Goal: Book appointment/travel/reservation

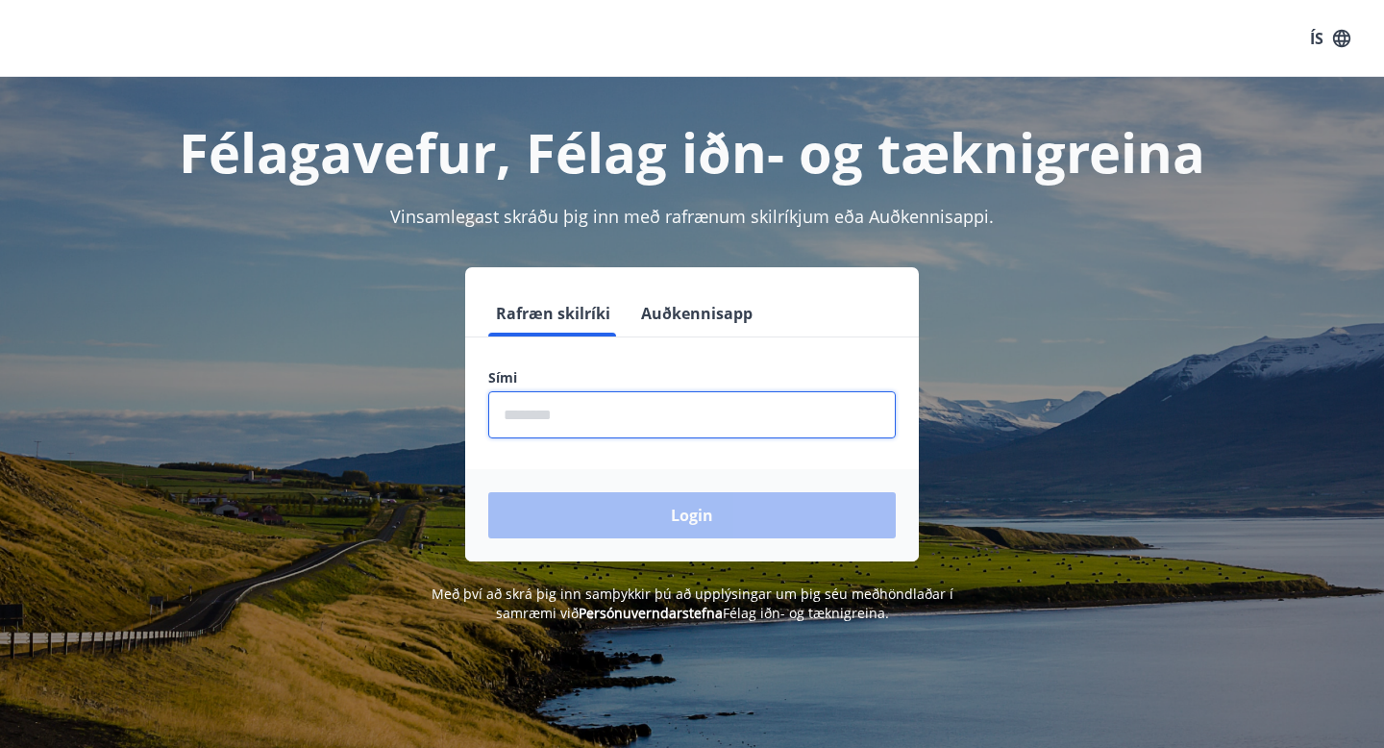
click at [696, 410] on input "phone" at bounding box center [692, 414] width 408 height 47
type input "********"
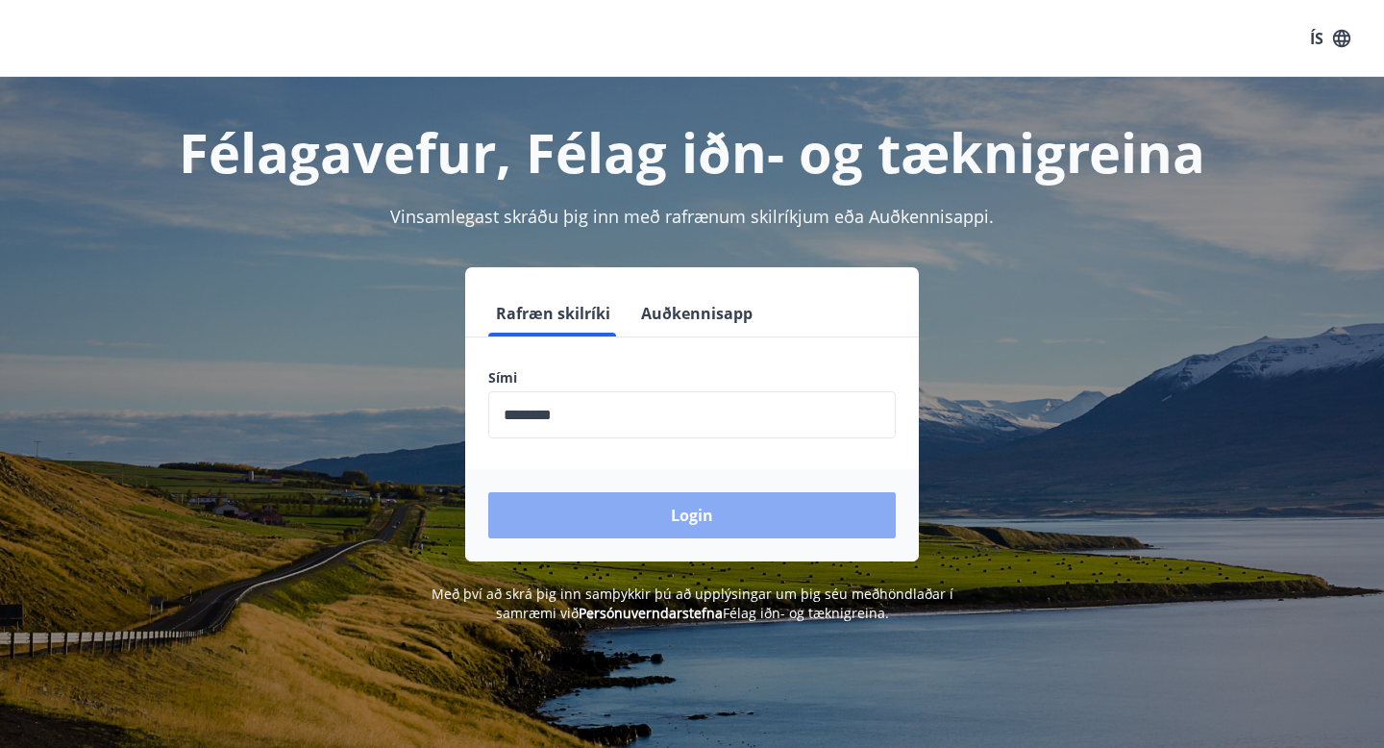
click at [672, 514] on button "Login" at bounding box center [692, 515] width 408 height 46
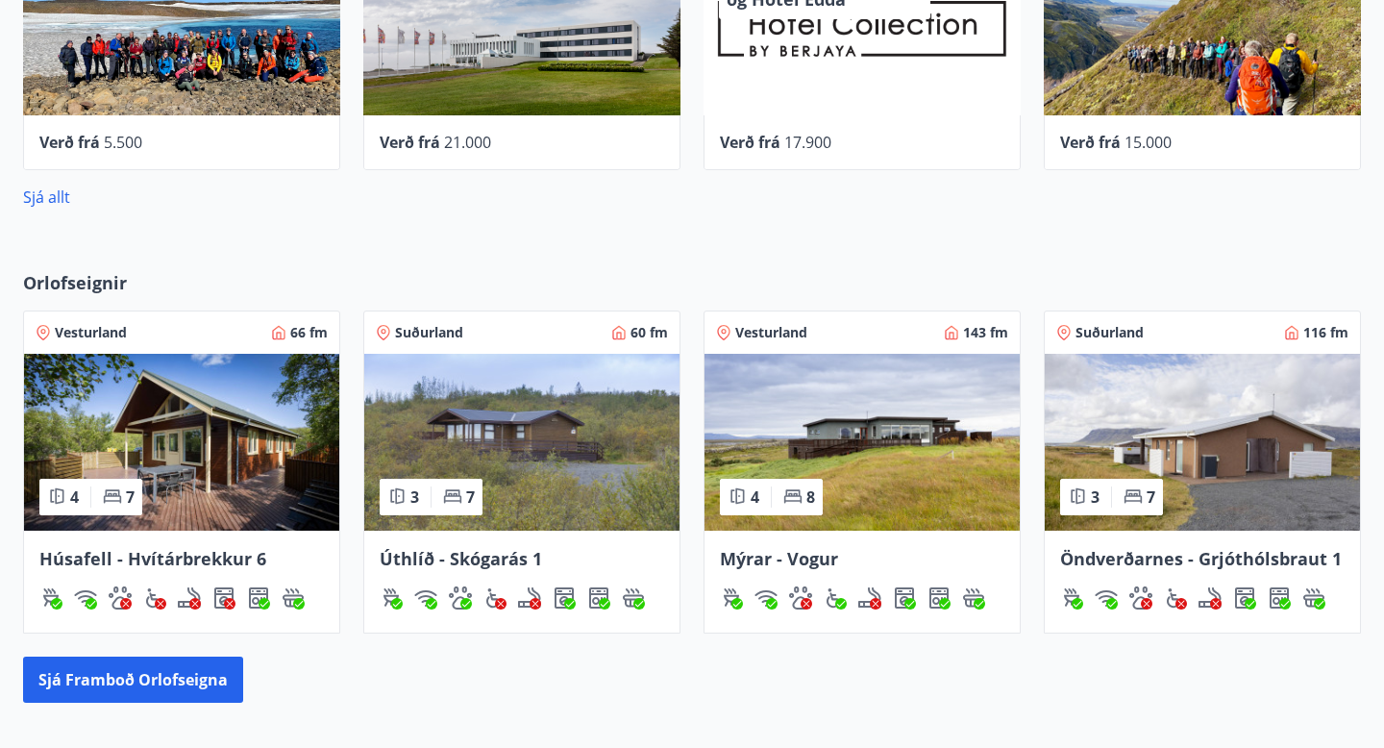
scroll to position [955, 0]
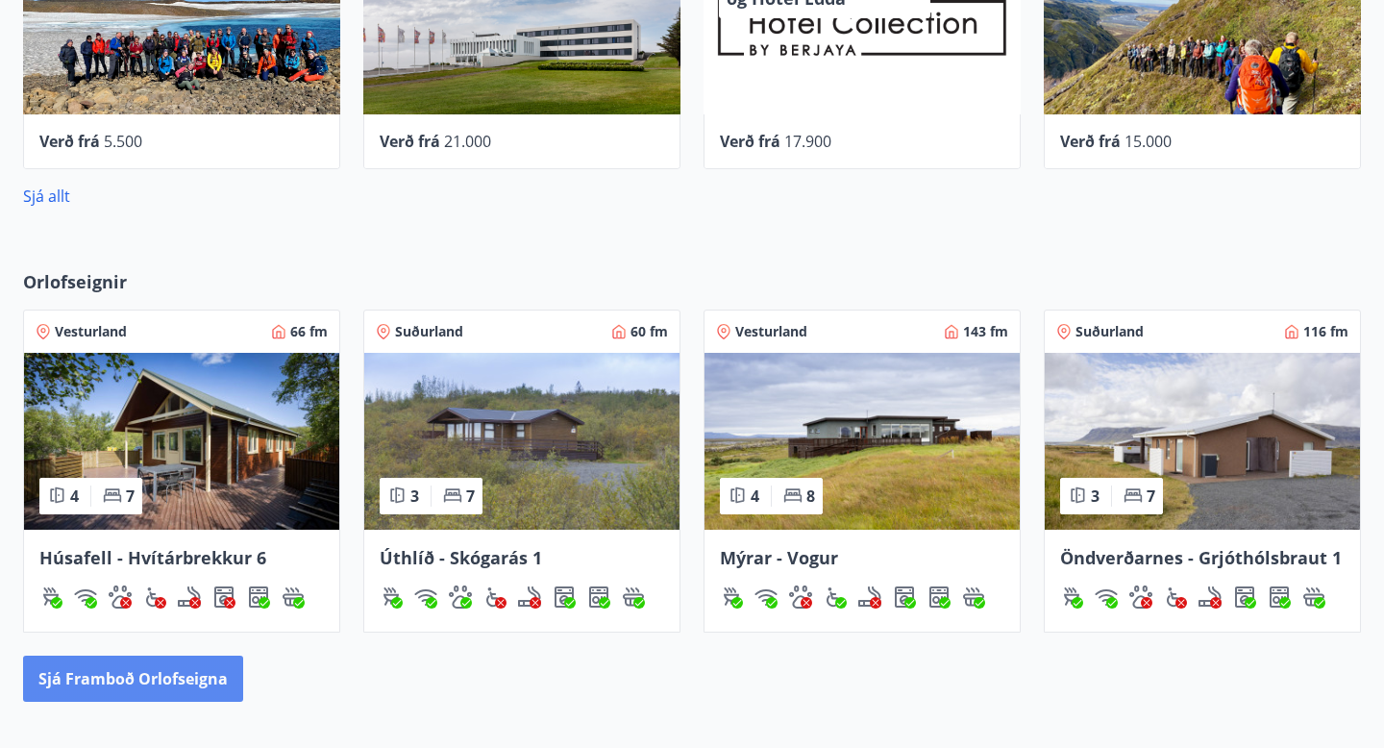
click at [231, 668] on button "Sjá framboð orlofseigna" at bounding box center [133, 678] width 220 height 46
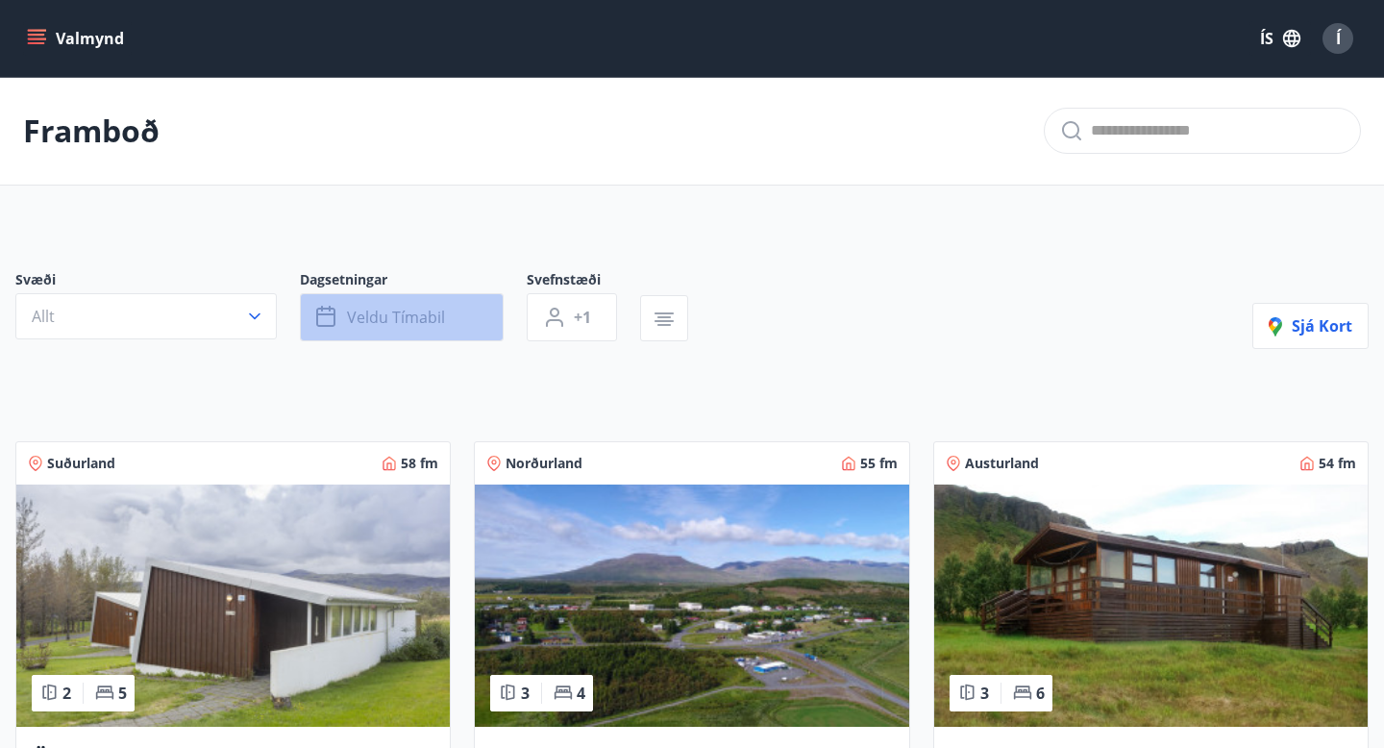
click at [380, 315] on span "Veldu tímabil" at bounding box center [396, 317] width 98 height 21
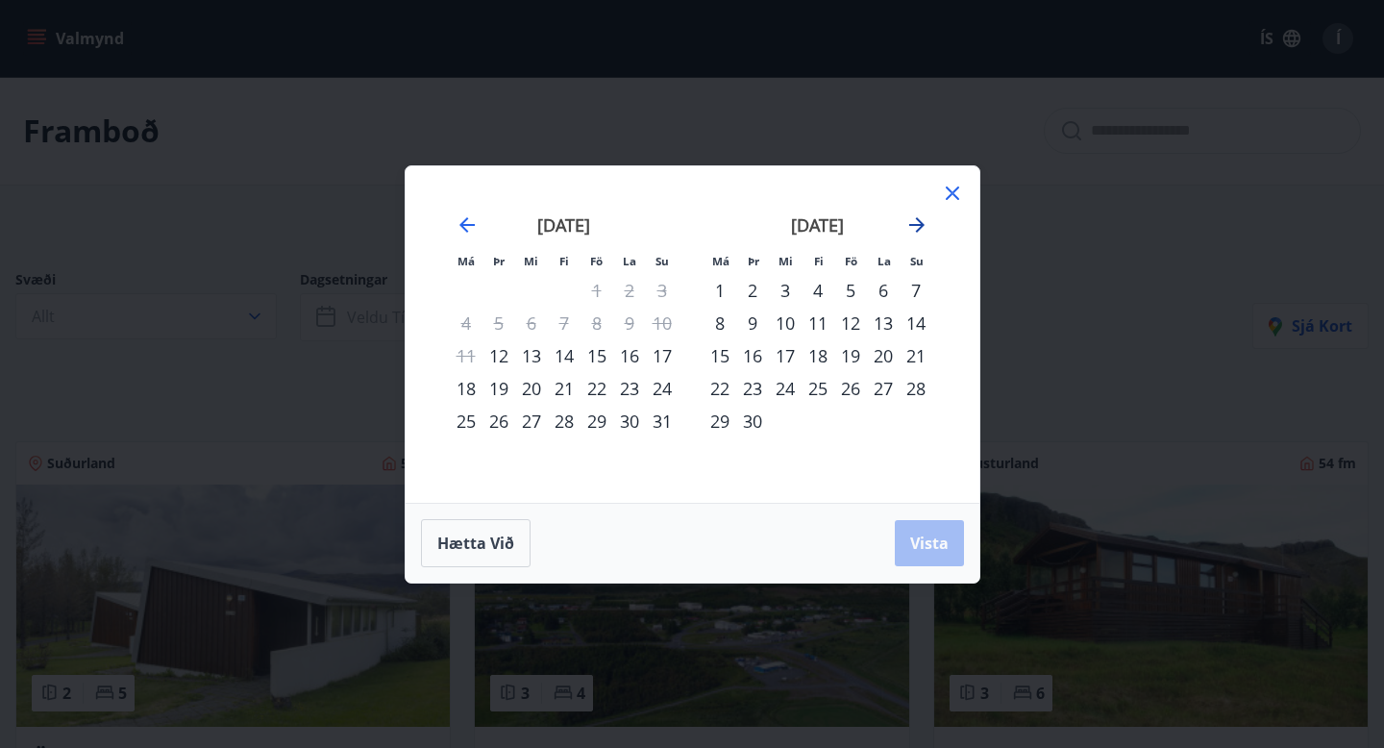
click at [919, 223] on icon "Move forward to switch to the next month." at bounding box center [916, 224] width 15 height 15
click at [822, 383] on div "23" at bounding box center [818, 388] width 33 height 33
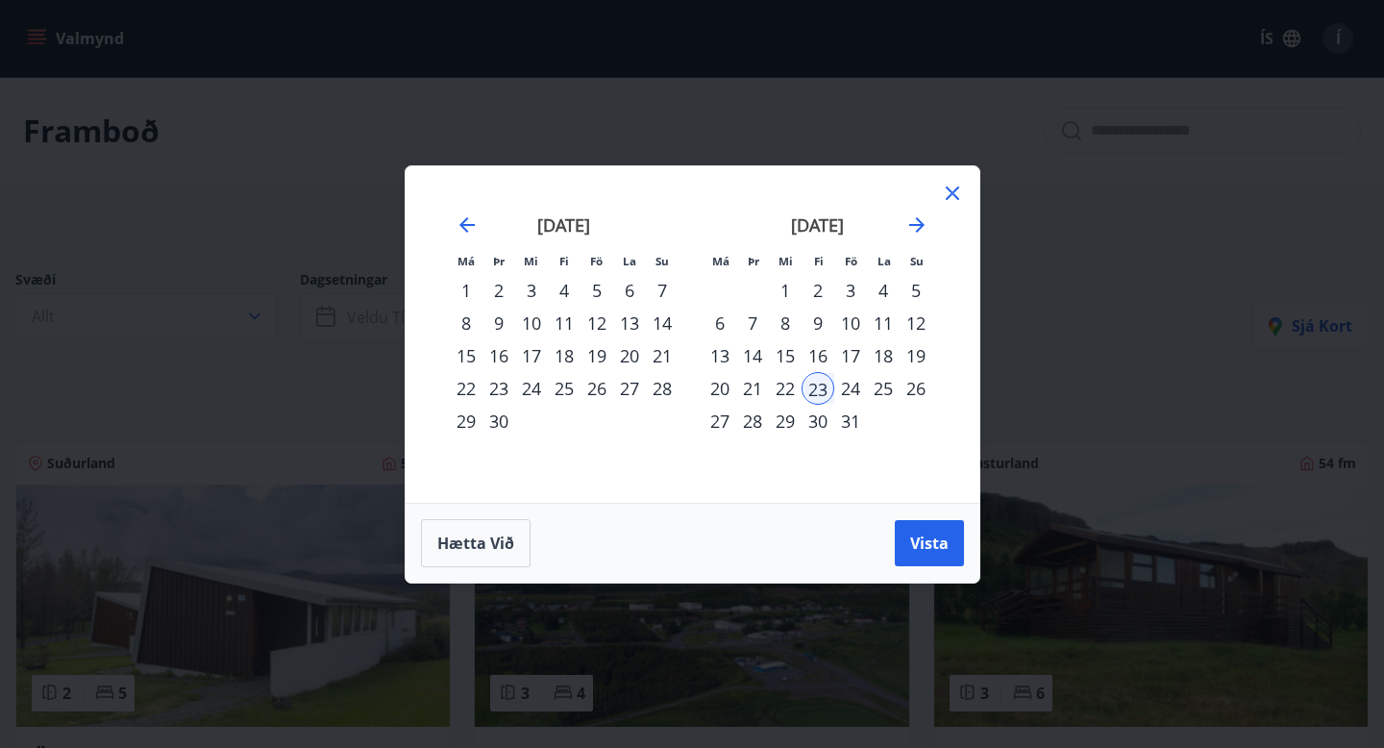
click at [926, 389] on div "26" at bounding box center [916, 388] width 33 height 33
click at [940, 531] on button "Vista" at bounding box center [929, 543] width 69 height 46
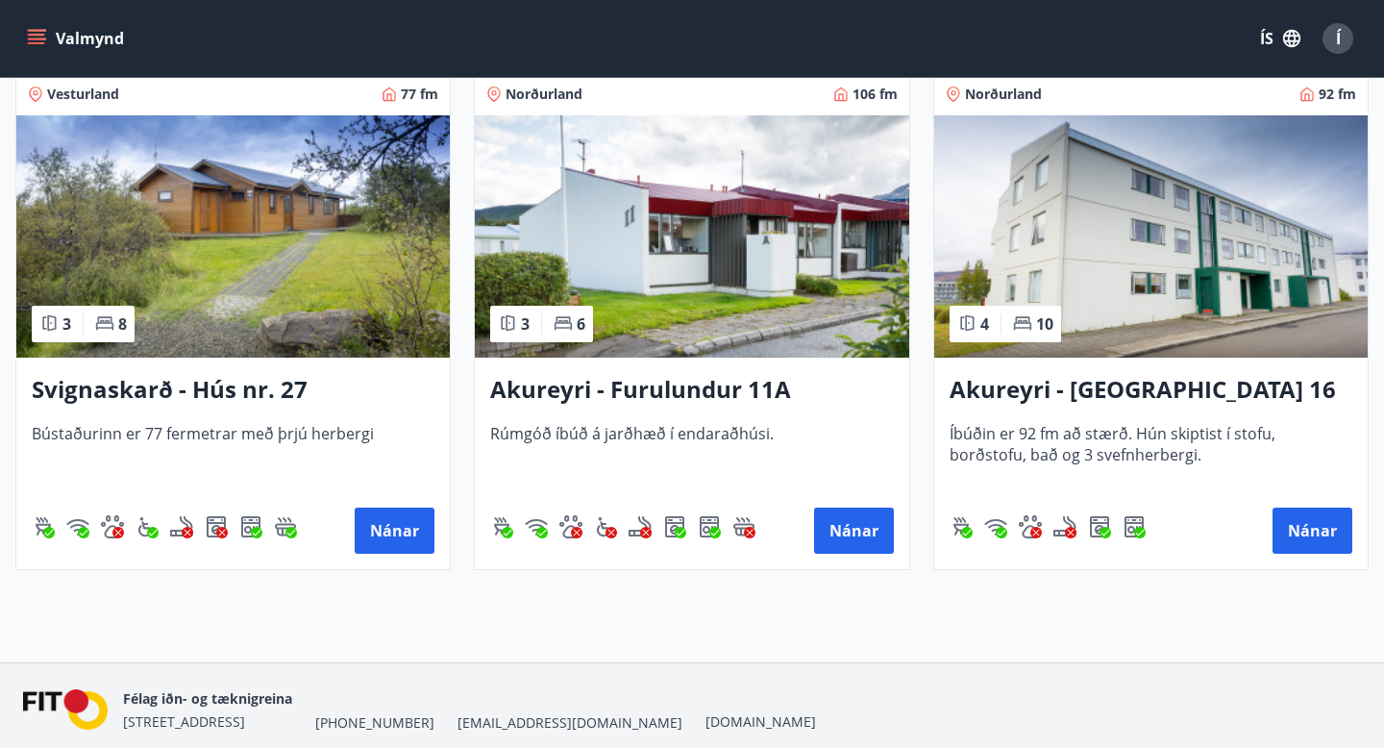
scroll to position [3050, 0]
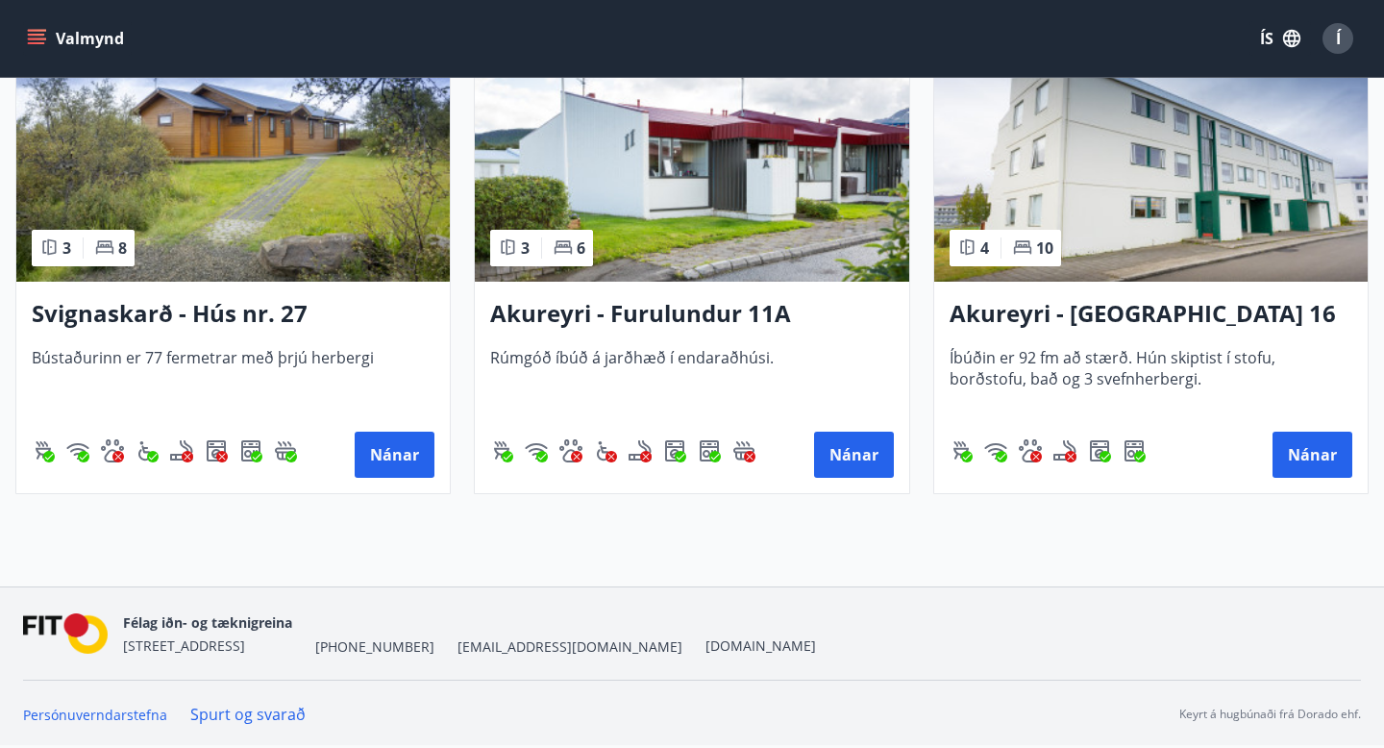
click at [759, 316] on h3 "Akureyri - Furulundur 11A" at bounding box center [691, 314] width 403 height 35
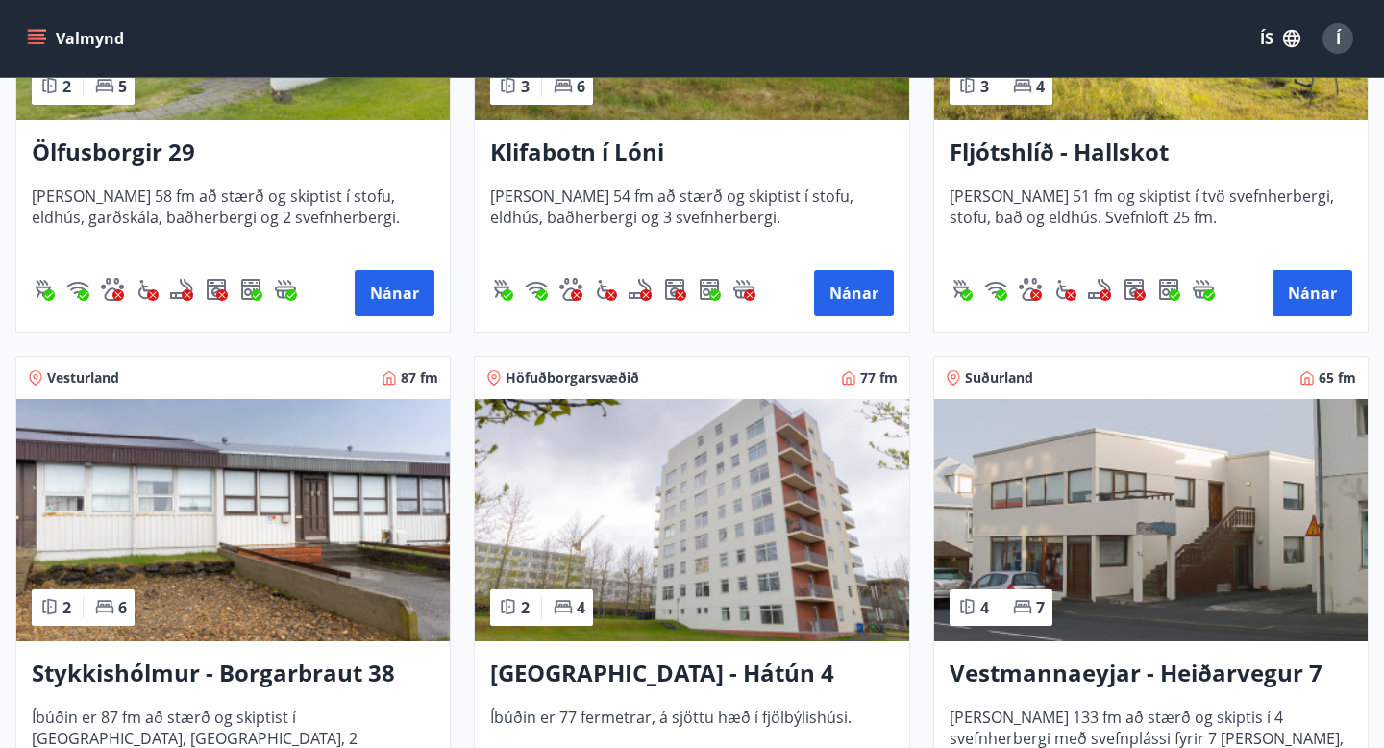
scroll to position [605, 0]
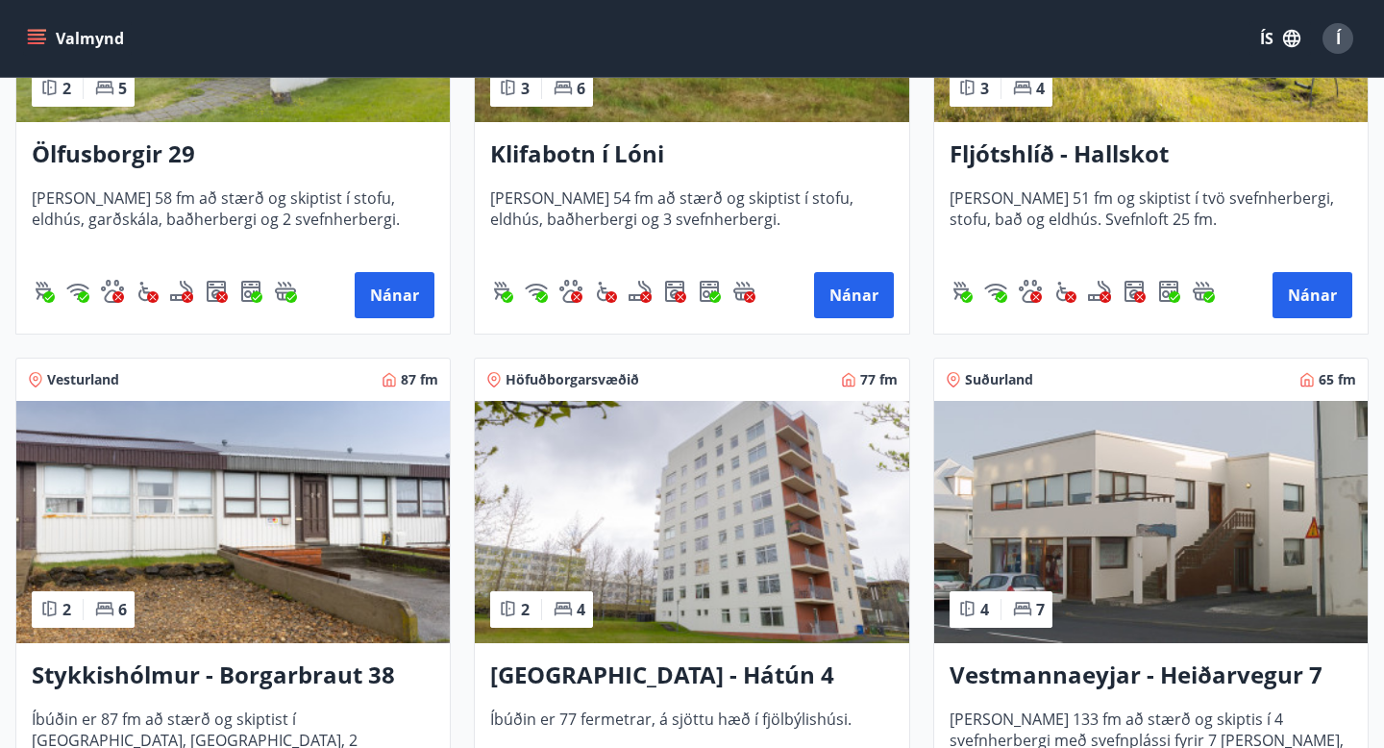
click at [1026, 143] on h3 "Fljótshlíð - Hallskot" at bounding box center [1151, 154] width 403 height 35
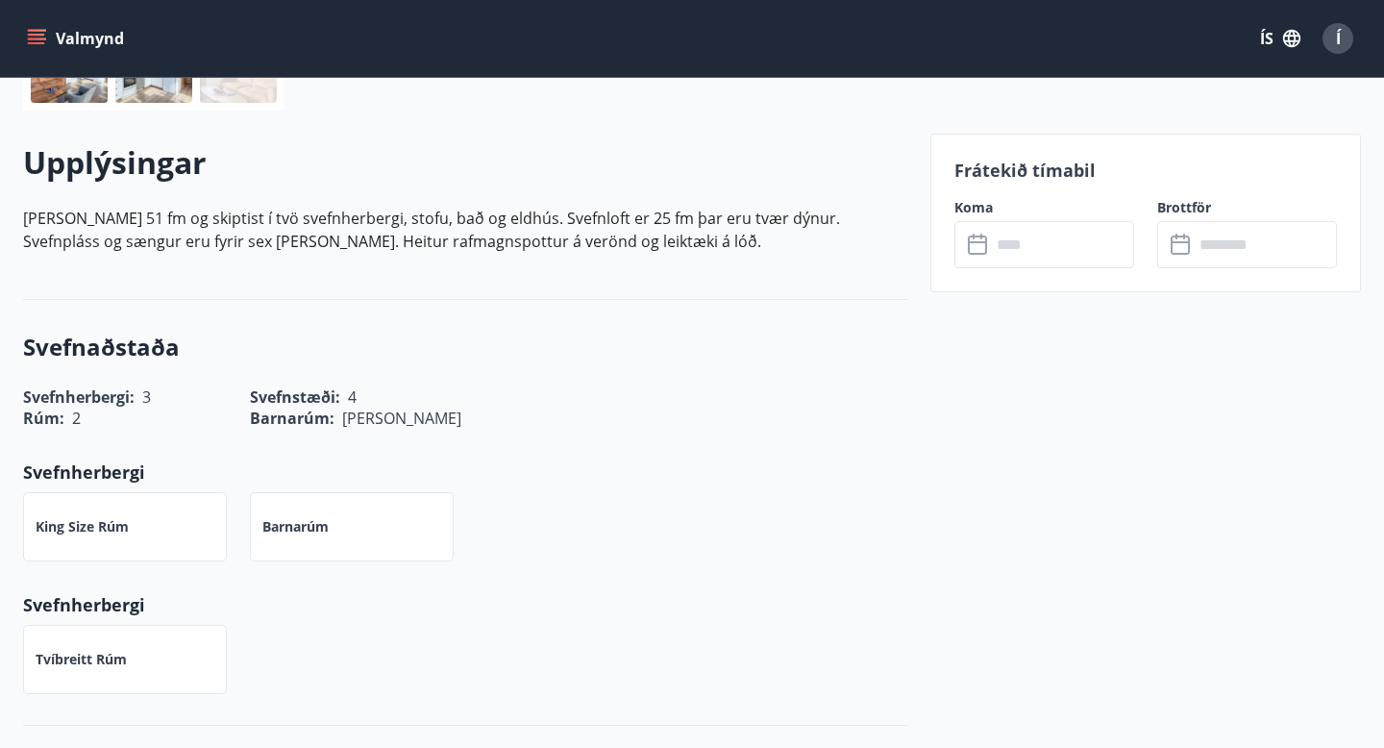
scroll to position [504, 0]
click at [980, 245] on icon at bounding box center [979, 246] width 23 height 23
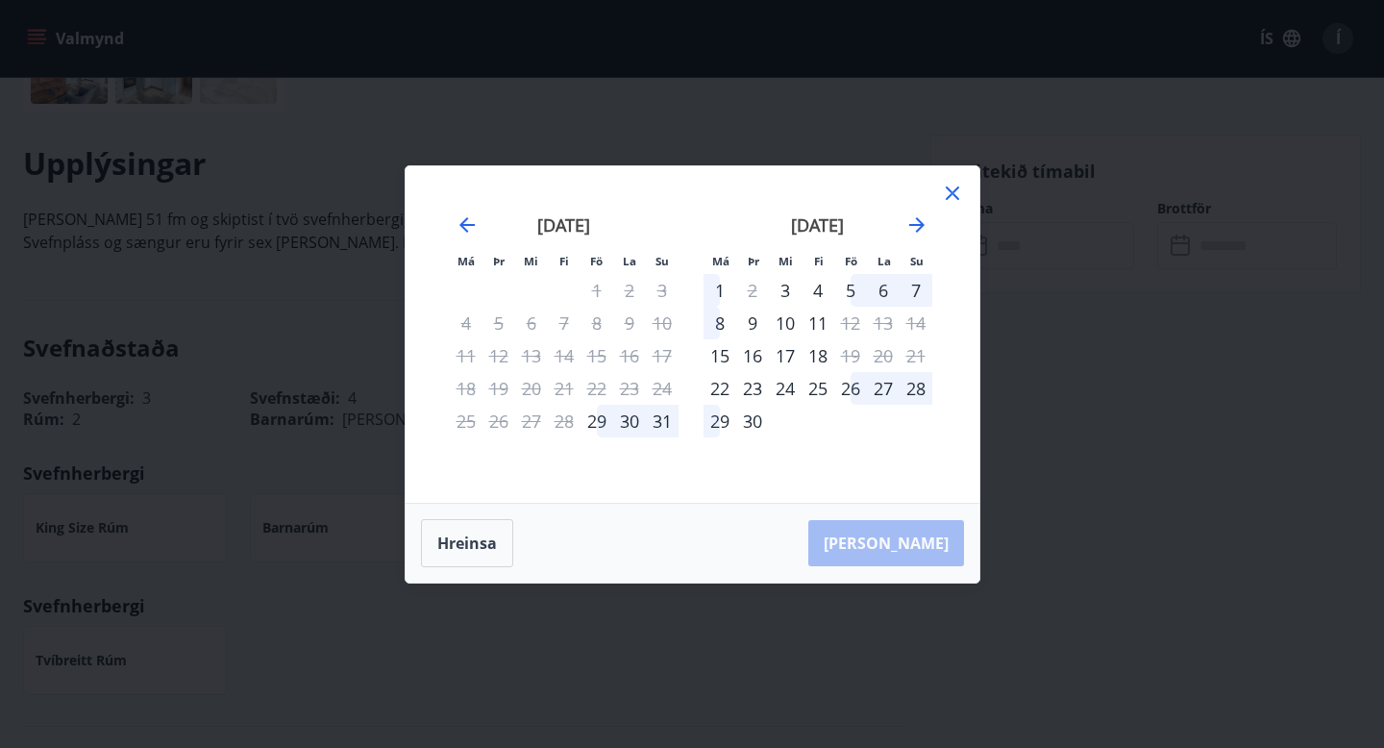
click at [929, 230] on div "september 2025" at bounding box center [818, 231] width 229 height 85
click at [918, 223] on icon "Move forward to switch to the next month." at bounding box center [916, 224] width 23 height 23
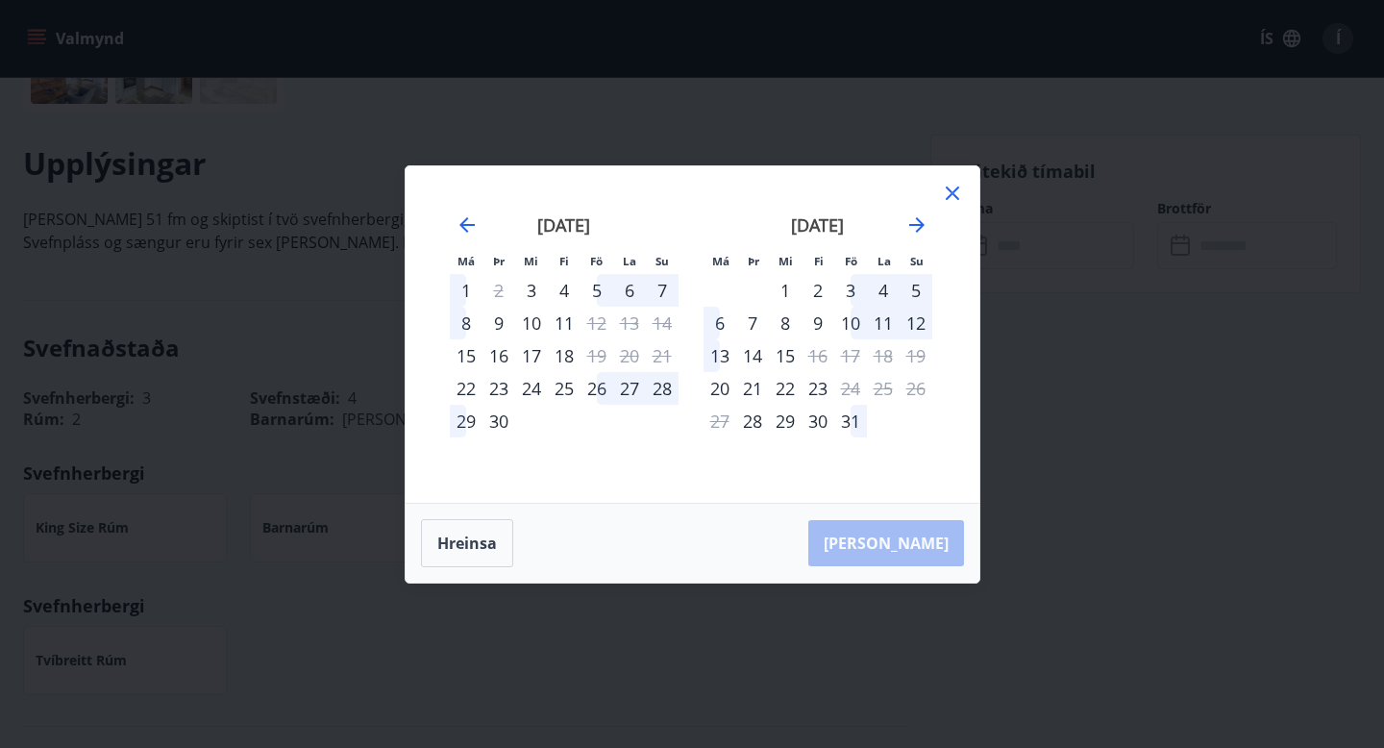
click at [958, 195] on icon at bounding box center [952, 193] width 23 height 23
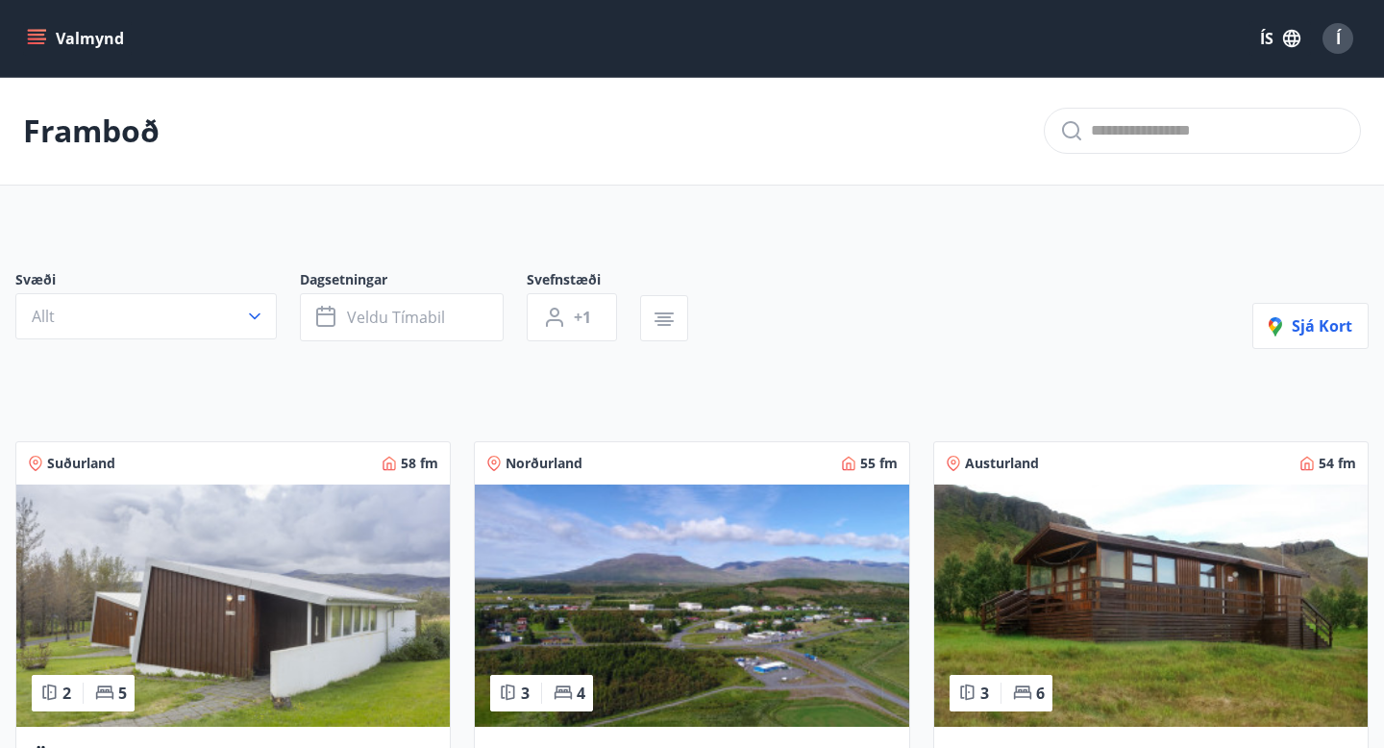
click at [386, 280] on span "Dagsetningar" at bounding box center [413, 281] width 227 height 23
click at [402, 316] on span "Veldu tímabil" at bounding box center [396, 317] width 98 height 21
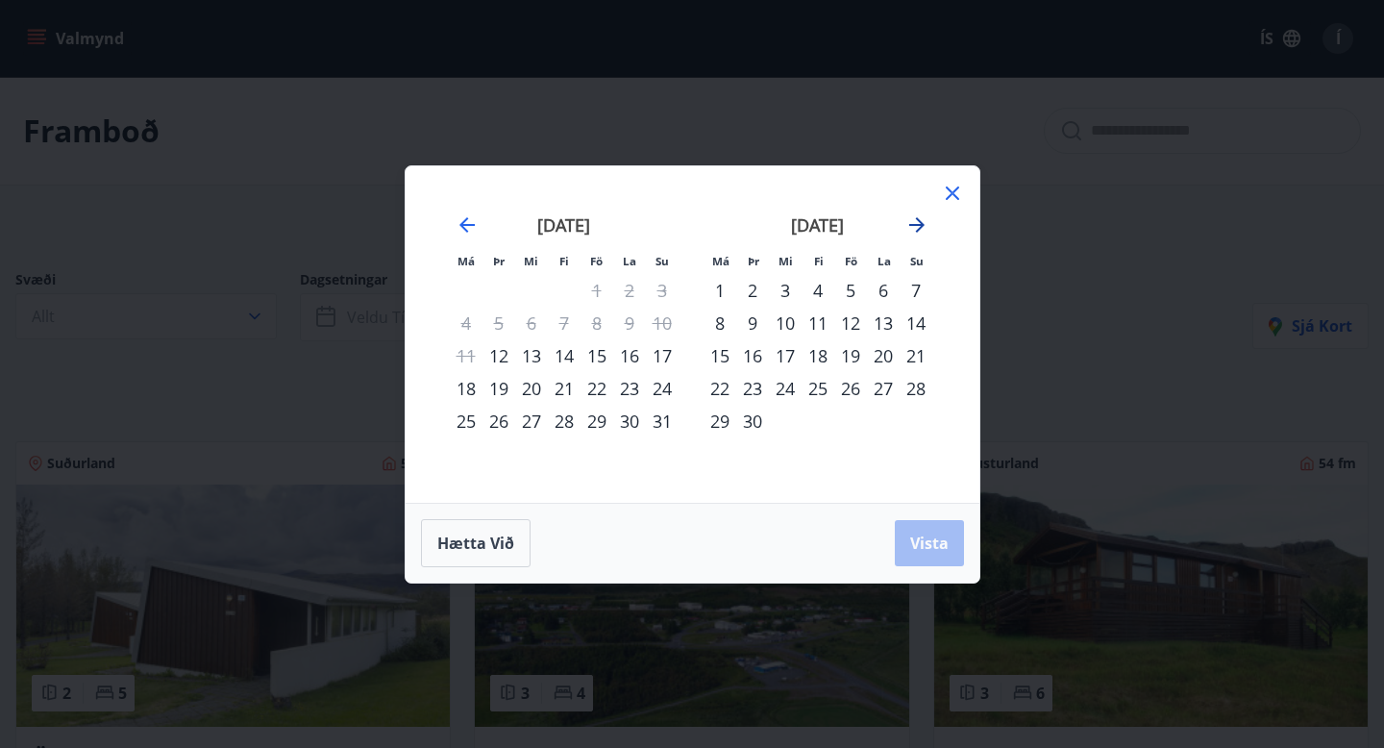
click at [927, 221] on icon "Move forward to switch to the next month." at bounding box center [916, 224] width 23 height 23
click at [828, 387] on div "23" at bounding box center [818, 388] width 33 height 33
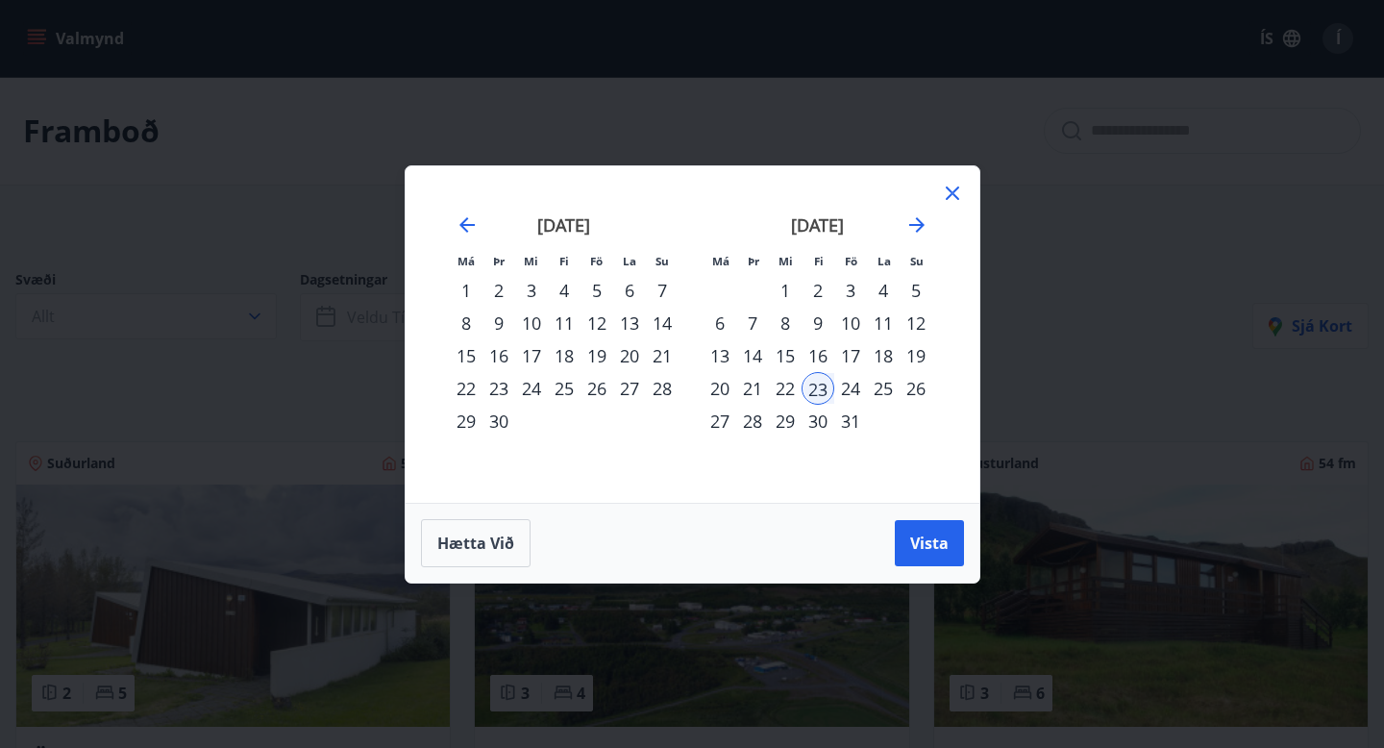
click at [921, 385] on div "26" at bounding box center [916, 388] width 33 height 33
click at [943, 533] on span "Vista" at bounding box center [929, 542] width 38 height 21
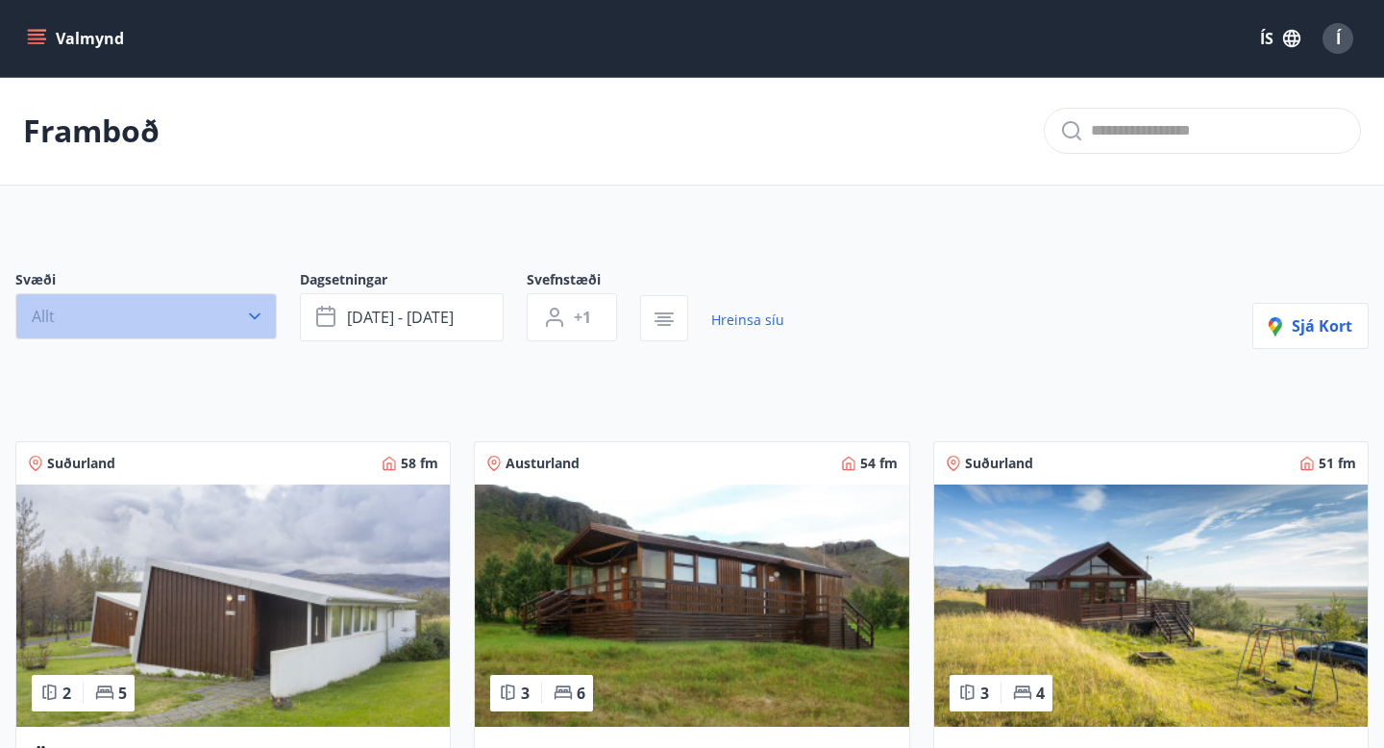
click at [261, 300] on button "Allt" at bounding box center [145, 316] width 261 height 46
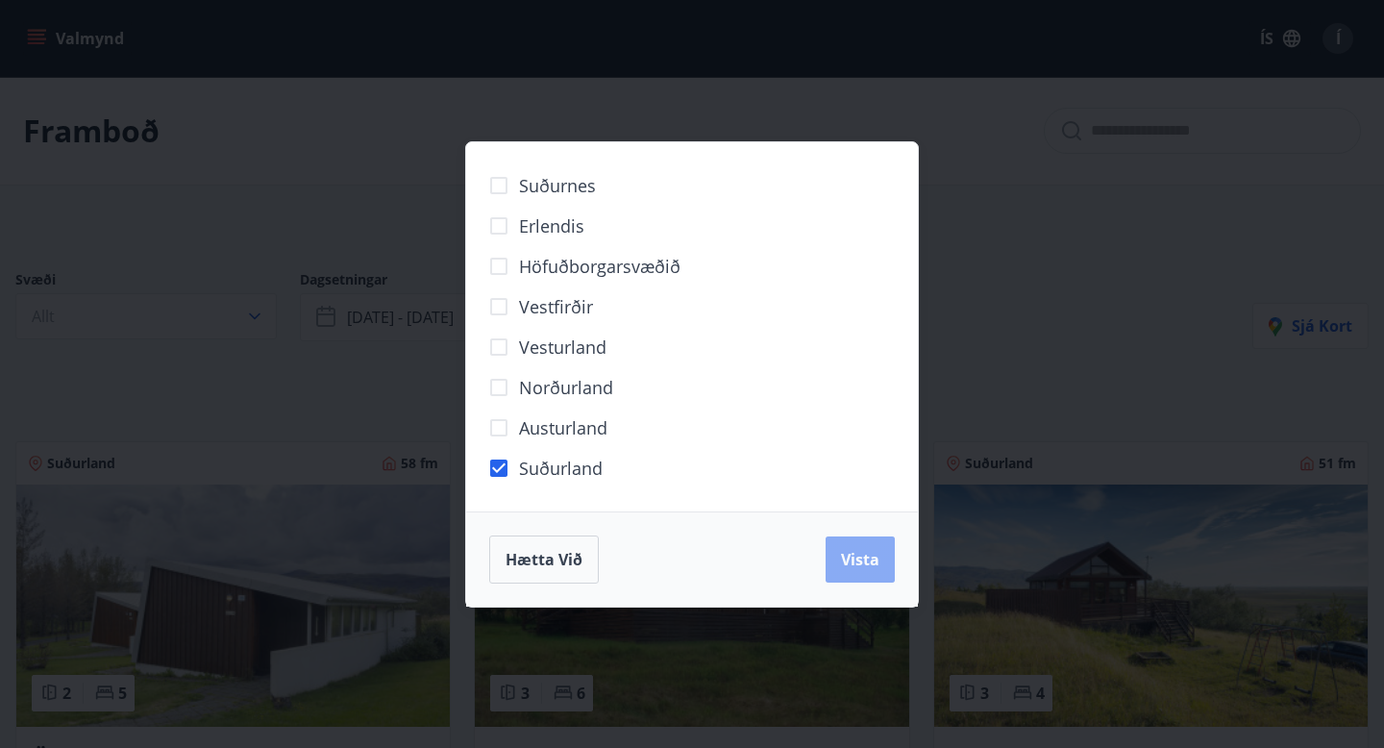
click at [828, 554] on button "Vista" at bounding box center [860, 559] width 69 height 46
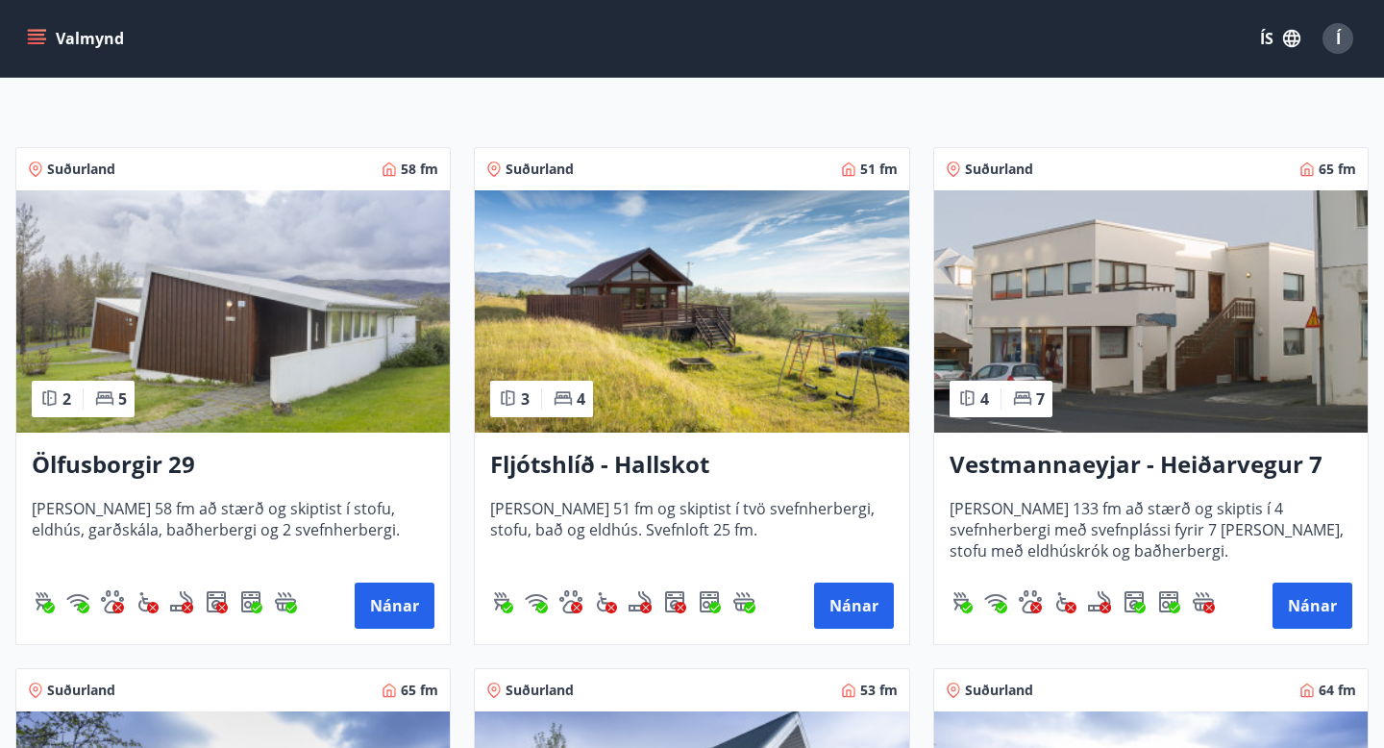
scroll to position [339, 0]
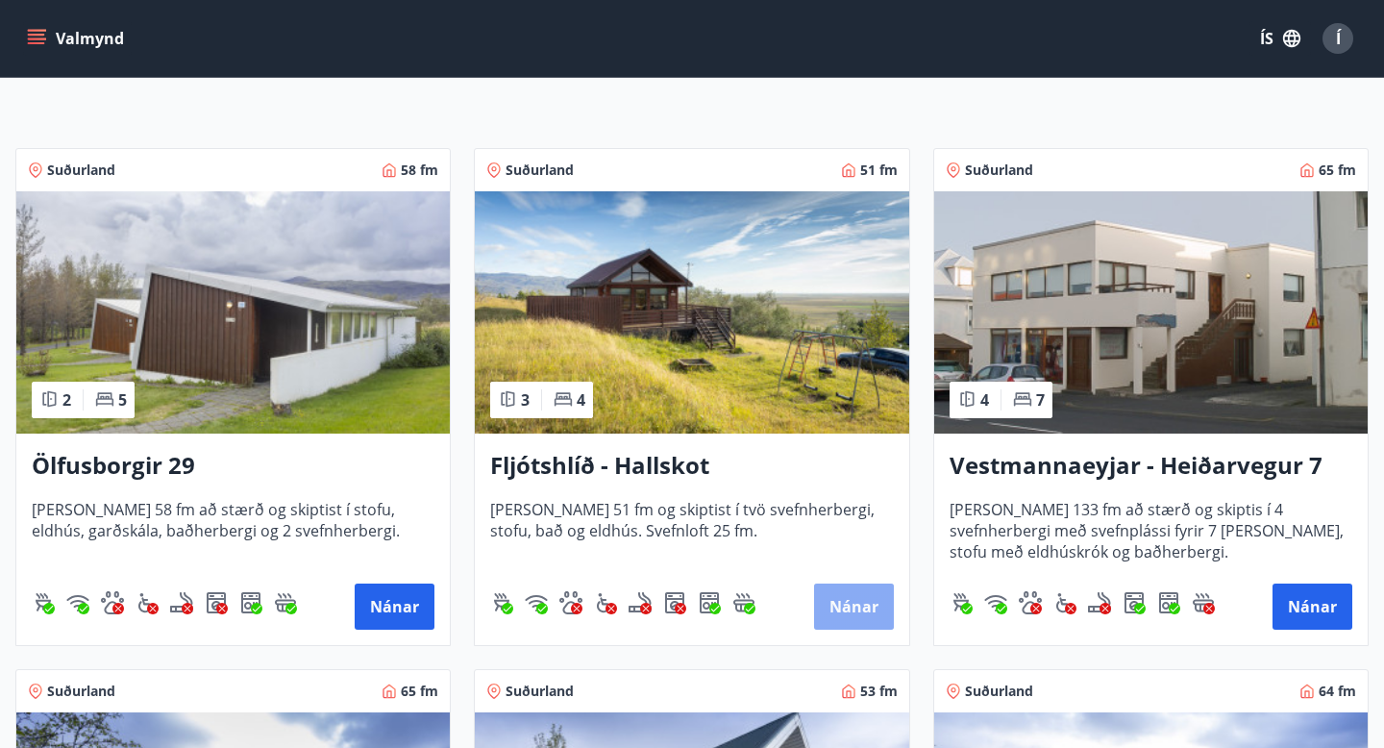
click at [837, 597] on button "Nánar" at bounding box center [854, 606] width 80 height 46
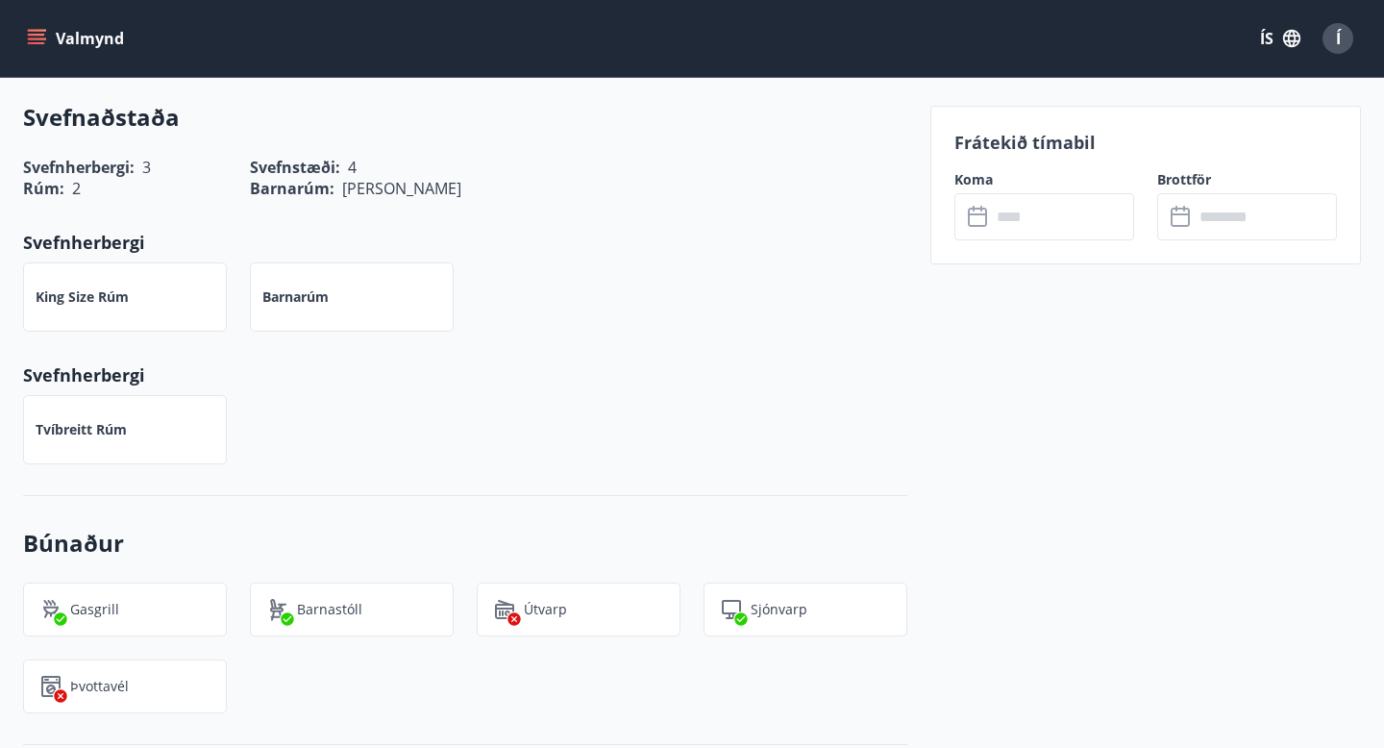
scroll to position [742, 0]
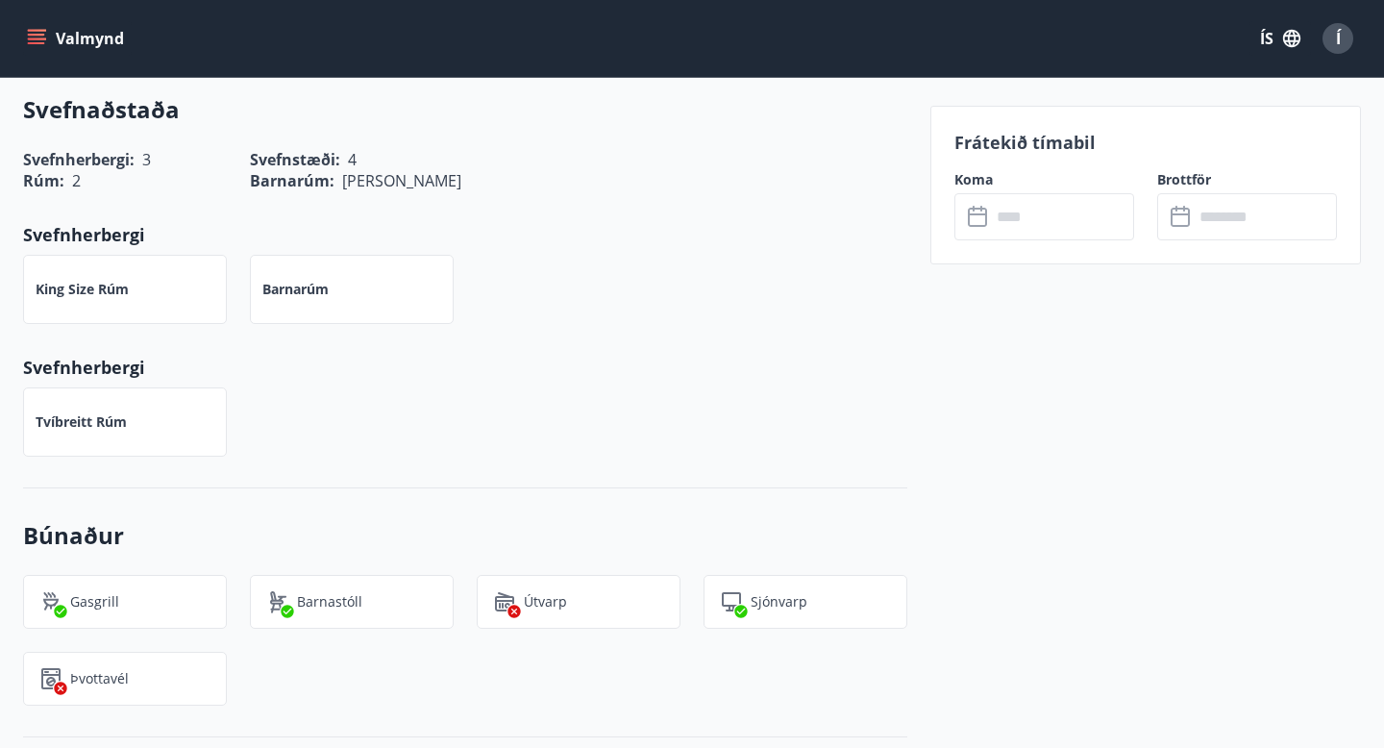
click at [1006, 240] on div "Frátekið tímabil Koma ​ ​ Brottför ​ ​" at bounding box center [1145, 185] width 431 height 159
click at [1006, 209] on input "text" at bounding box center [1062, 216] width 143 height 47
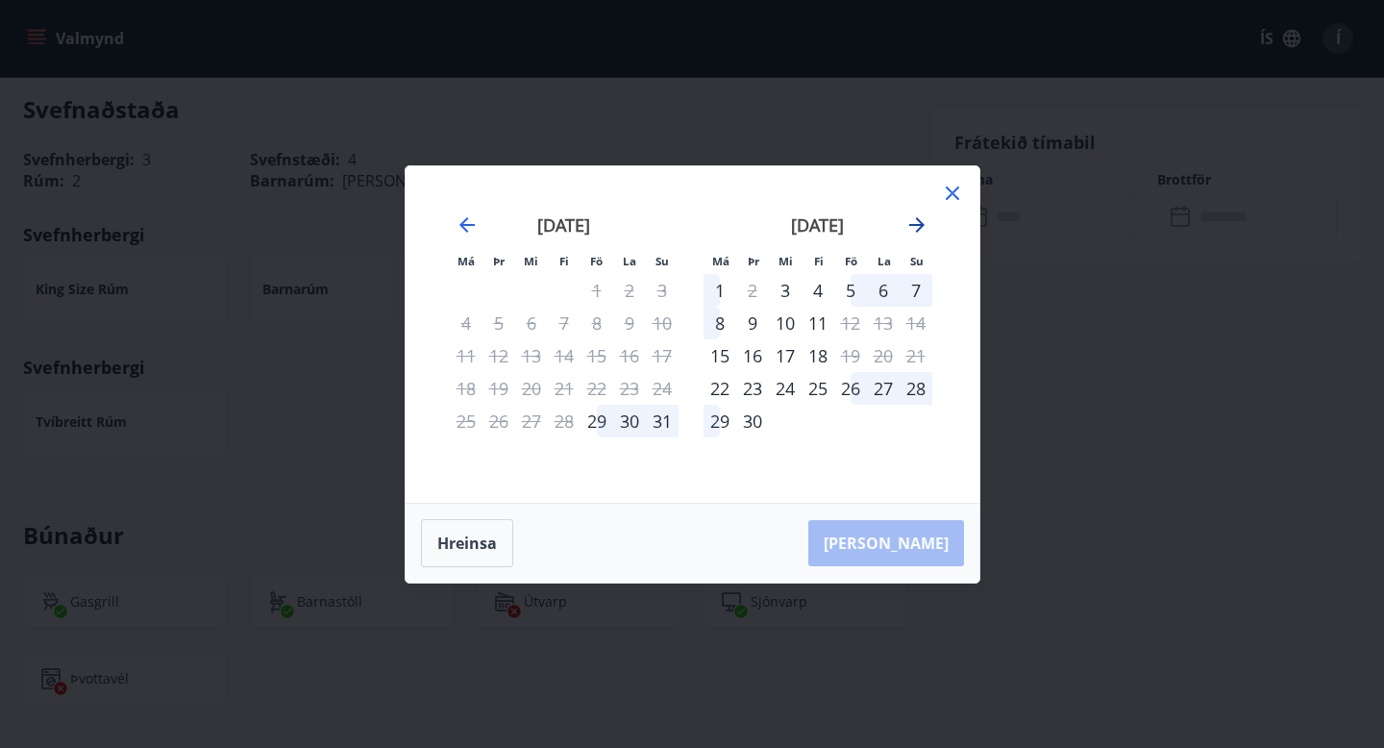
click at [922, 216] on icon "Move forward to switch to the next month." at bounding box center [916, 224] width 23 height 23
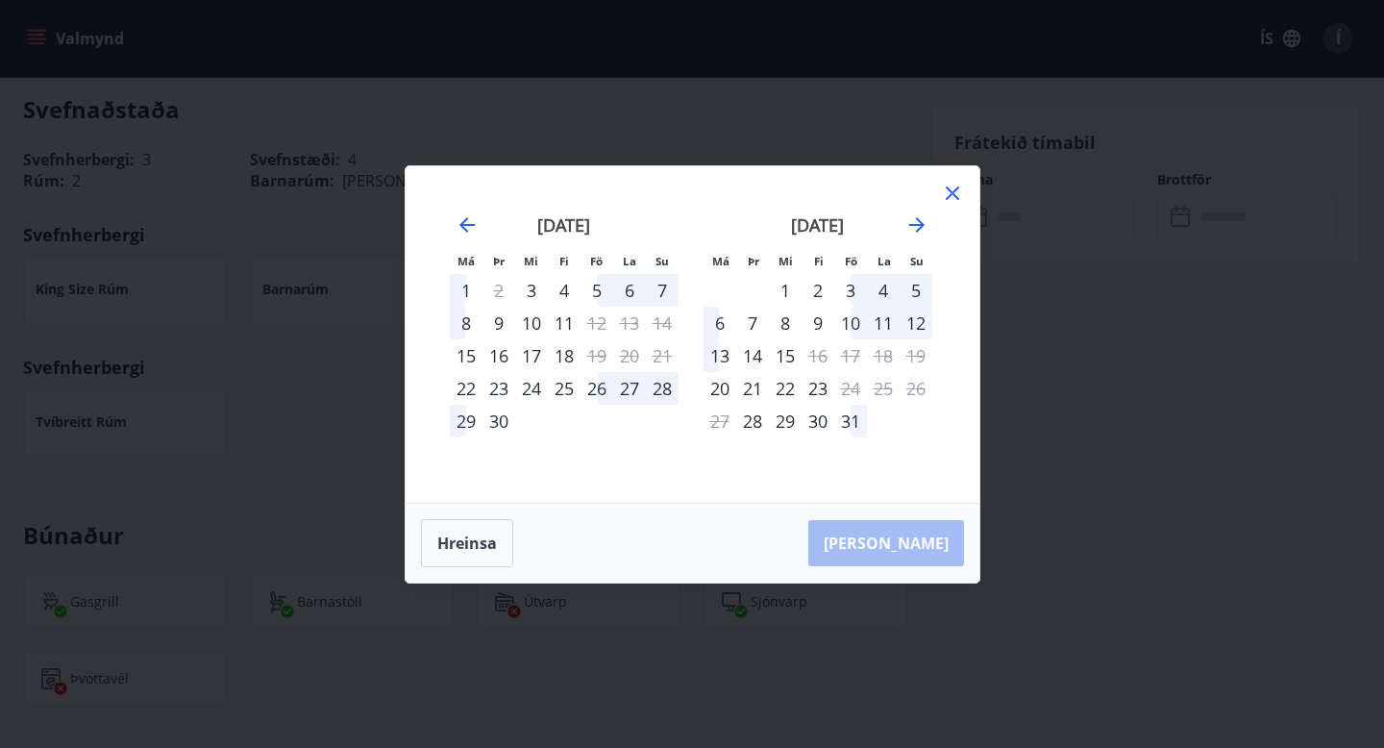
click at [949, 188] on icon at bounding box center [952, 192] width 13 height 13
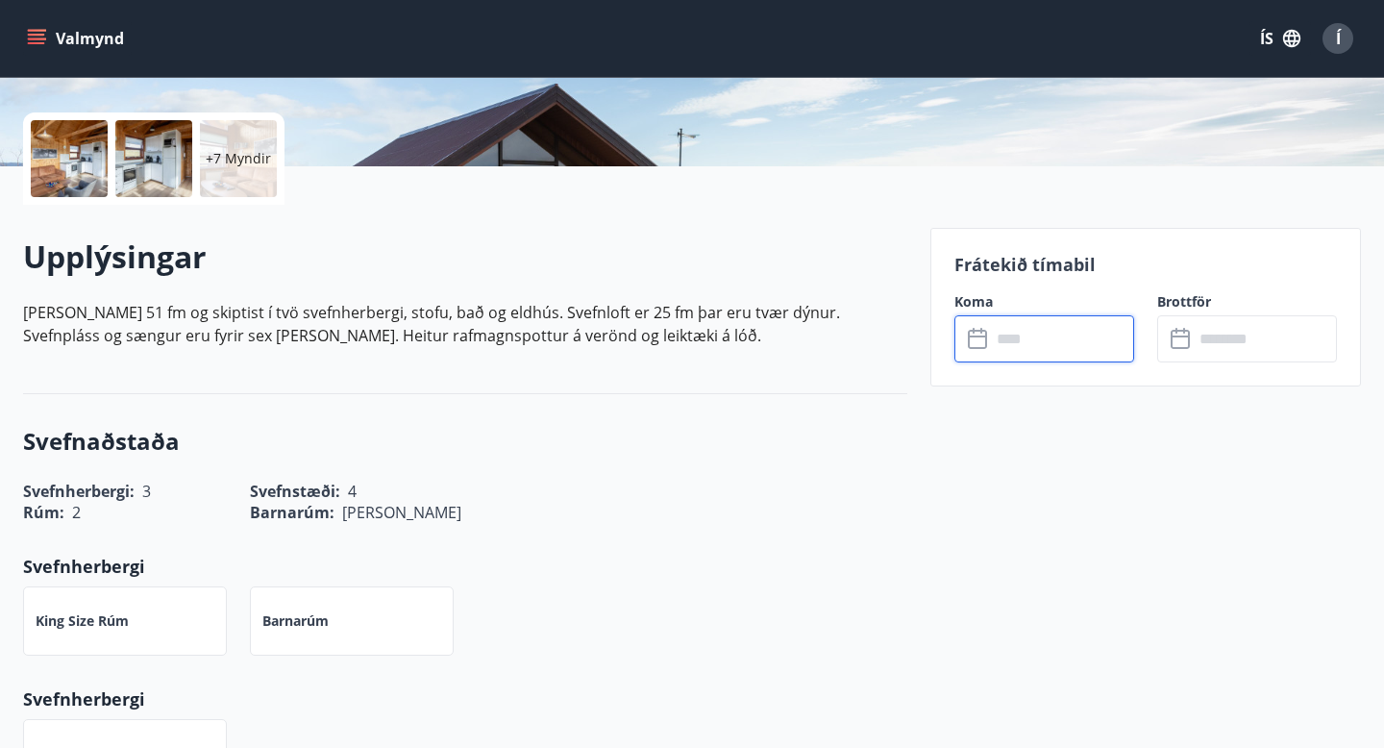
scroll to position [0, 0]
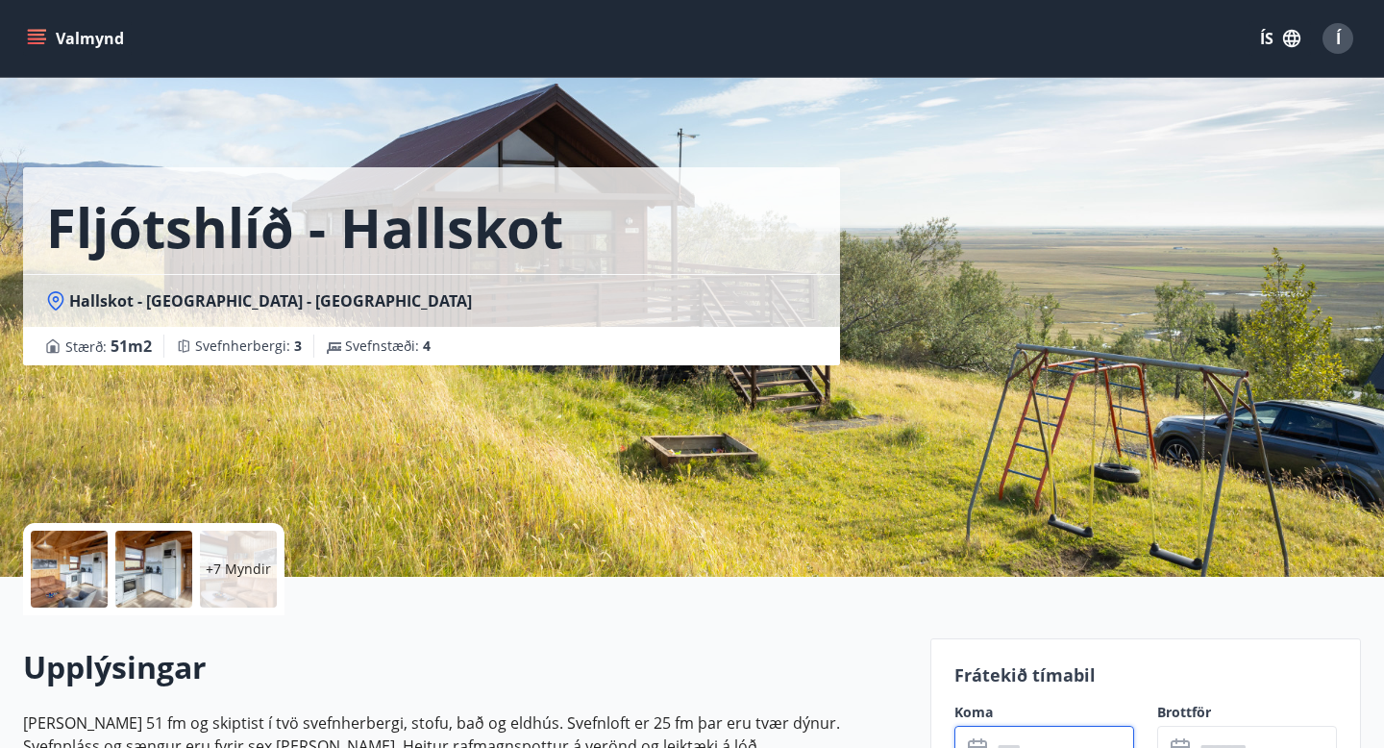
scroll to position [3, 0]
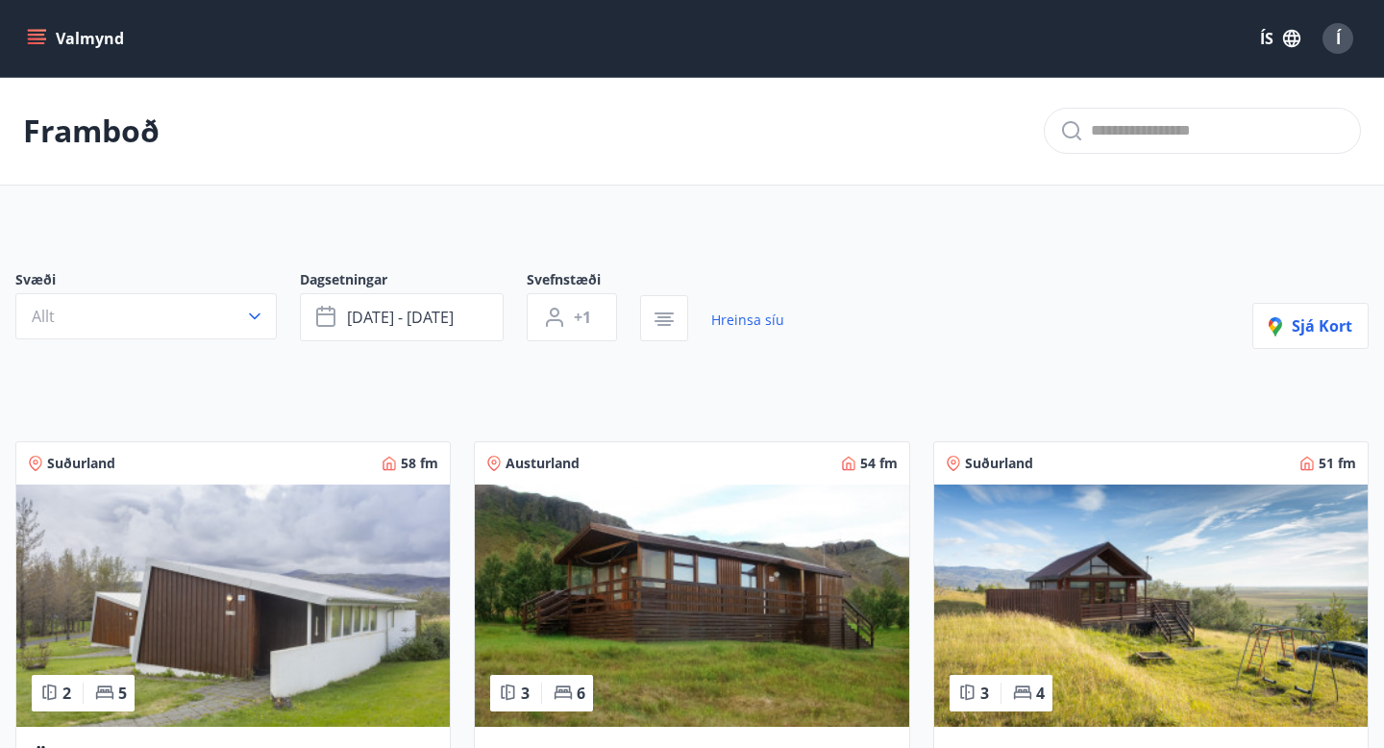
click at [379, 336] on button "okt 23 - okt 26" at bounding box center [402, 317] width 204 height 48
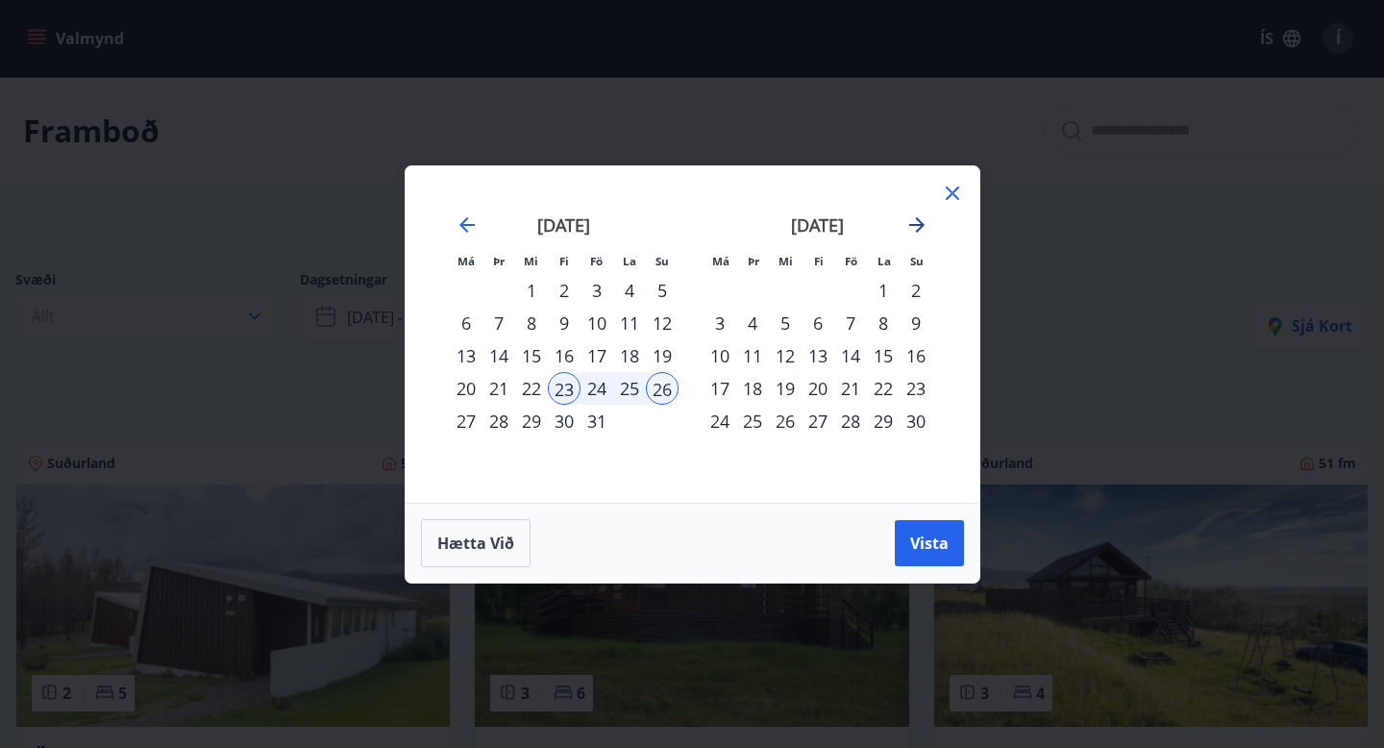
click at [913, 223] on icon "Move forward to switch to the next month." at bounding box center [916, 224] width 15 height 15
click at [478, 228] on icon "Move backward to switch to the previous month." at bounding box center [467, 224] width 23 height 23
click at [470, 224] on icon "Move backward to switch to the previous month." at bounding box center [466, 224] width 15 height 15
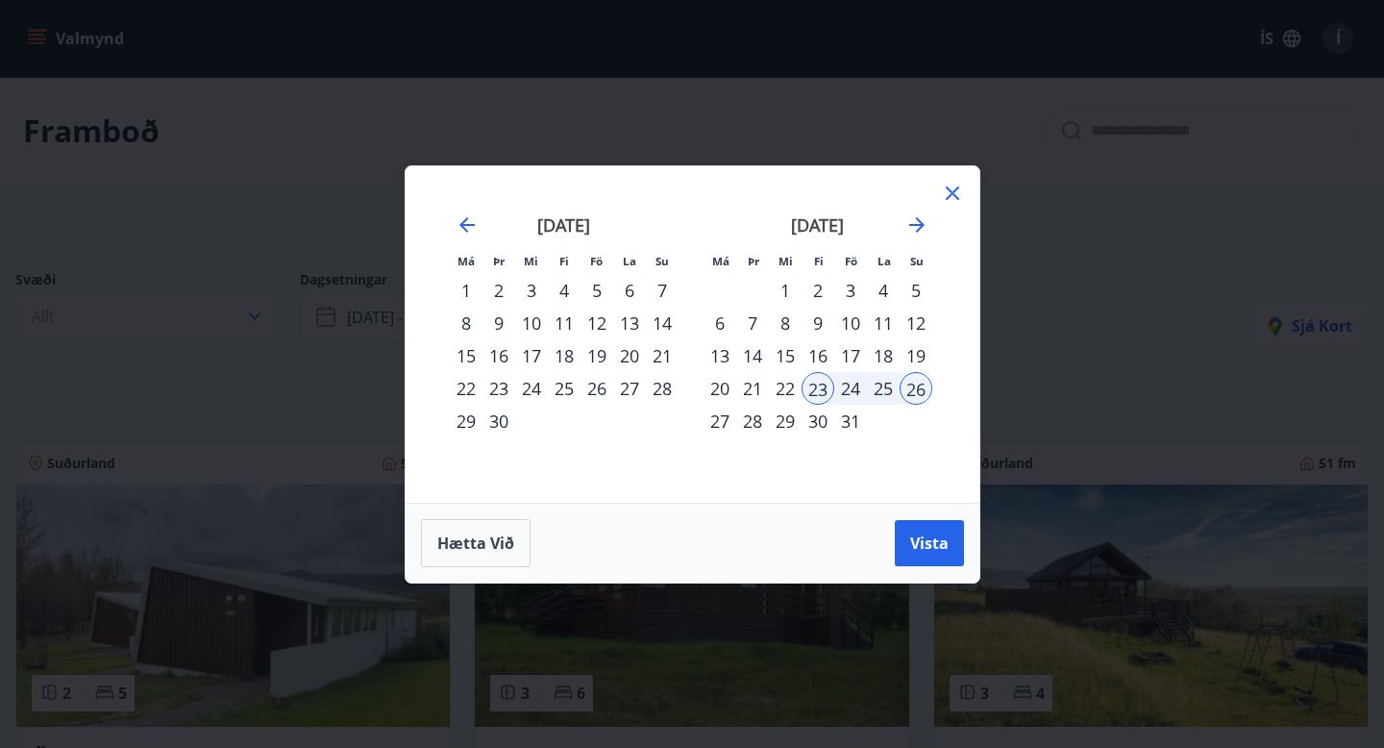
click at [590, 286] on div "5" at bounding box center [597, 290] width 33 height 33
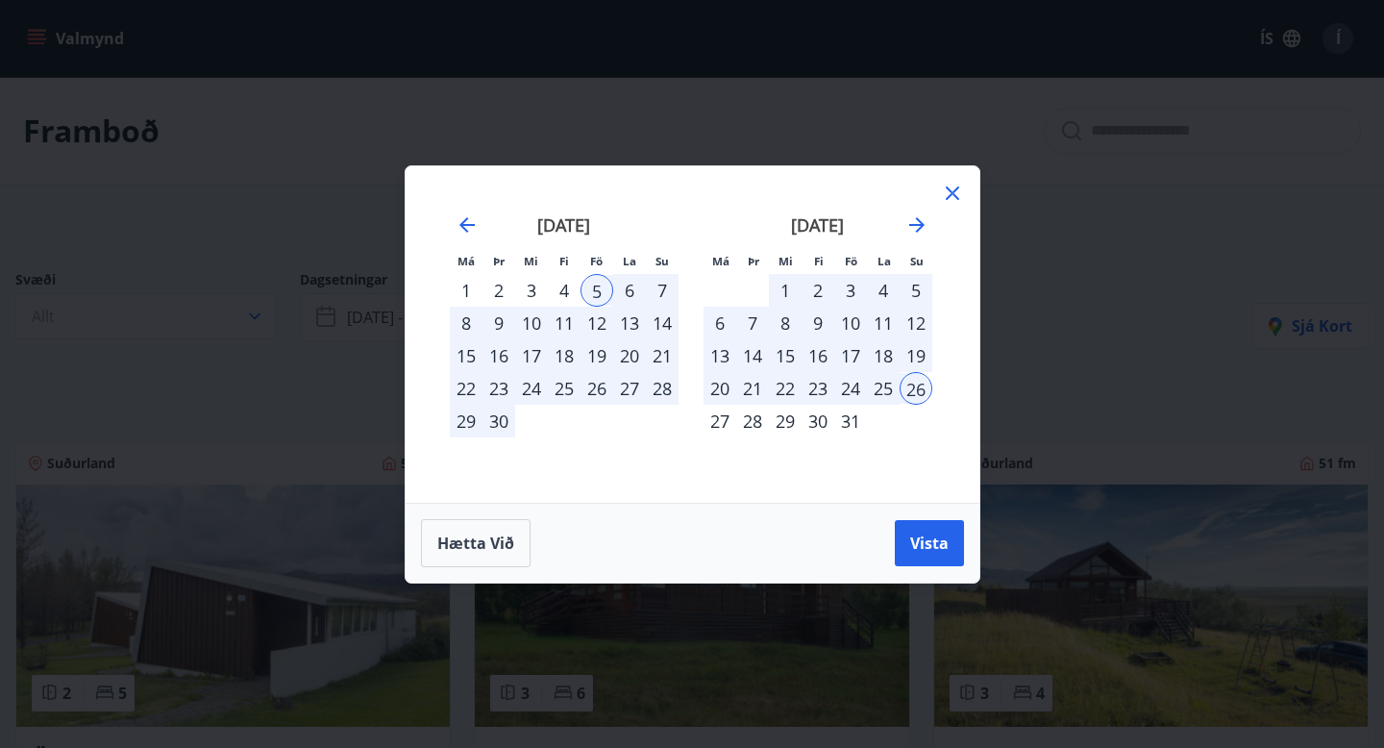
click at [658, 290] on div "7" at bounding box center [662, 290] width 33 height 33
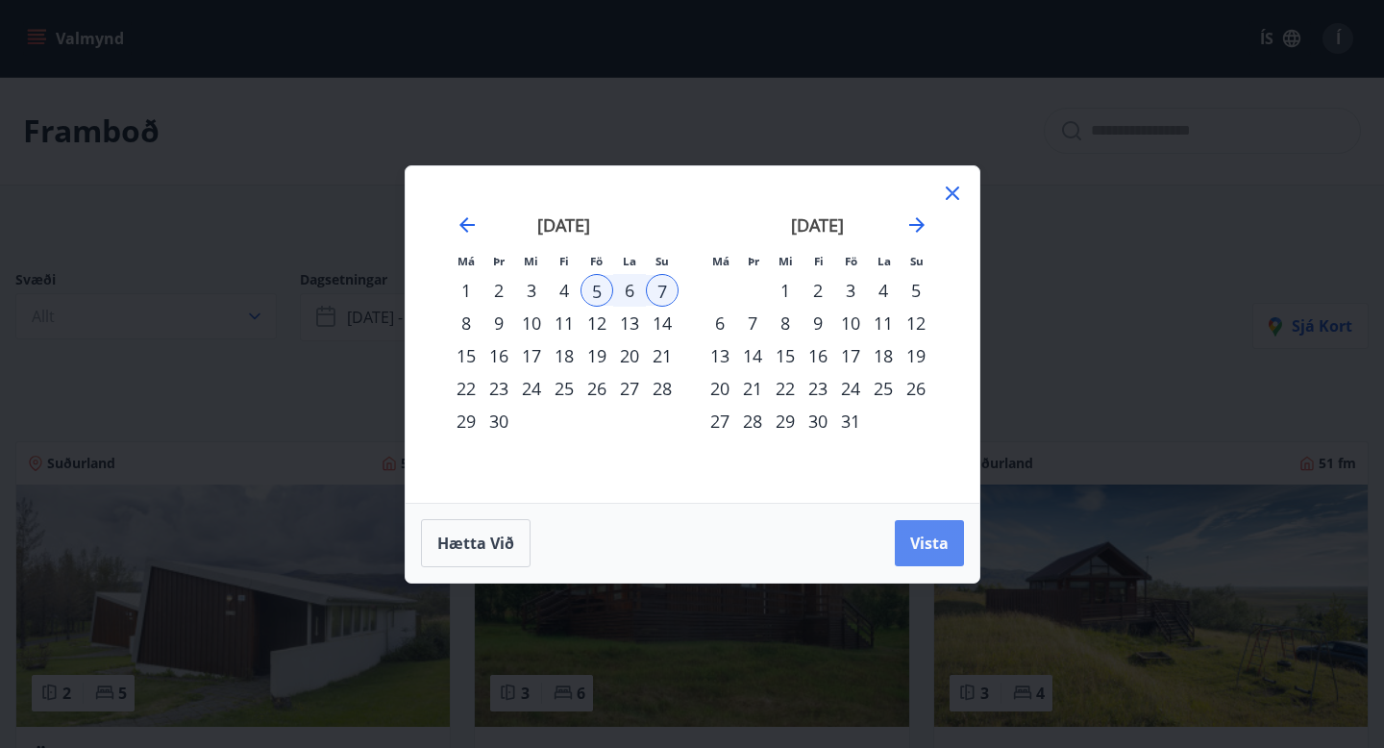
click at [930, 539] on span "Vista" at bounding box center [929, 542] width 38 height 21
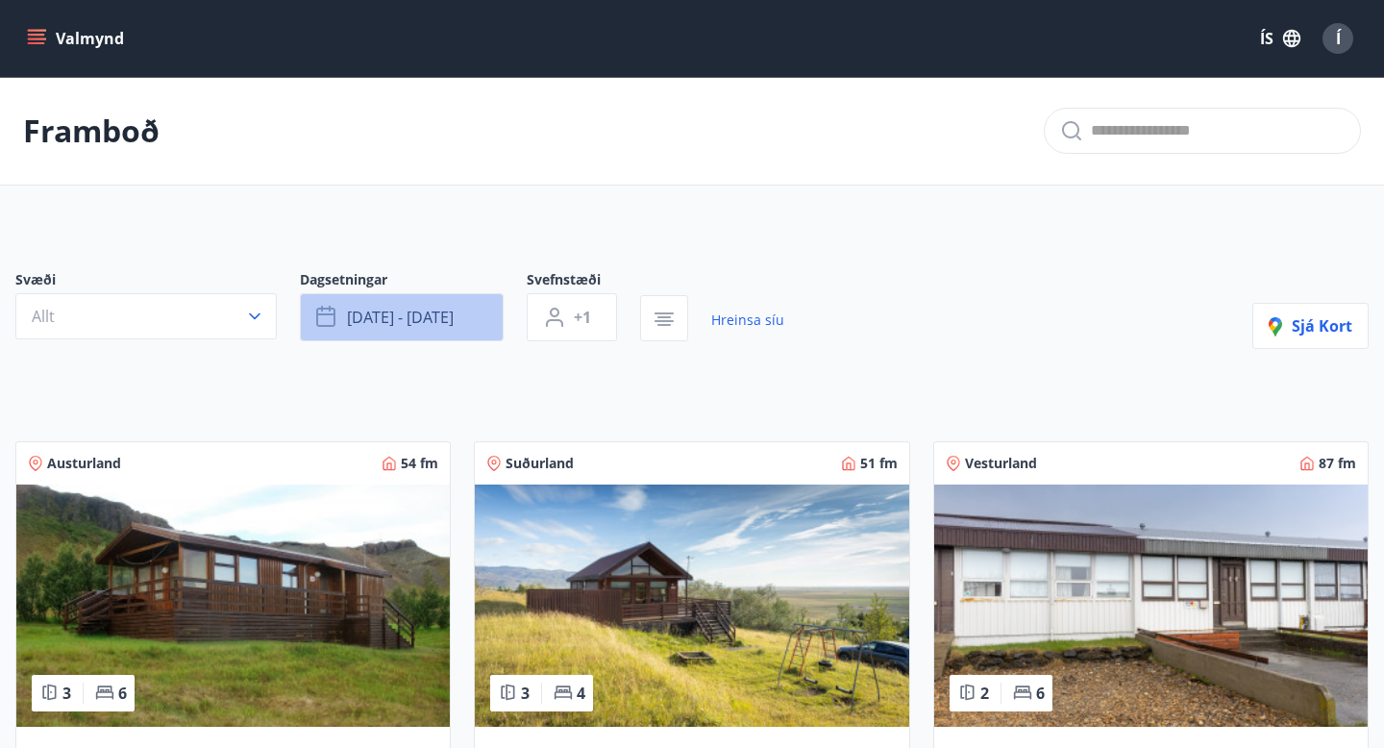
click at [401, 318] on span "sep 05 - sep 07" at bounding box center [400, 317] width 107 height 21
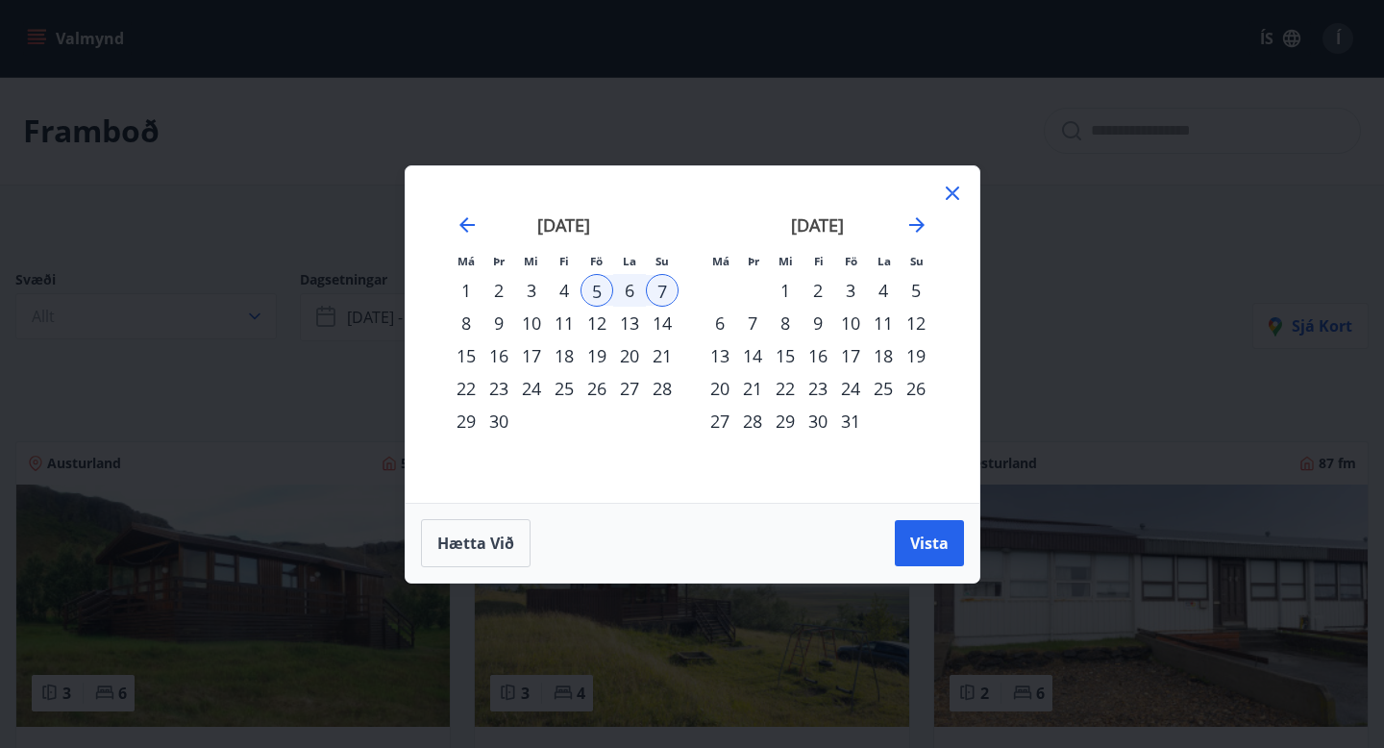
click at [597, 317] on div "12" at bounding box center [597, 323] width 33 height 33
click at [664, 319] on div "14" at bounding box center [662, 323] width 33 height 33
click at [913, 532] on span "Vista" at bounding box center [929, 542] width 38 height 21
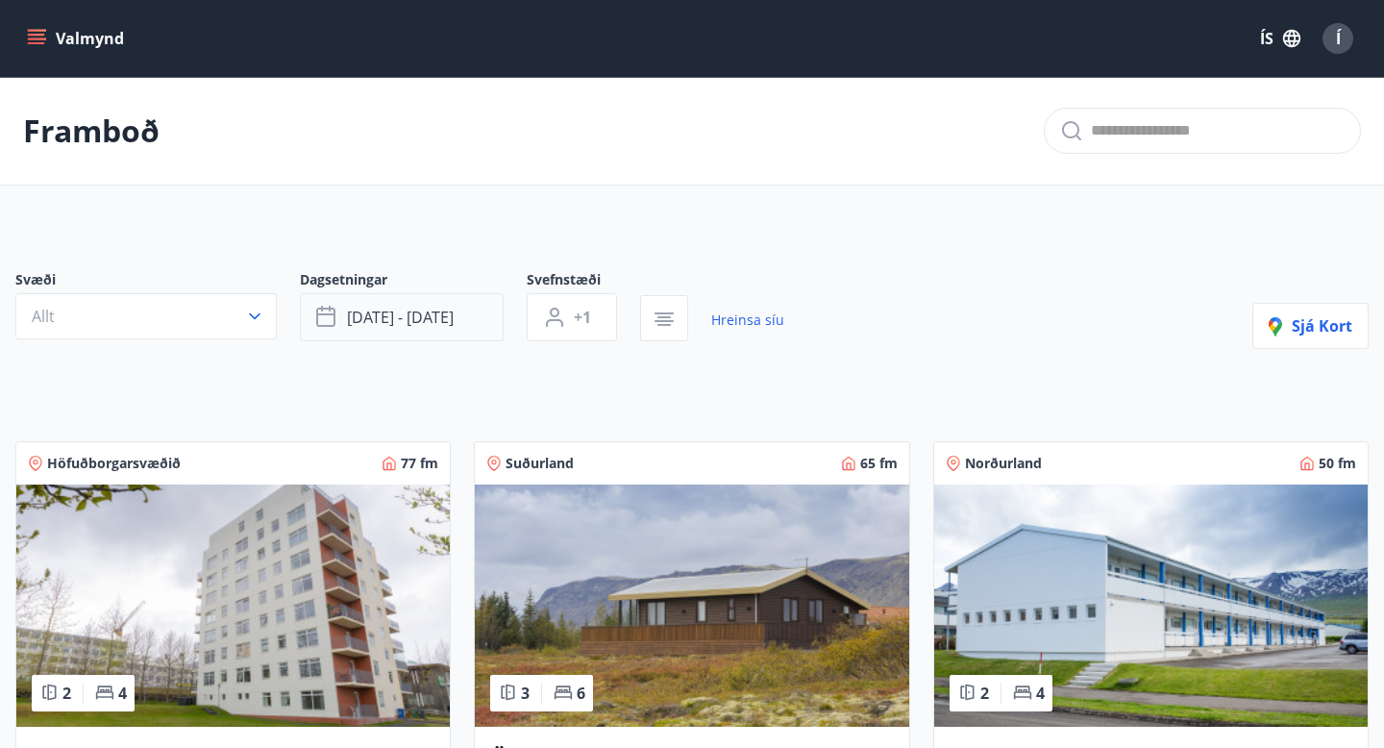
click at [457, 327] on button "sep 12 - sep 14" at bounding box center [402, 317] width 204 height 48
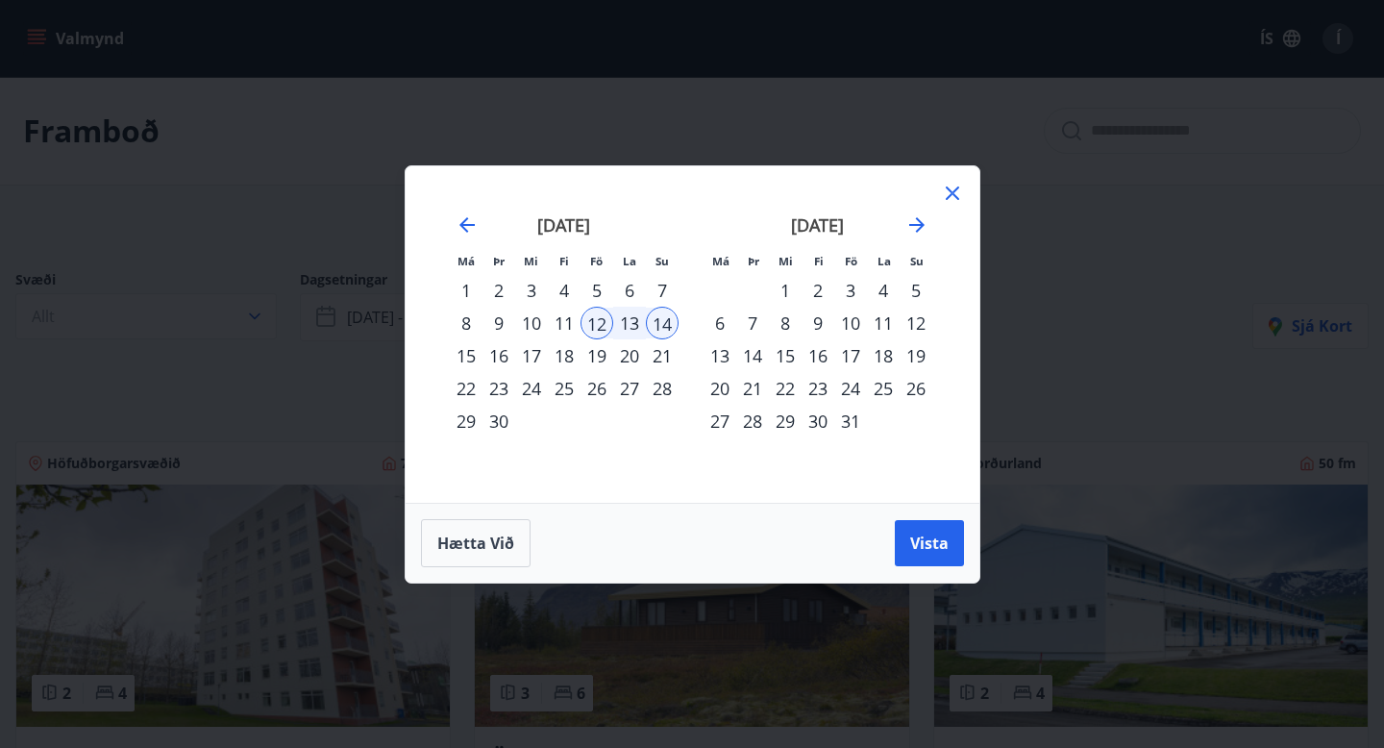
click at [595, 342] on div "19" at bounding box center [597, 355] width 33 height 33
click at [651, 351] on div "21" at bounding box center [662, 355] width 33 height 33
click at [904, 520] on button "Vista" at bounding box center [929, 543] width 69 height 46
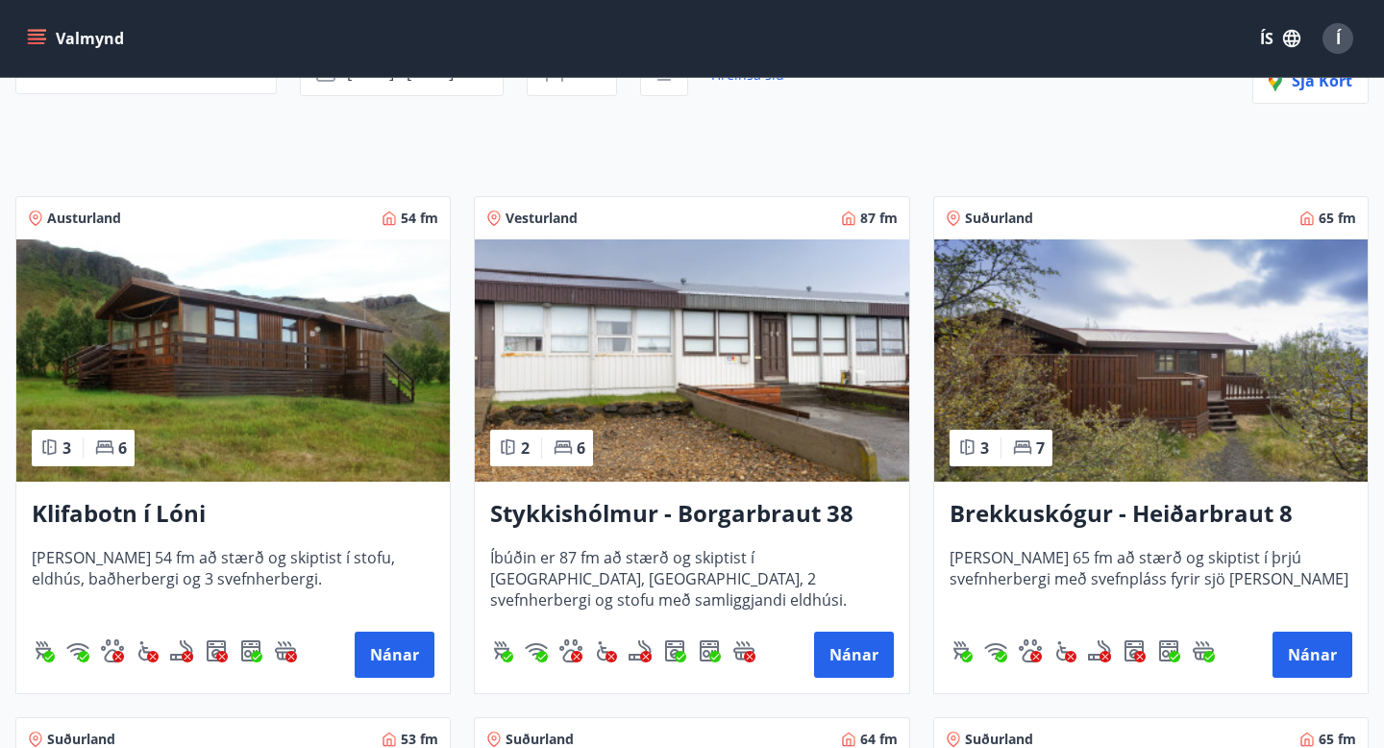
scroll to position [255, 0]
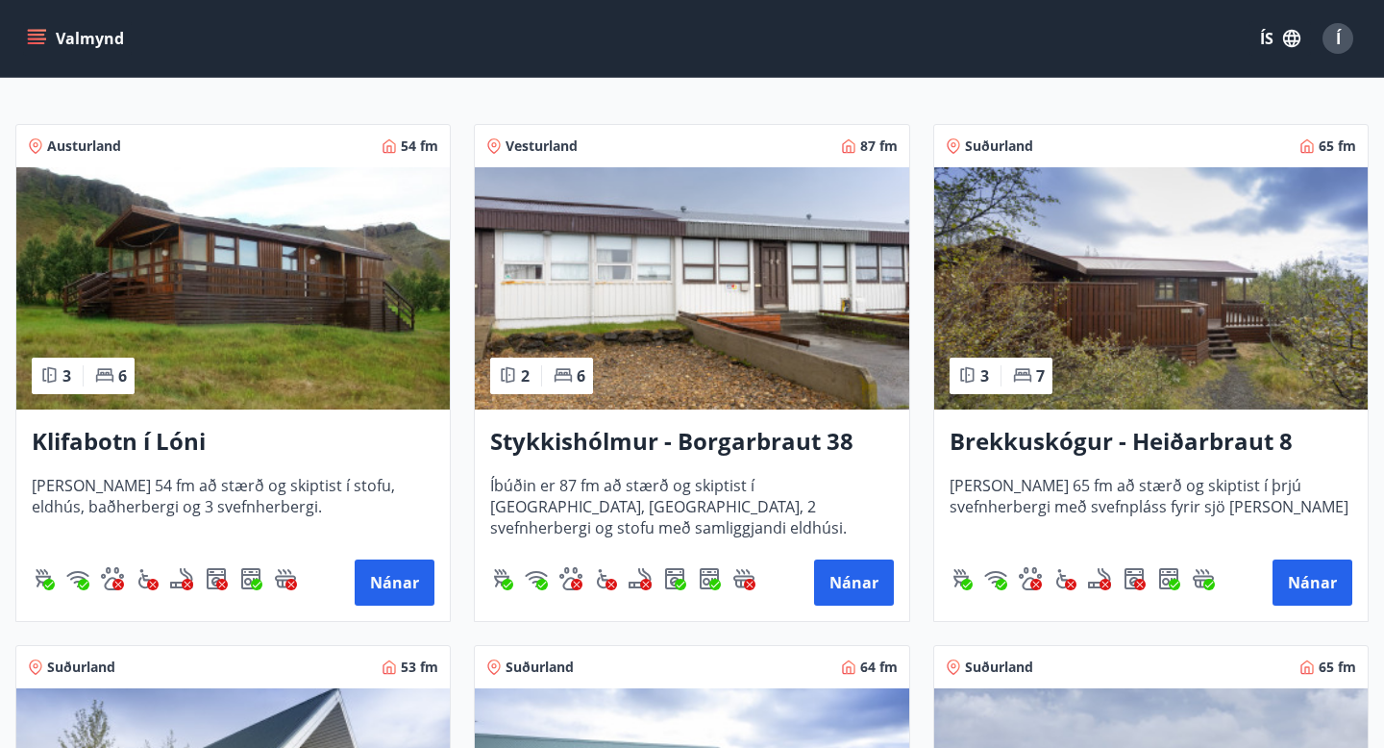
click at [1144, 399] on img at bounding box center [1150, 288] width 433 height 242
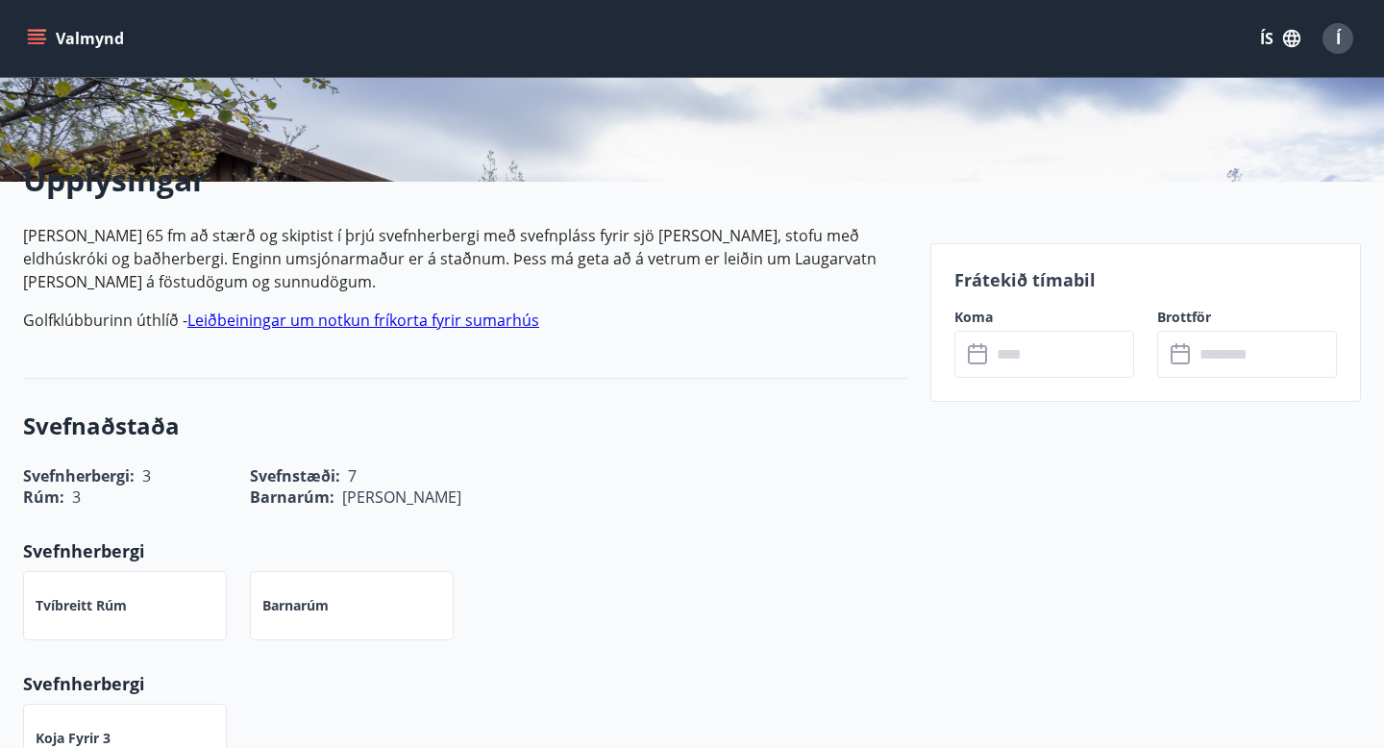
scroll to position [419, 0]
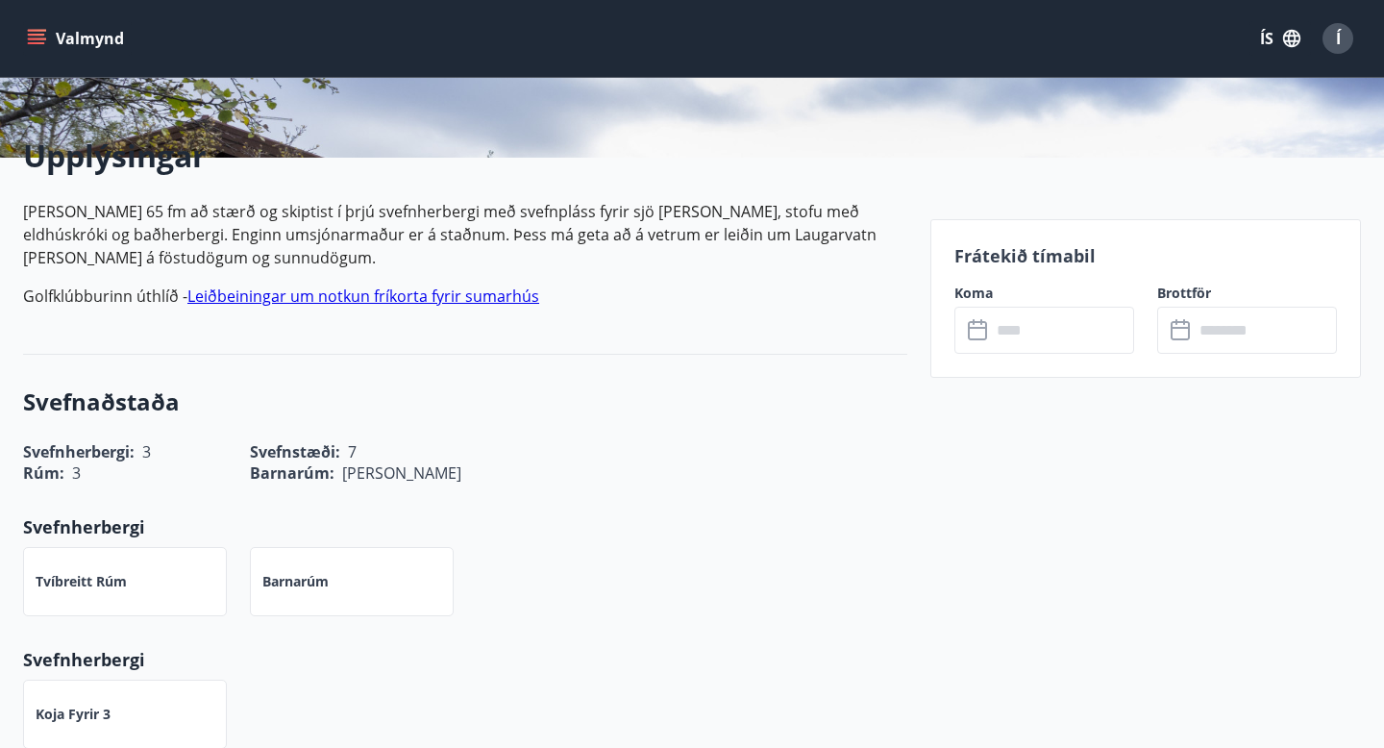
click at [966, 336] on div "​ ​" at bounding box center [1044, 330] width 180 height 47
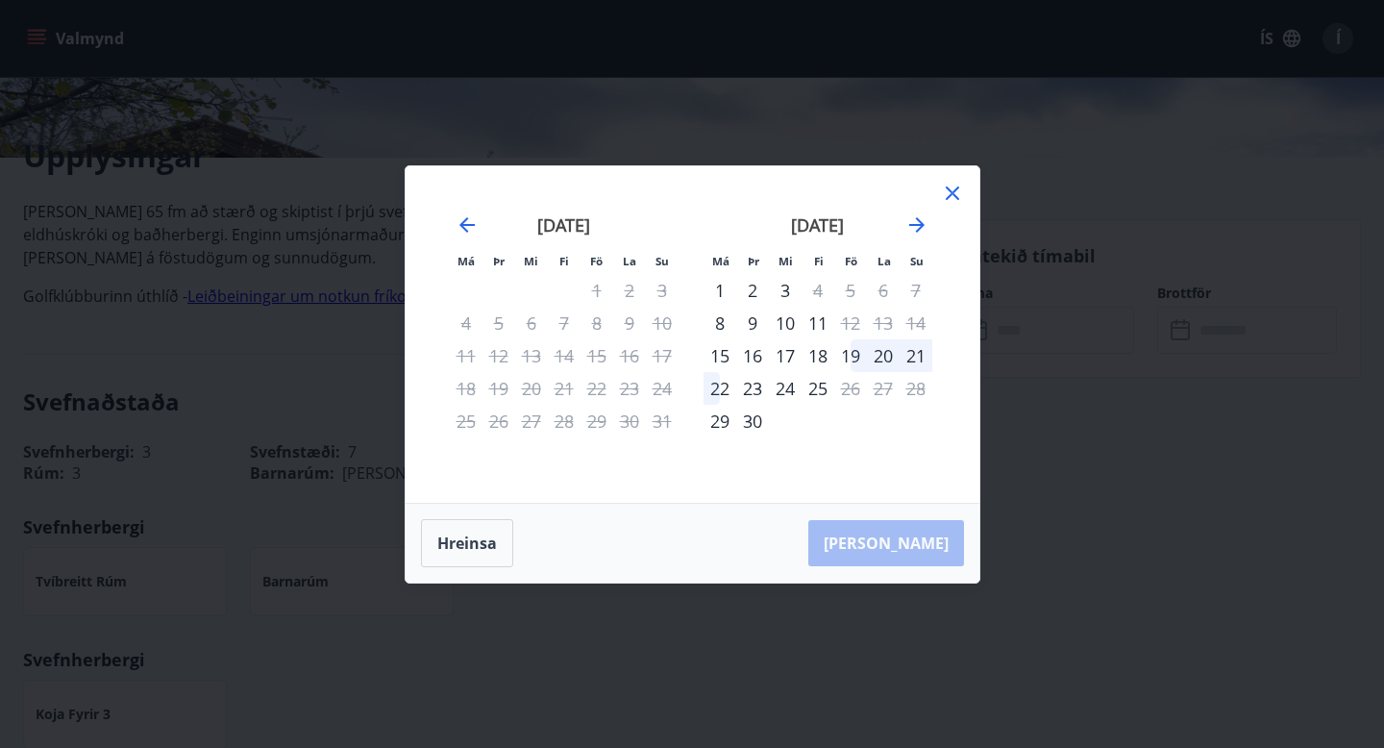
click at [856, 358] on div "19" at bounding box center [850, 355] width 33 height 33
click at [719, 384] on div "22" at bounding box center [720, 388] width 33 height 33
click at [943, 201] on icon at bounding box center [952, 193] width 23 height 23
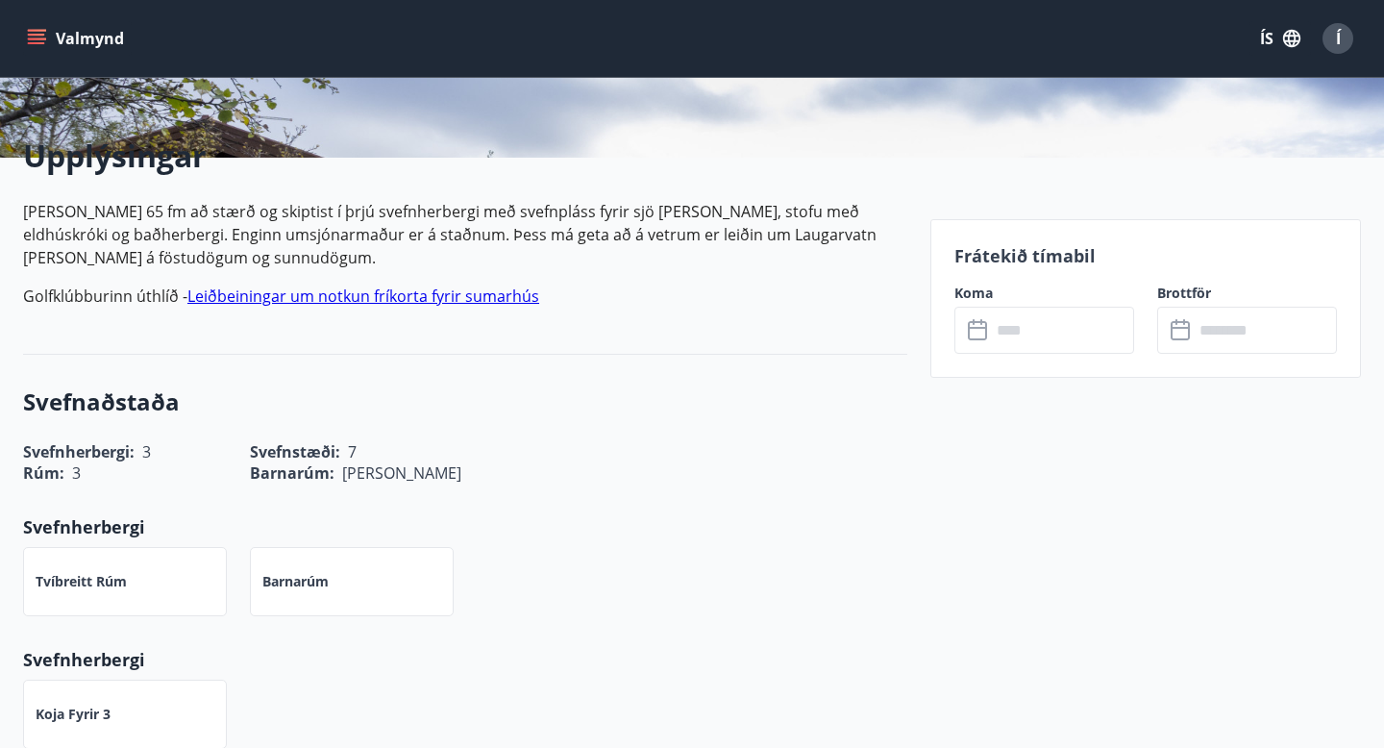
click at [1167, 316] on div "​ ​" at bounding box center [1247, 330] width 180 height 47
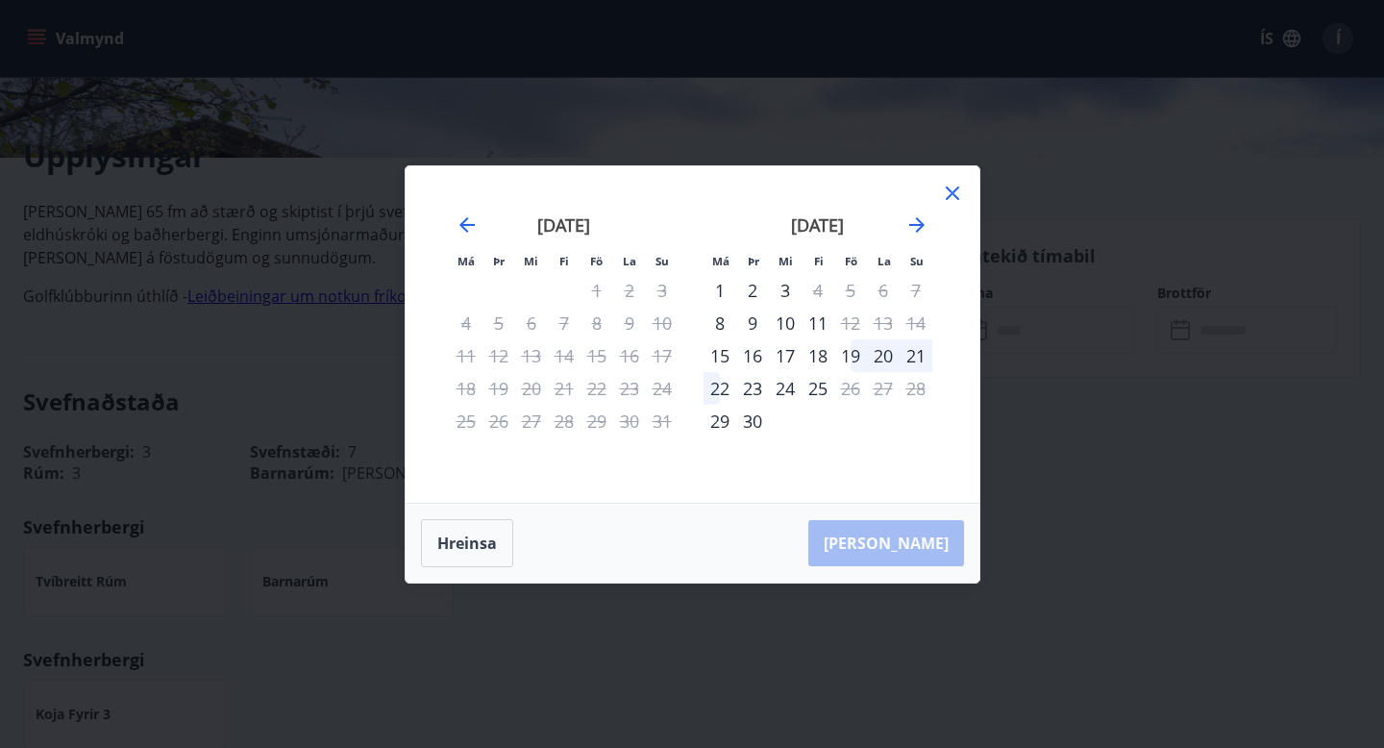
click at [1184, 329] on div "Má Þr Mi Fi Fö La Su Má Þr Mi Fi Fö La Su júlí 2025 1 2 3 4 5 6 7 8 9 10 11 12 …" at bounding box center [692, 374] width 1384 height 748
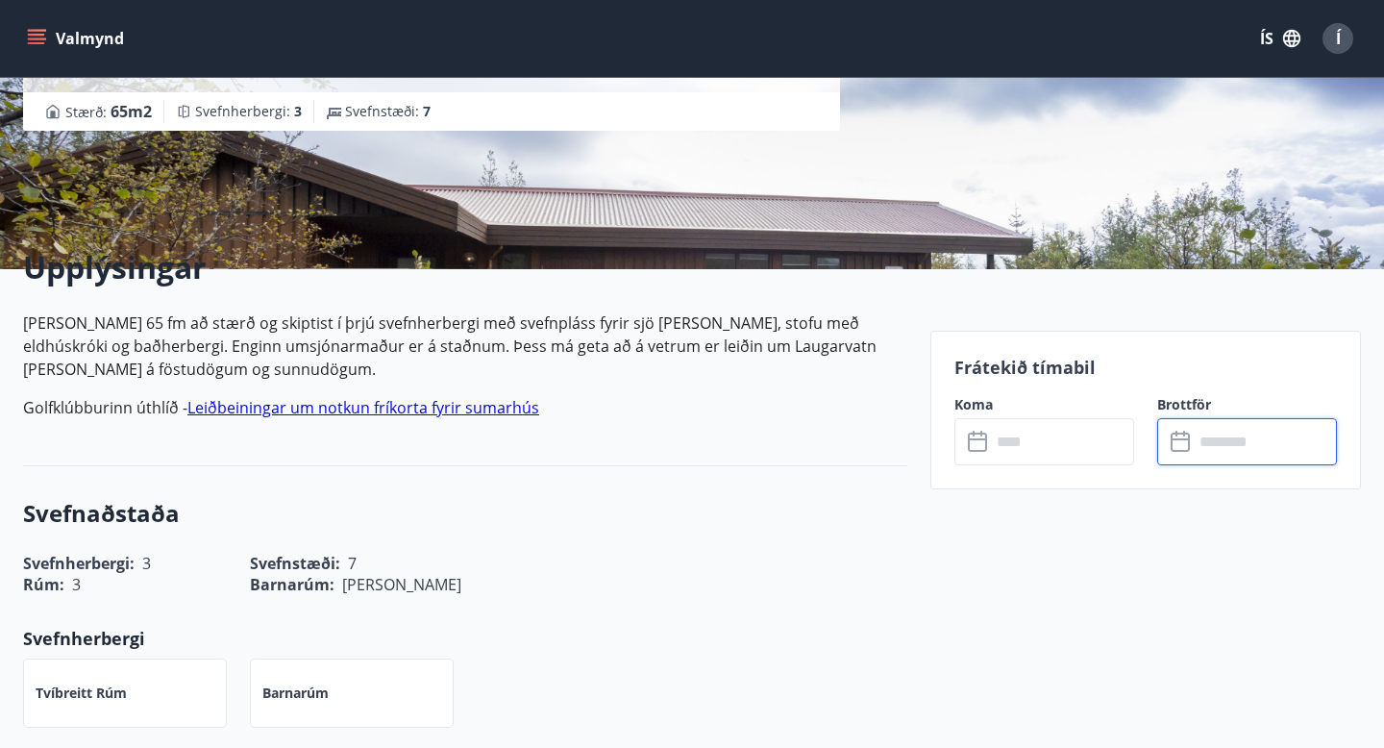
scroll to position [314, 0]
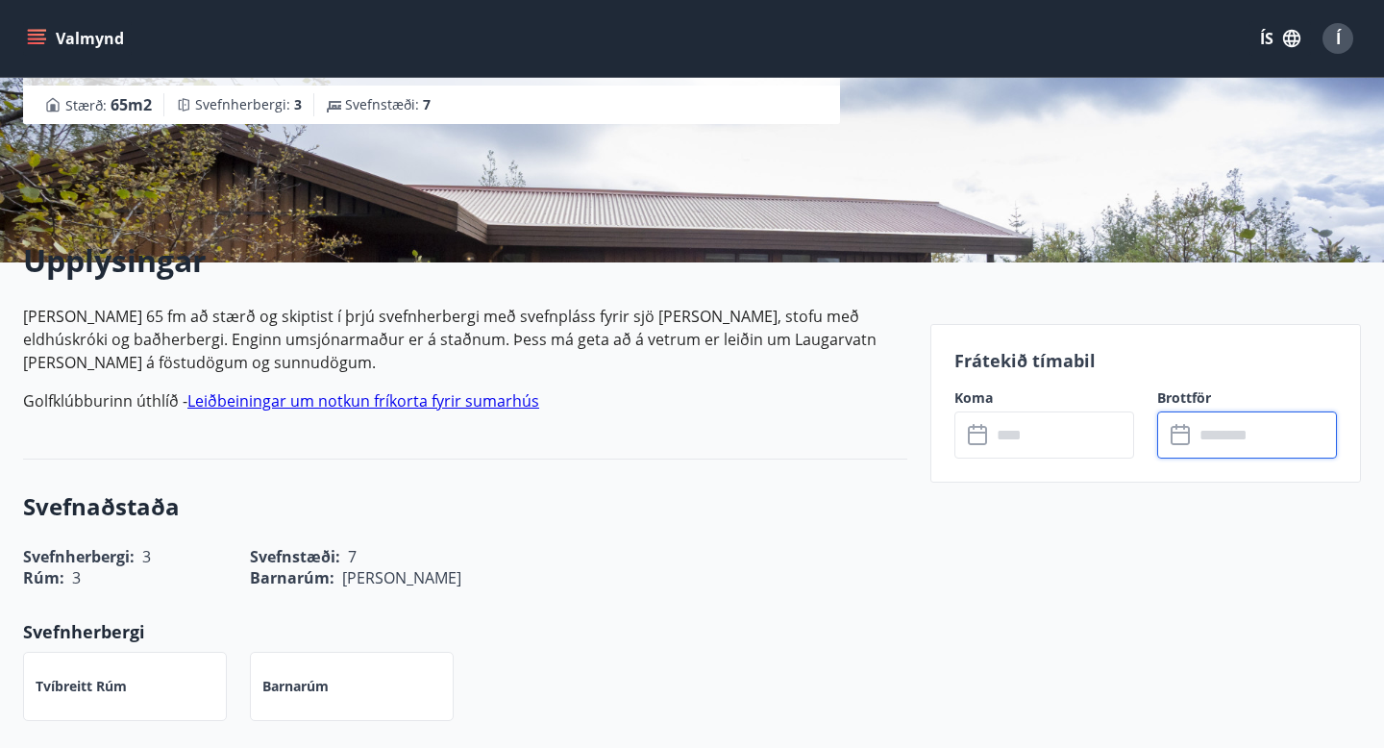
click at [998, 448] on input "text" at bounding box center [1062, 434] width 143 height 47
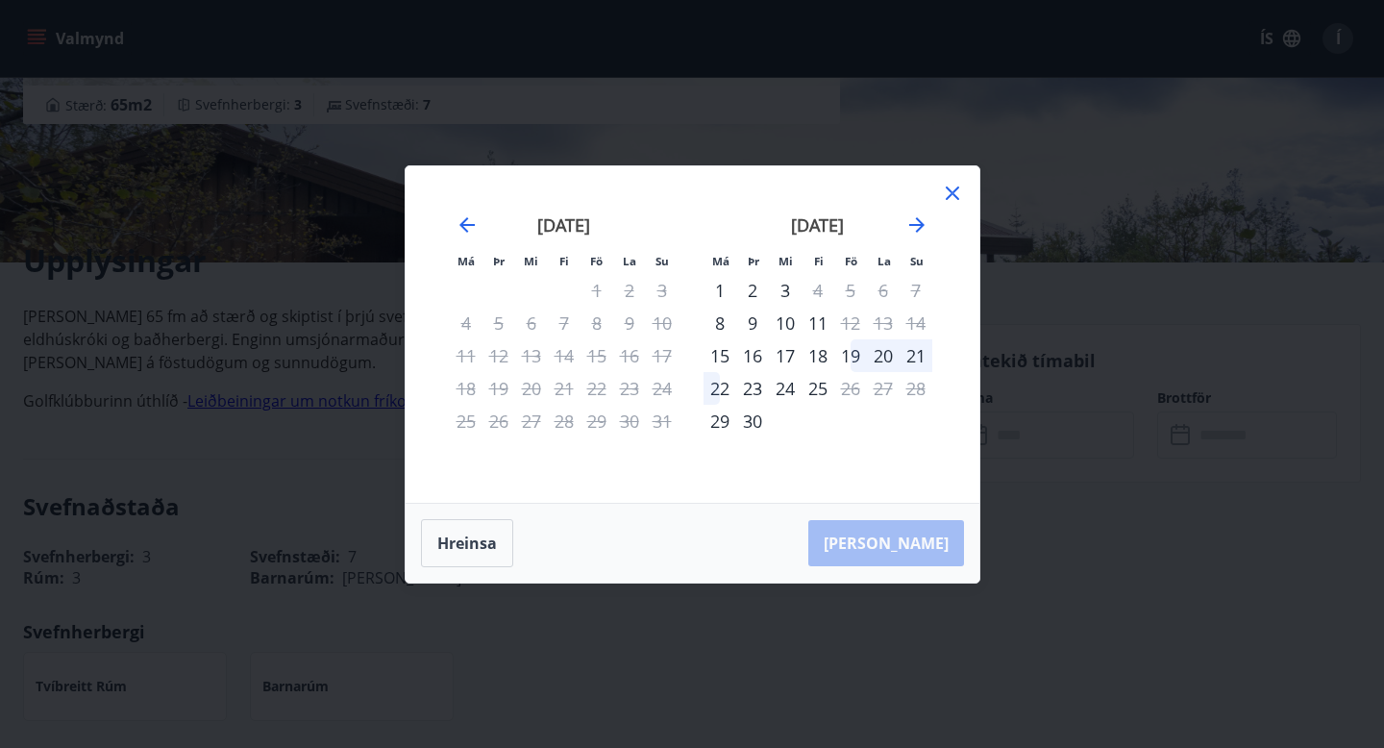
click at [819, 354] on div "18" at bounding box center [818, 355] width 33 height 33
click at [851, 350] on div "19" at bounding box center [850, 355] width 33 height 33
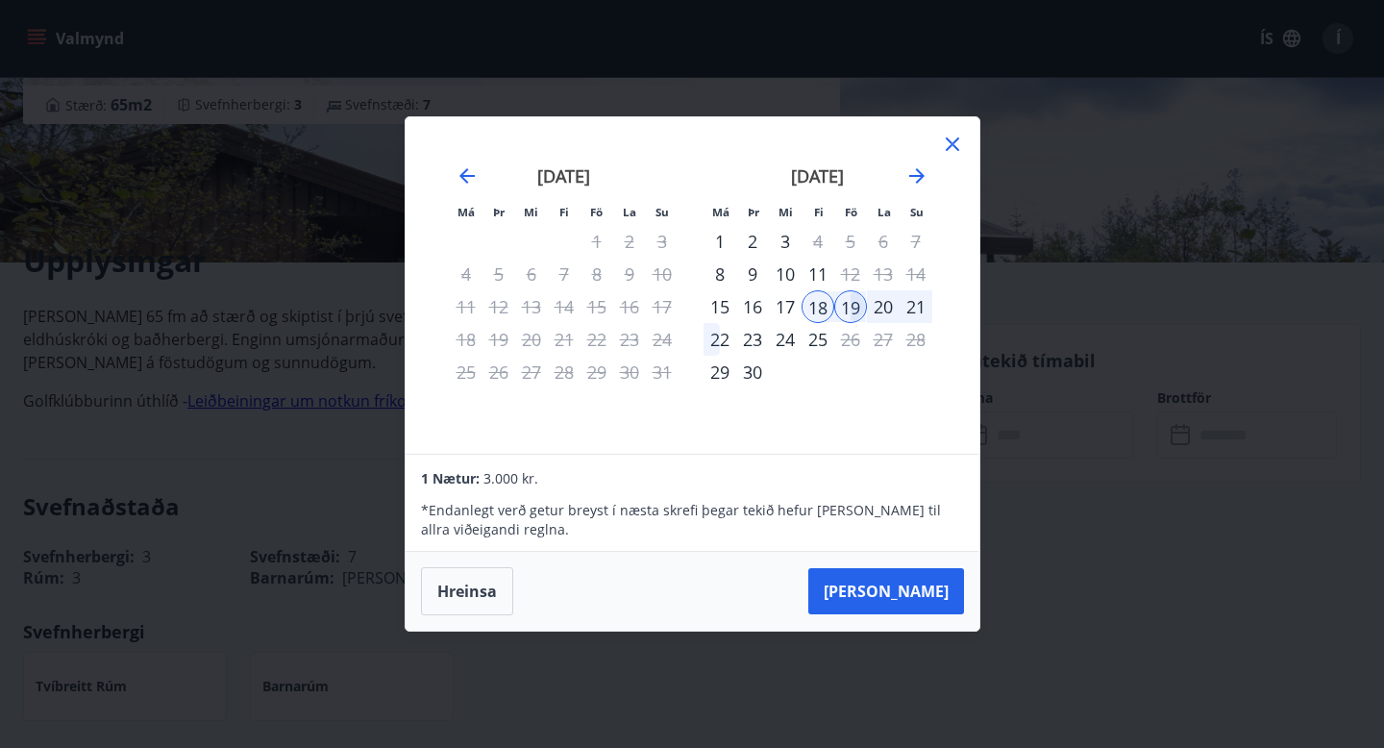
click at [728, 334] on div "22" at bounding box center [720, 339] width 33 height 33
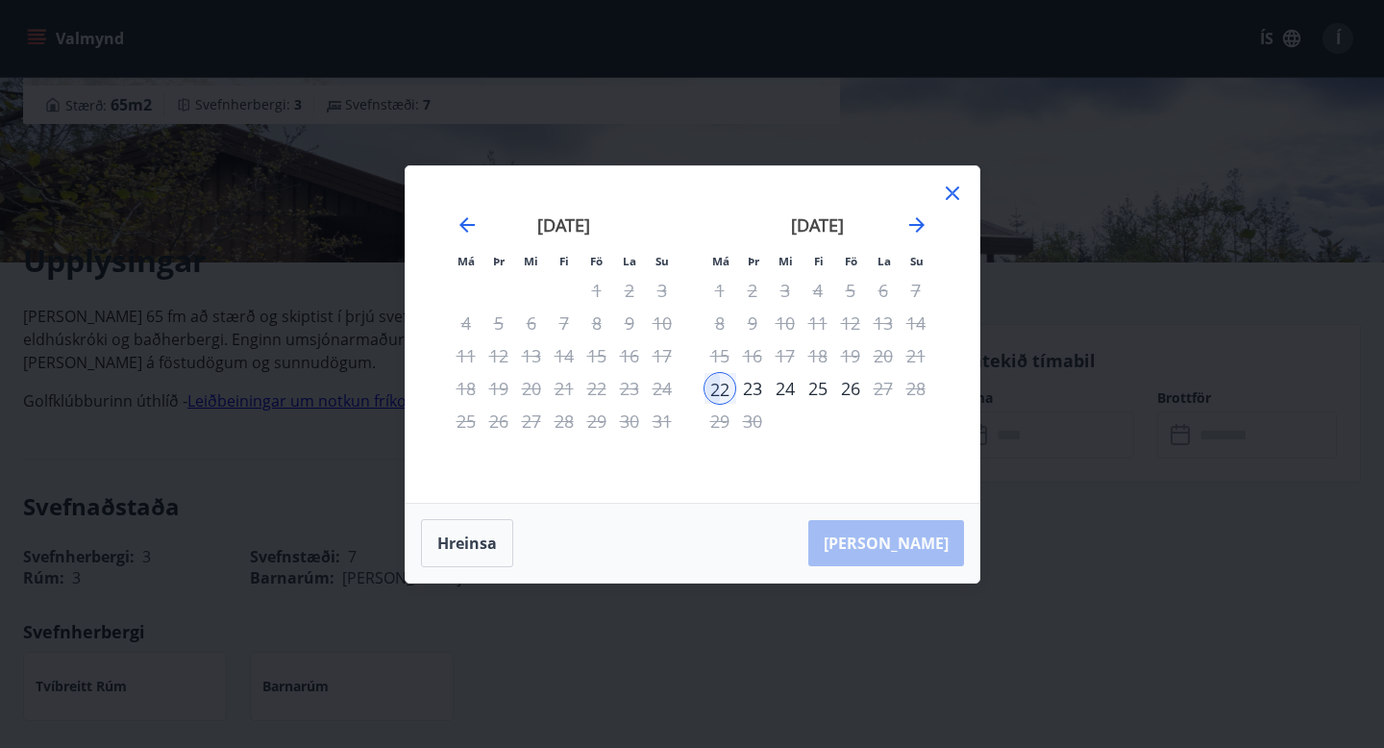
click at [803, 360] on div "18" at bounding box center [818, 355] width 33 height 33
click at [472, 235] on icon "Move backward to switch to the previous month." at bounding box center [467, 224] width 23 height 23
click at [908, 219] on icon "Move forward to switch to the next month." at bounding box center [916, 224] width 23 height 23
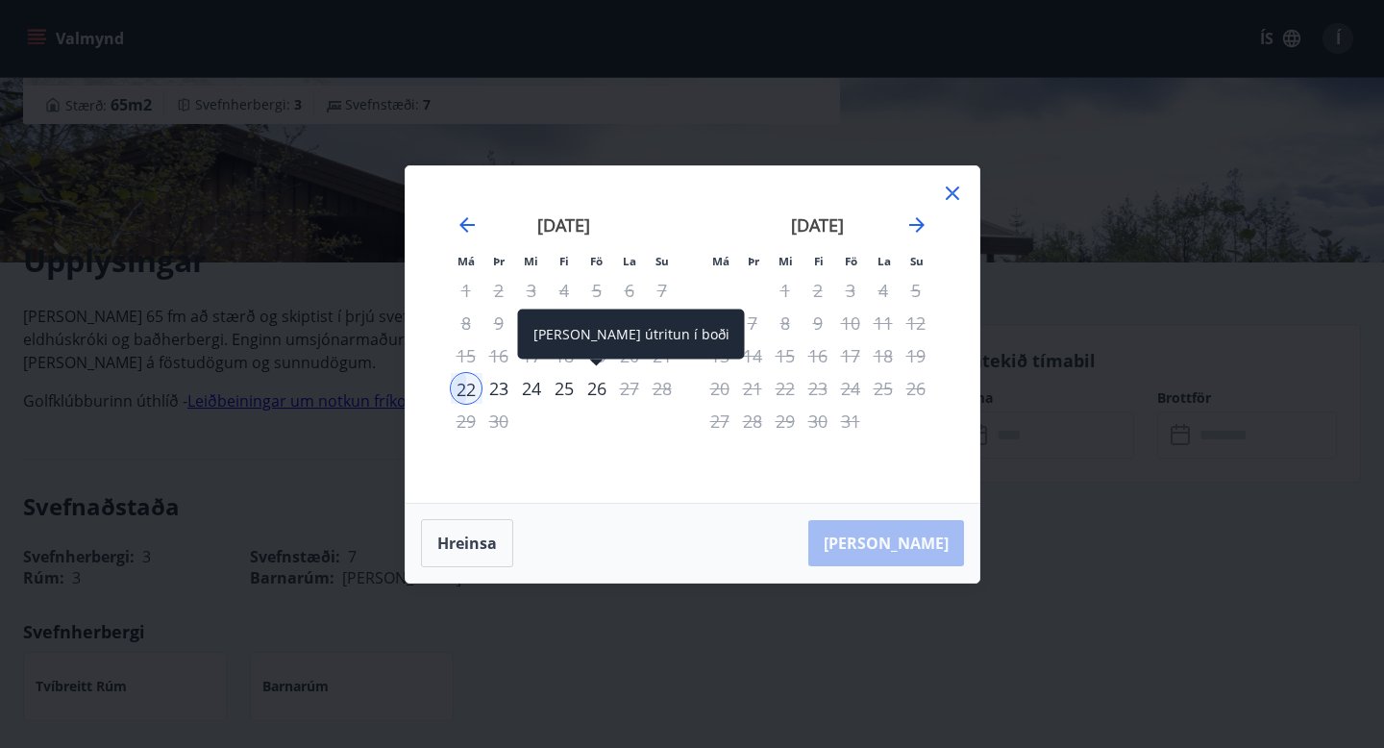
click at [591, 397] on div "26" at bounding box center [597, 388] width 33 height 33
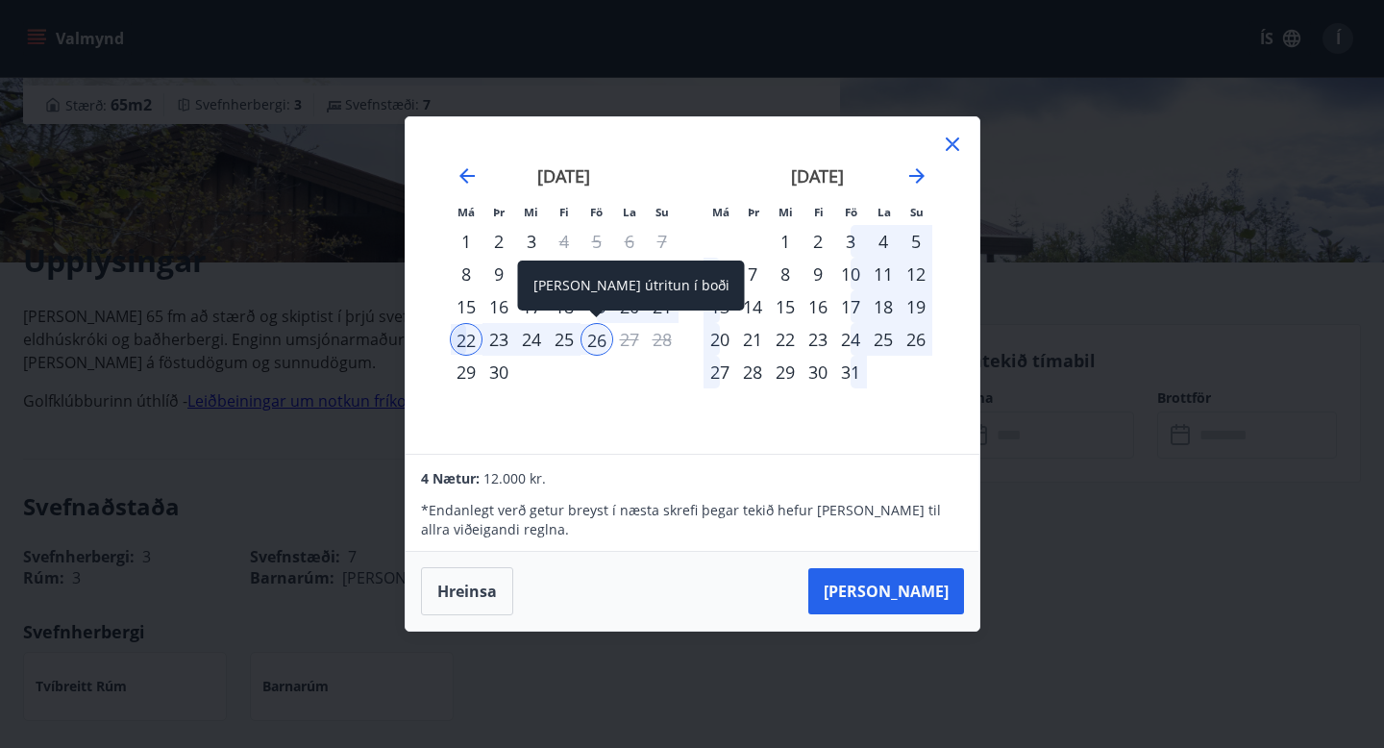
click at [558, 311] on div "Aðeins útritun í boði" at bounding box center [631, 291] width 227 height 63
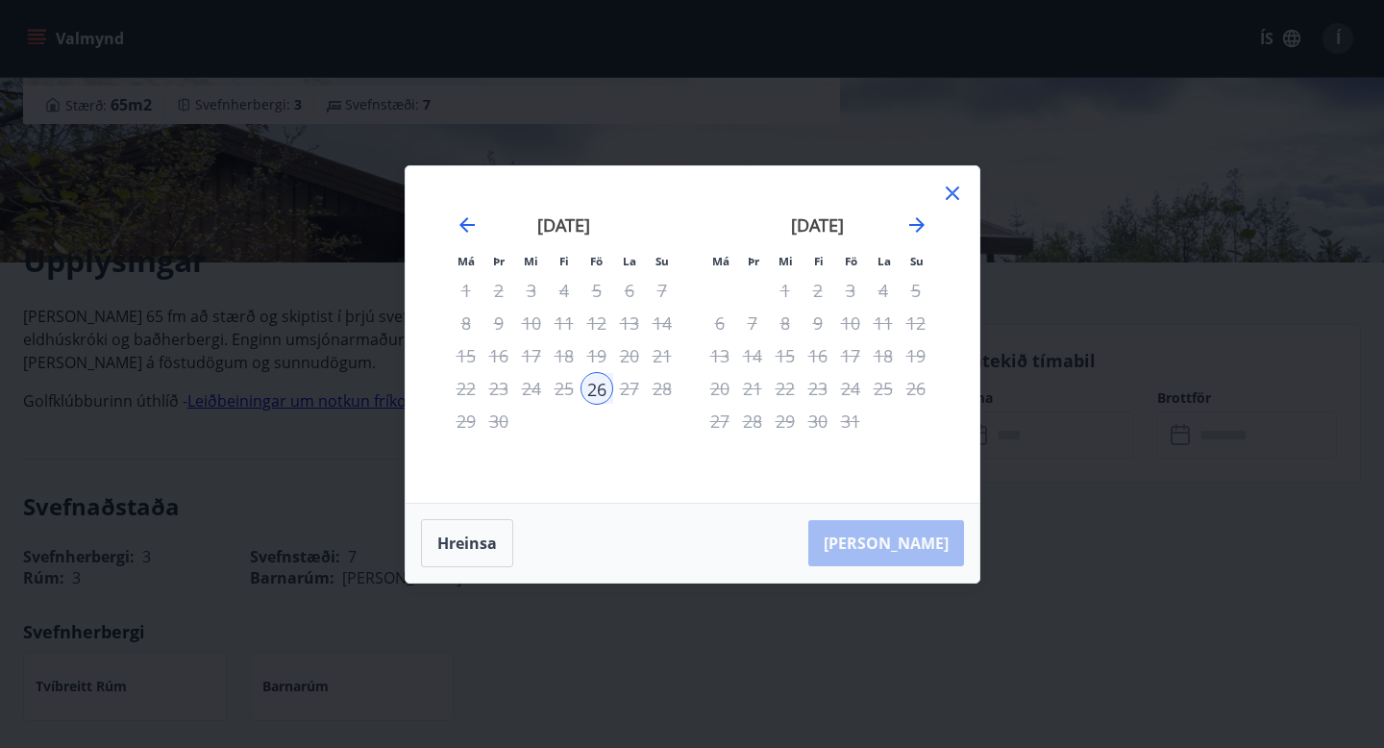
click at [966, 204] on div "Má Þr Mi Fi Fö La Su Má Þr Mi Fi Fö La Su ágúst 2025 1 2 3 4 5 6 7 8 9 10 11 12…" at bounding box center [693, 334] width 574 height 336
click at [951, 193] on icon at bounding box center [952, 192] width 13 height 13
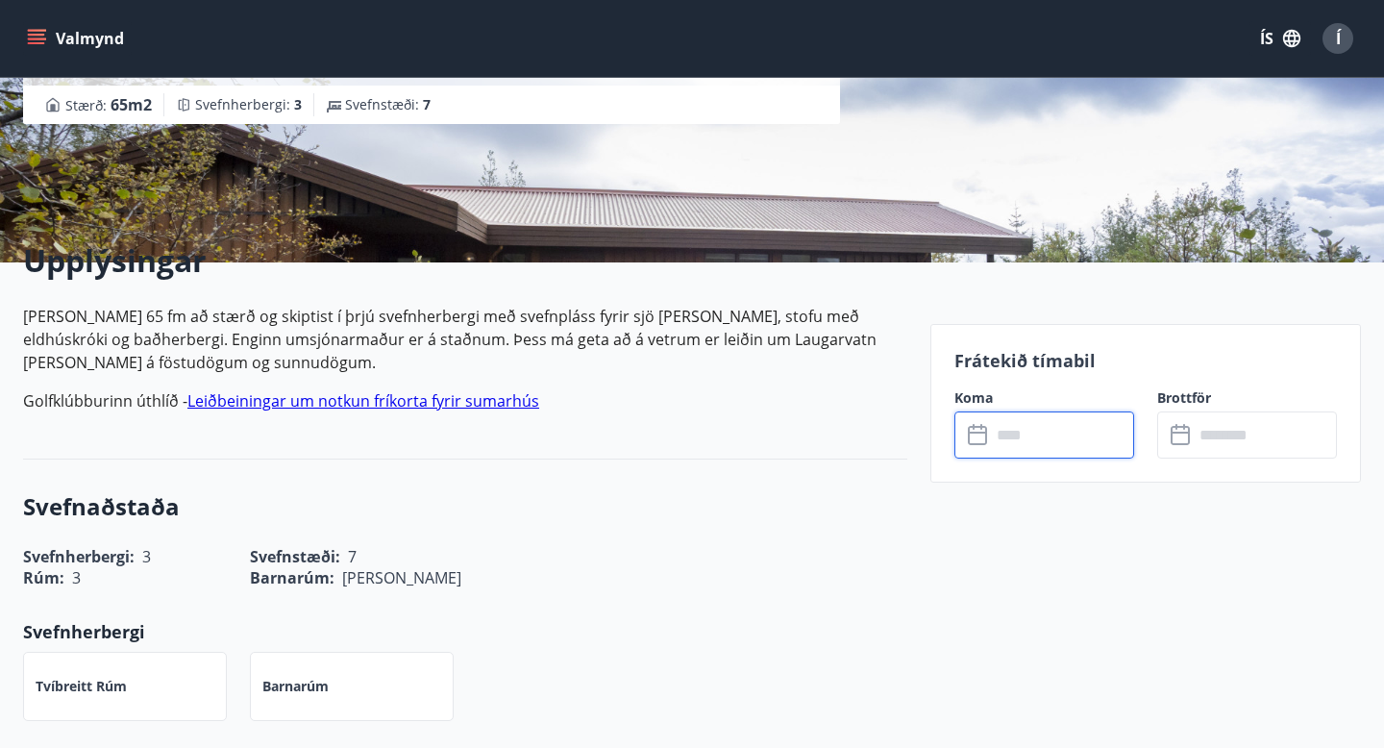
click at [1021, 440] on input "text" at bounding box center [1062, 434] width 143 height 47
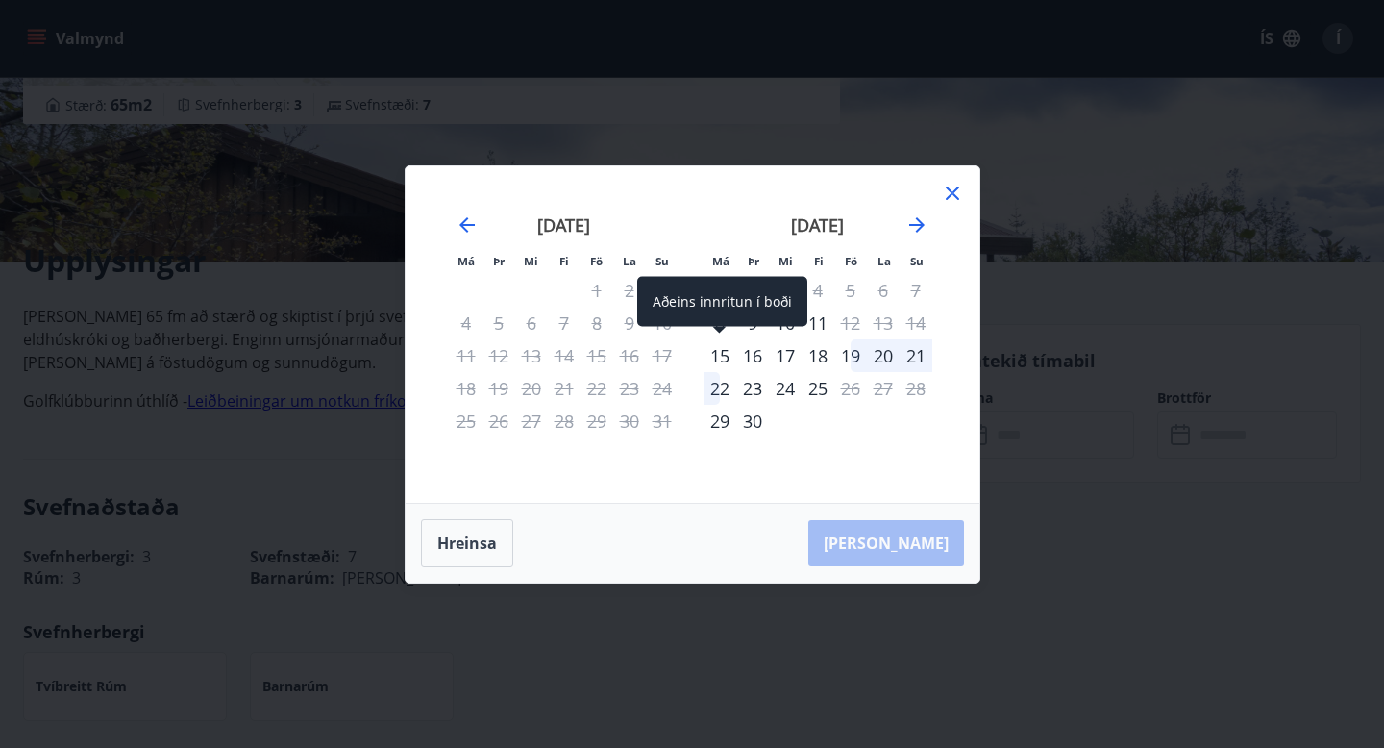
click at [720, 351] on div "15" at bounding box center [720, 355] width 33 height 33
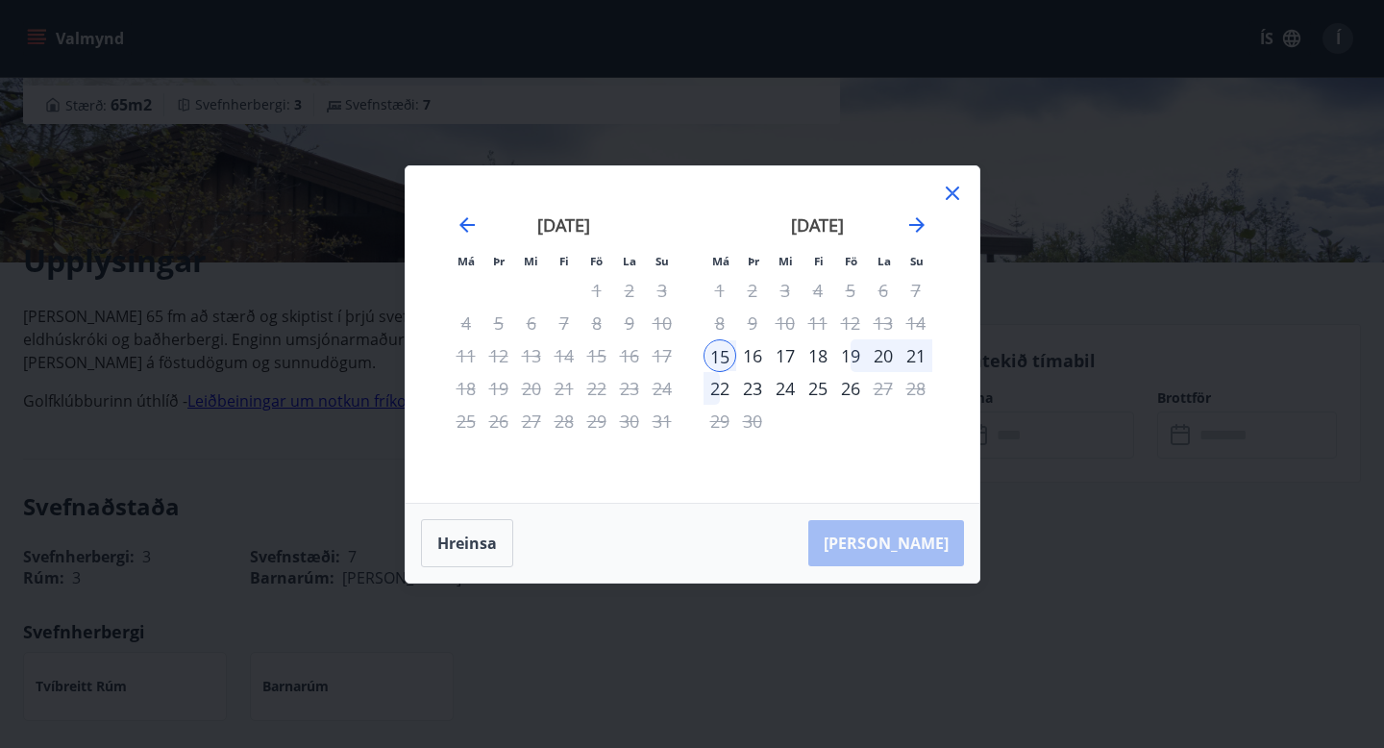
click at [725, 390] on div "22" at bounding box center [720, 388] width 33 height 33
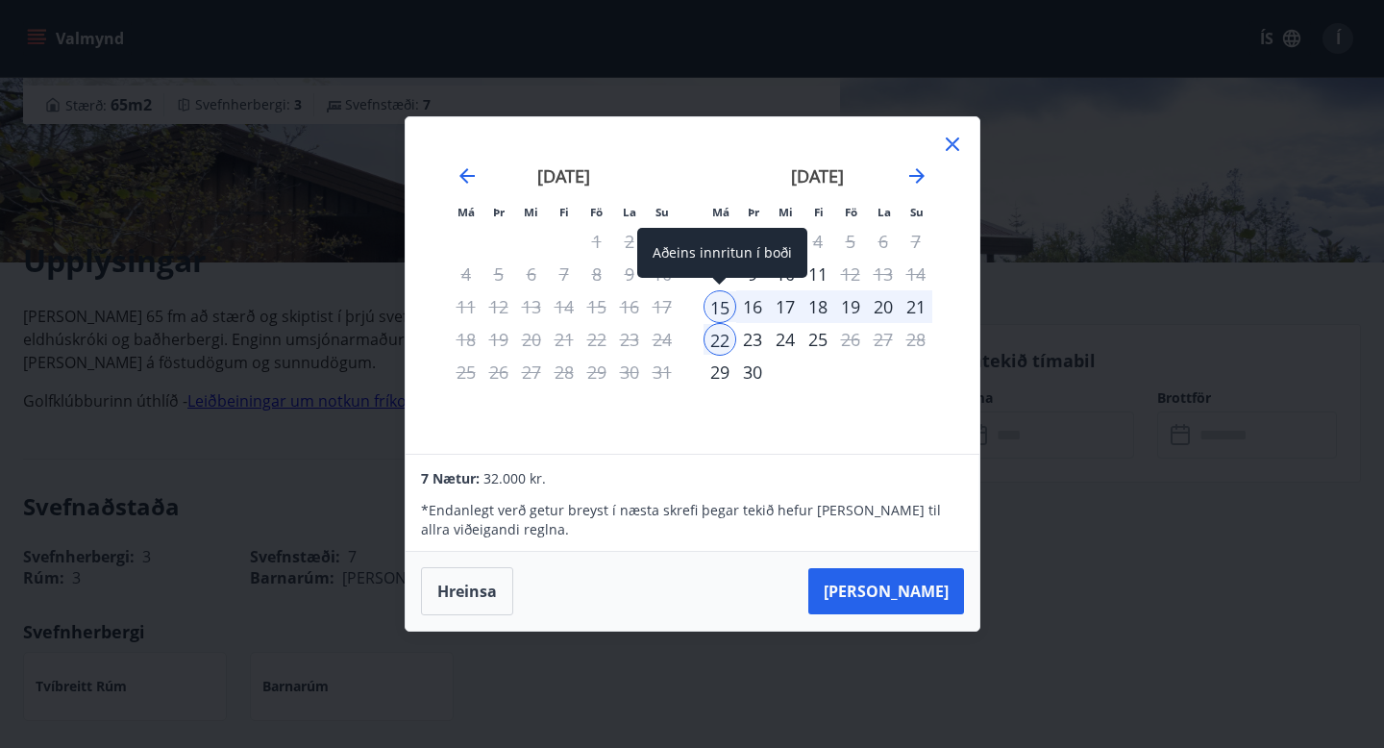
click at [729, 312] on div "15" at bounding box center [720, 306] width 33 height 33
click at [949, 142] on icon at bounding box center [952, 144] width 23 height 23
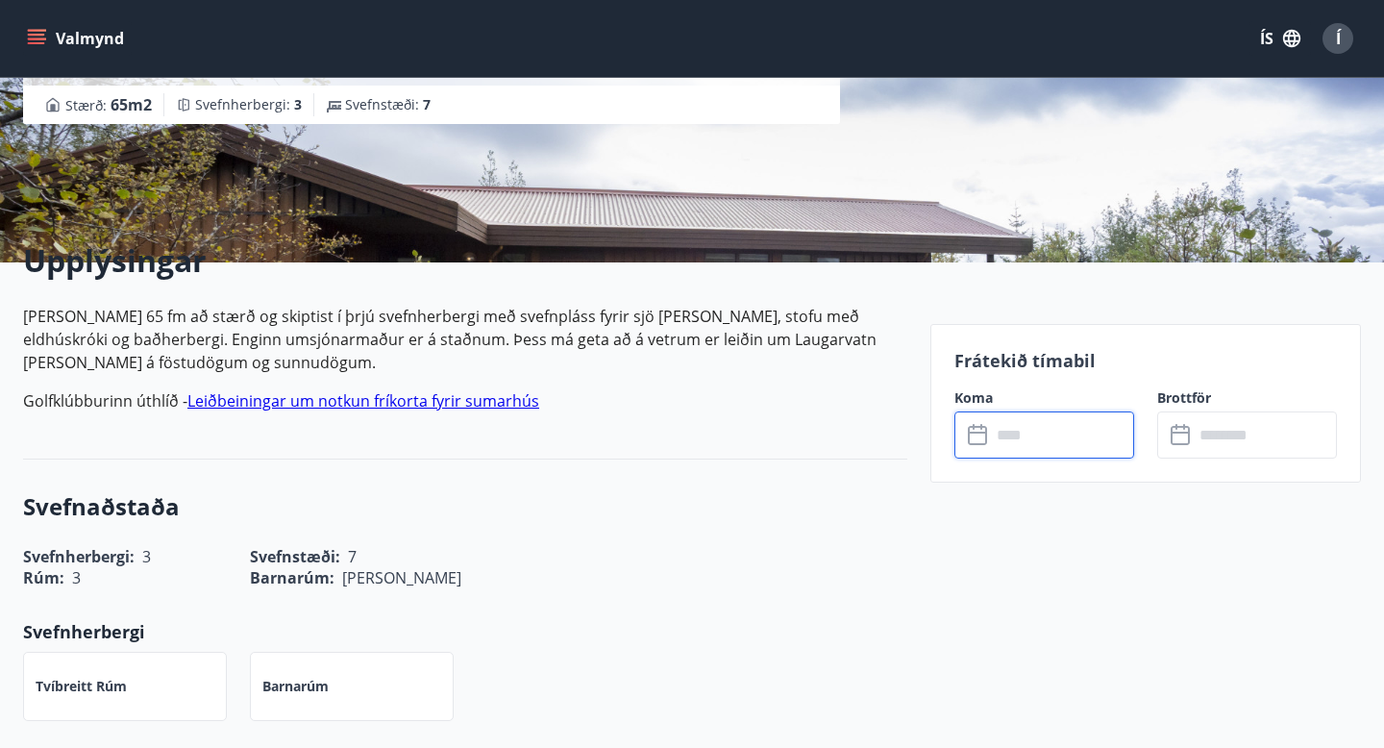
click at [1021, 434] on input "text" at bounding box center [1062, 434] width 143 height 47
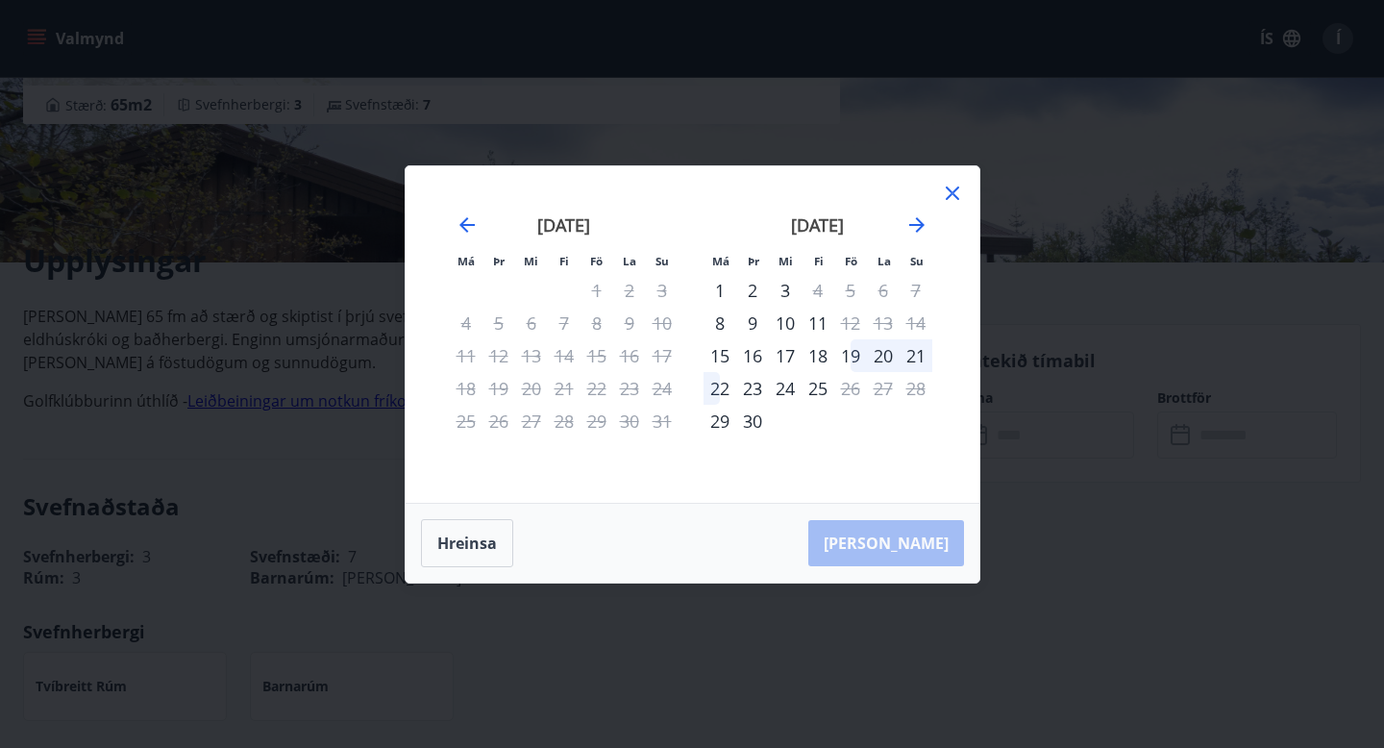
click at [852, 350] on div "19" at bounding box center [850, 355] width 33 height 33
click at [719, 393] on div "22" at bounding box center [720, 388] width 33 height 33
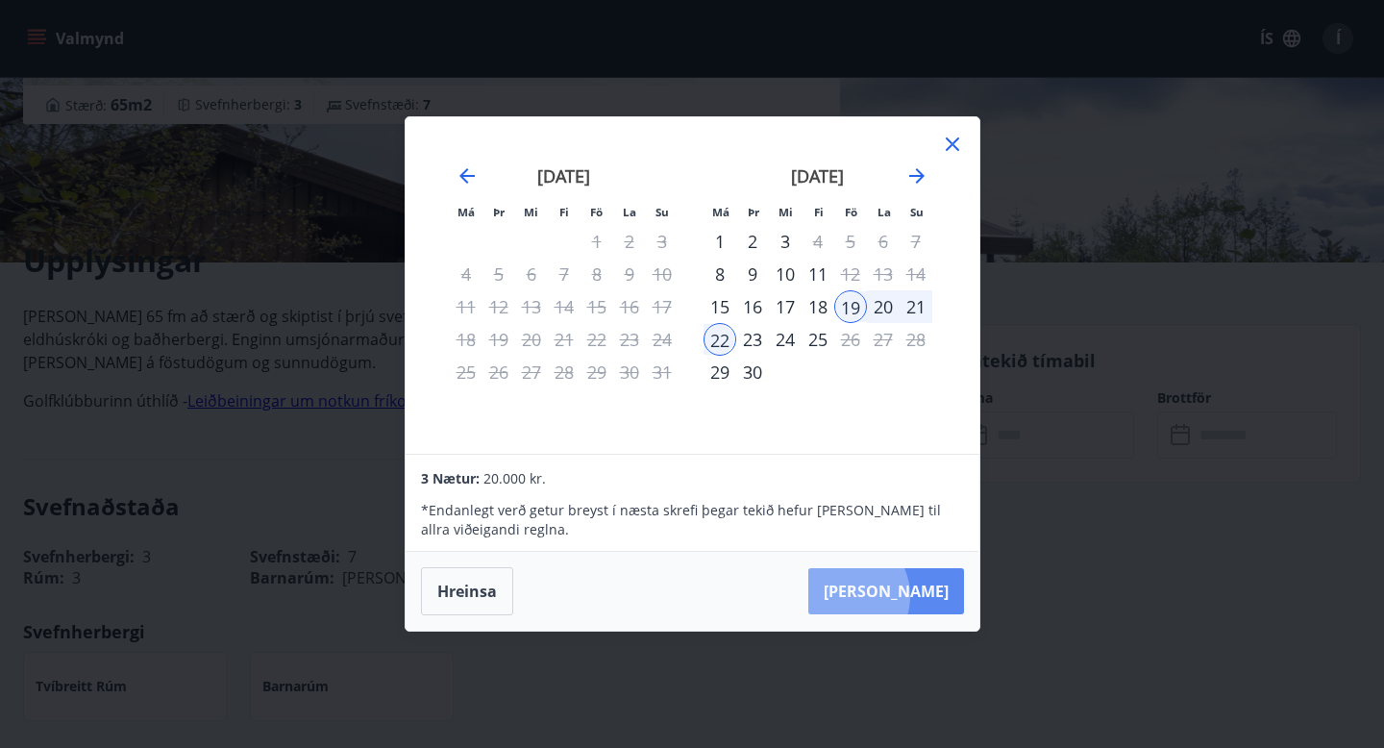
click at [903, 596] on button "Taka Frá" at bounding box center [886, 591] width 156 height 46
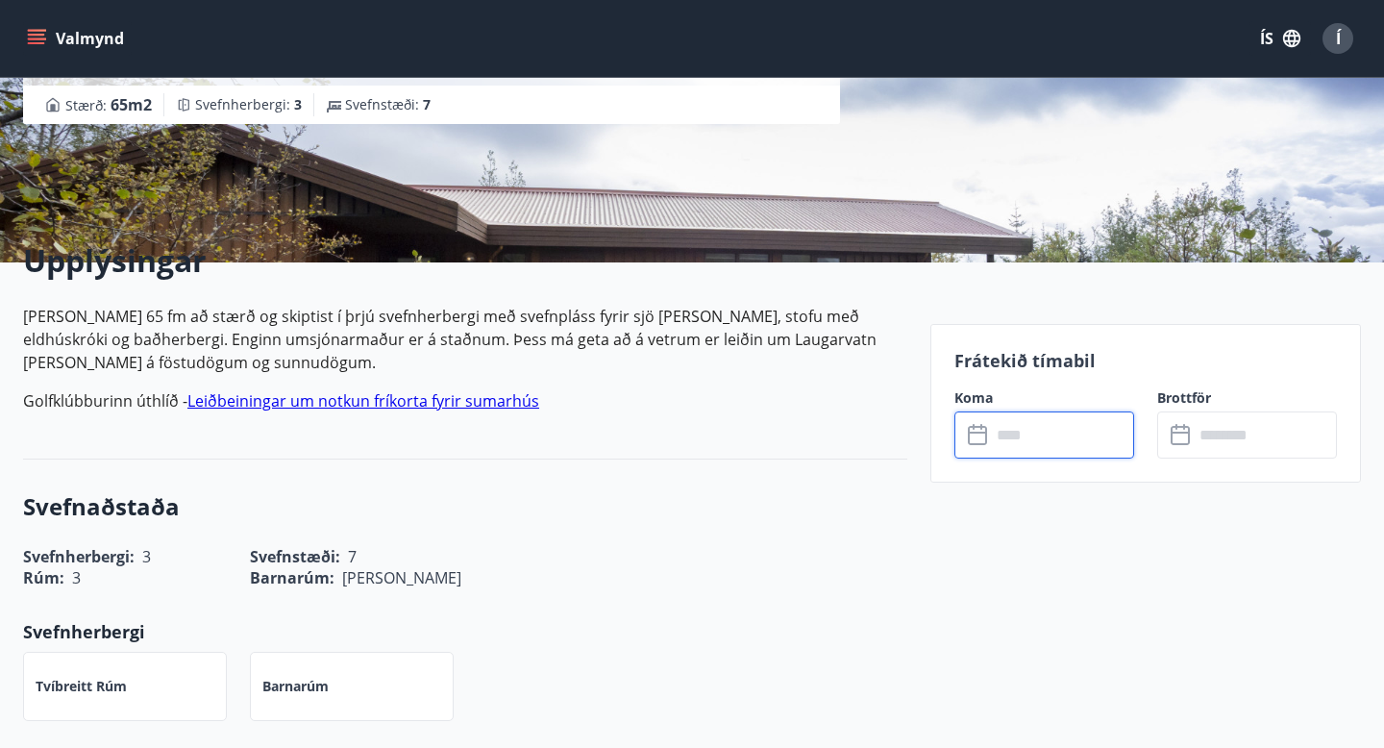
type input "******"
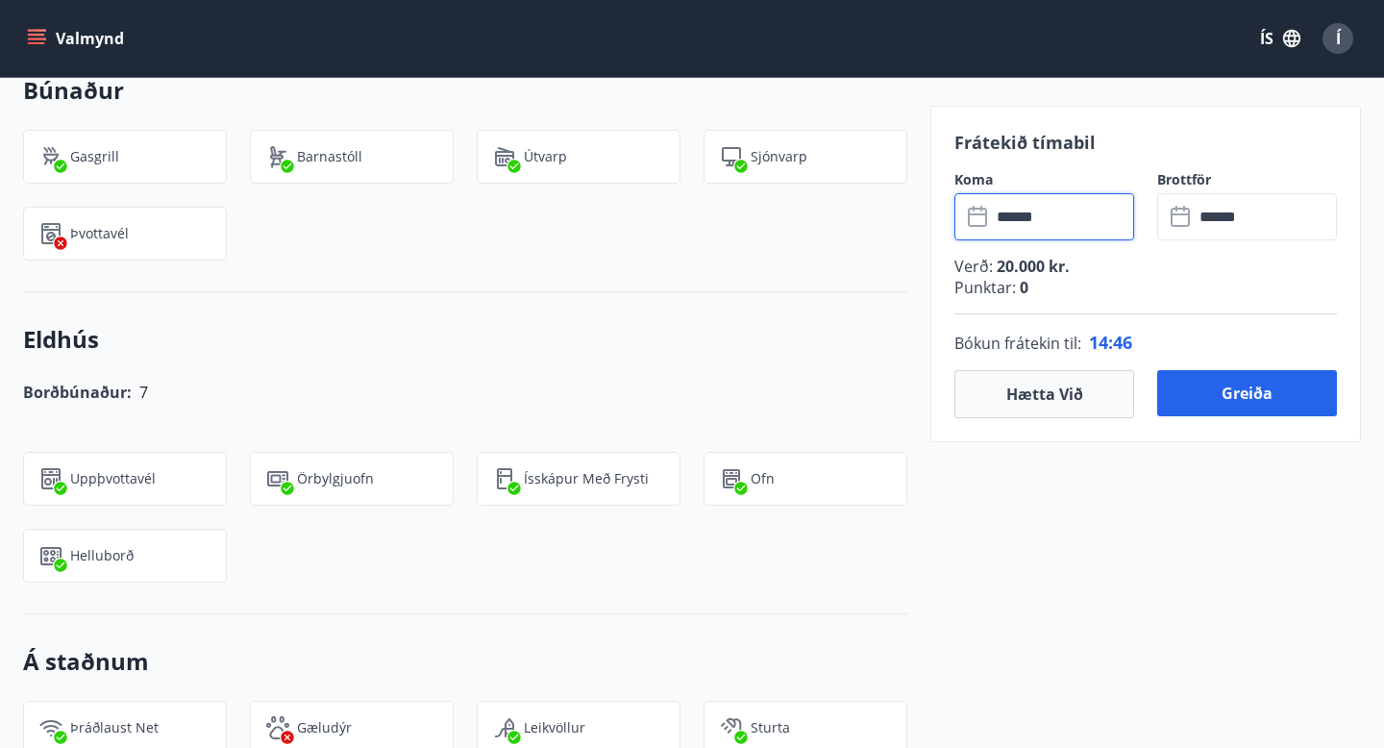
scroll to position [0, 0]
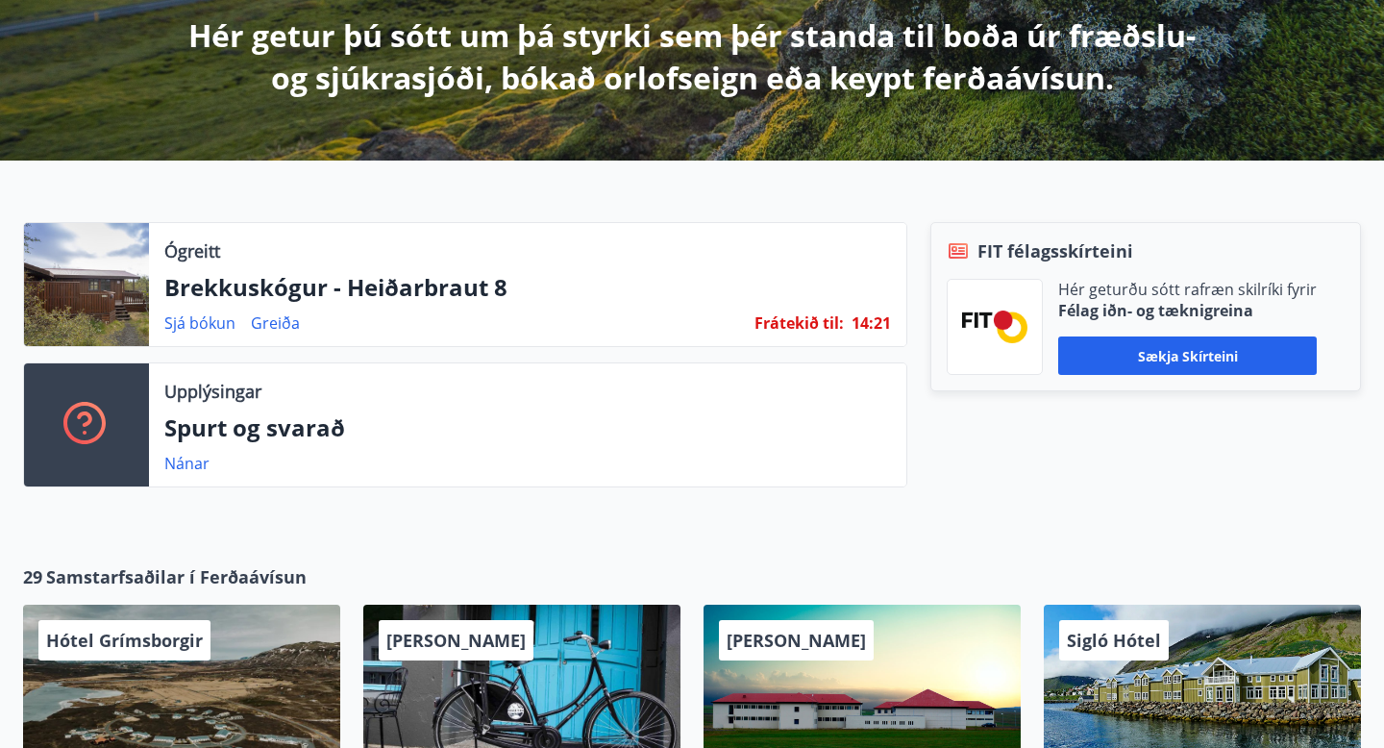
scroll to position [364, 0]
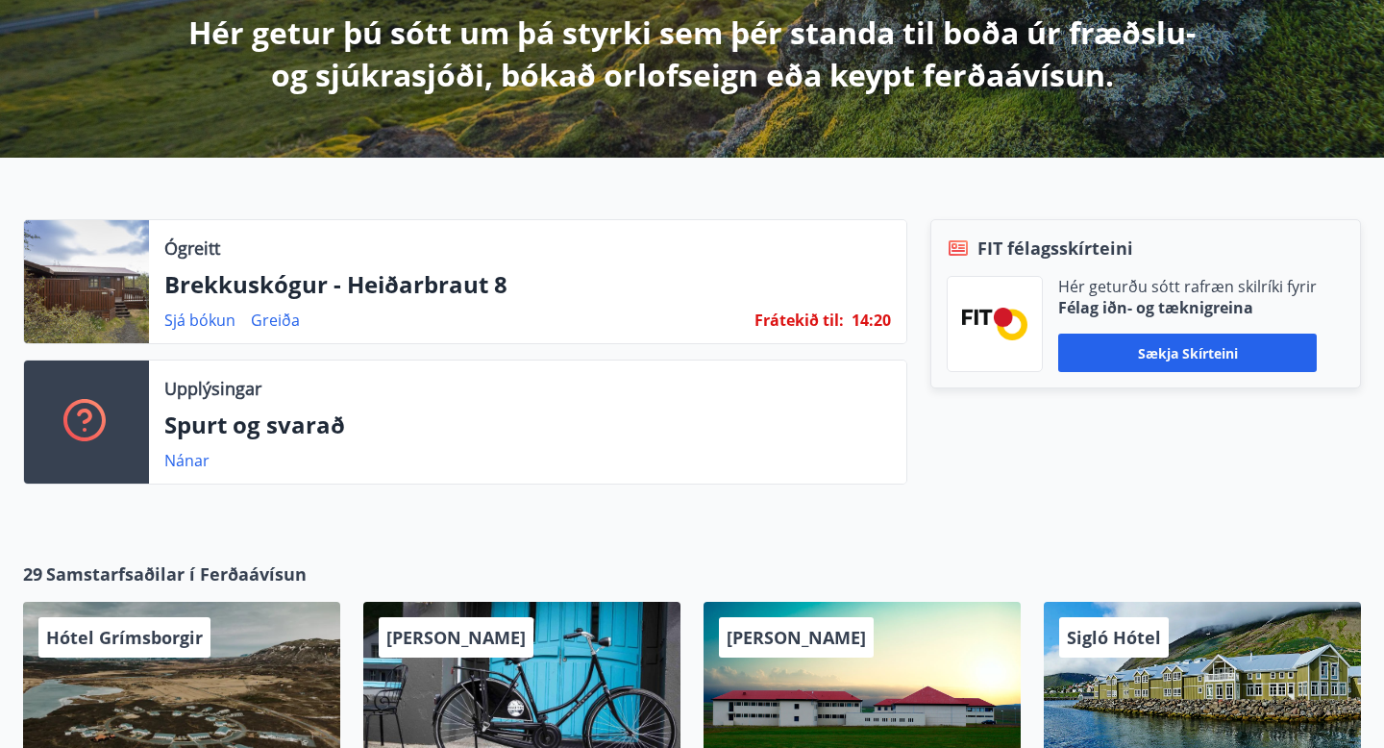
click at [408, 284] on p "Brekkuskógur - Heiðarbraut 8" at bounding box center [527, 284] width 727 height 33
click at [134, 255] on div at bounding box center [86, 281] width 125 height 123
click at [296, 290] on p "Brekkuskógur - Heiðarbraut 8" at bounding box center [527, 284] width 727 height 33
click at [219, 313] on link "Sjá bókun" at bounding box center [199, 319] width 71 height 21
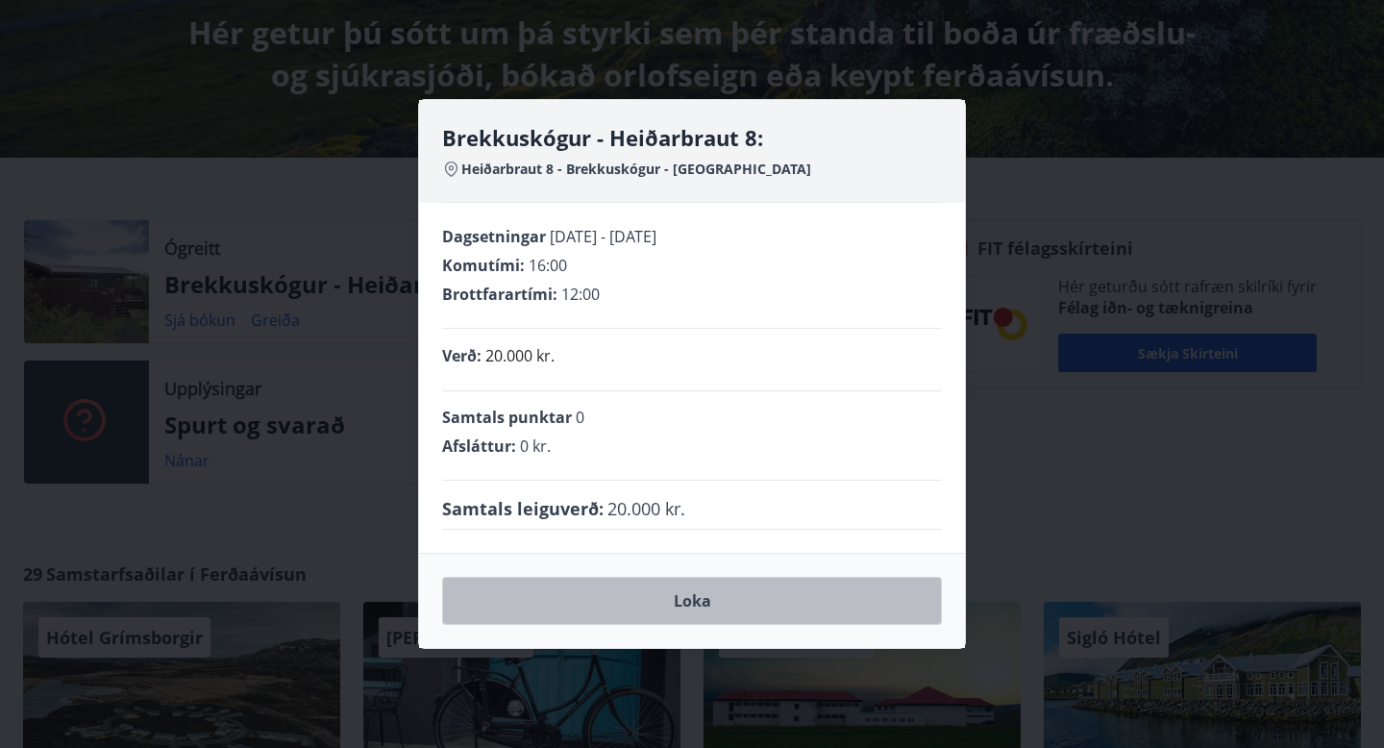
click at [705, 592] on button "Loka" at bounding box center [692, 601] width 500 height 48
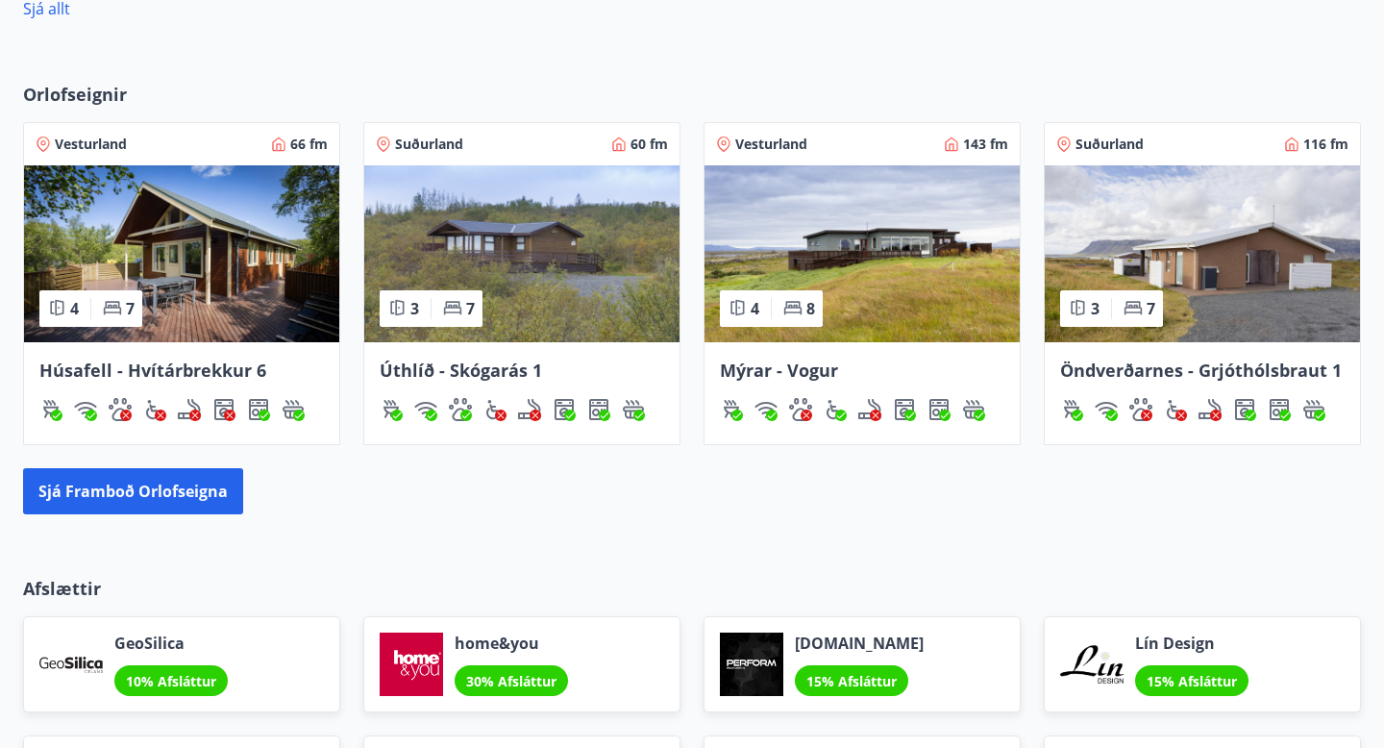
scroll to position [1249, 0]
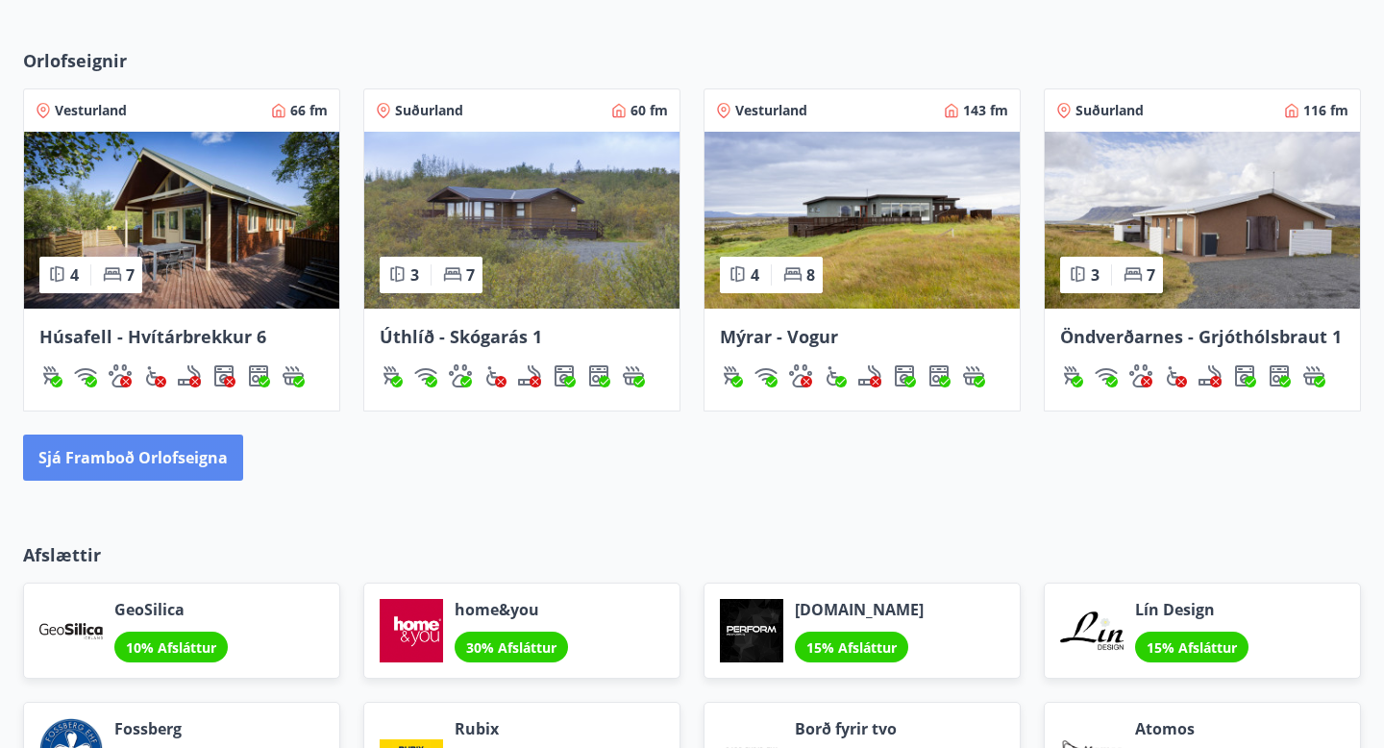
click at [102, 450] on button "Sjá framboð orlofseigna" at bounding box center [133, 457] width 220 height 46
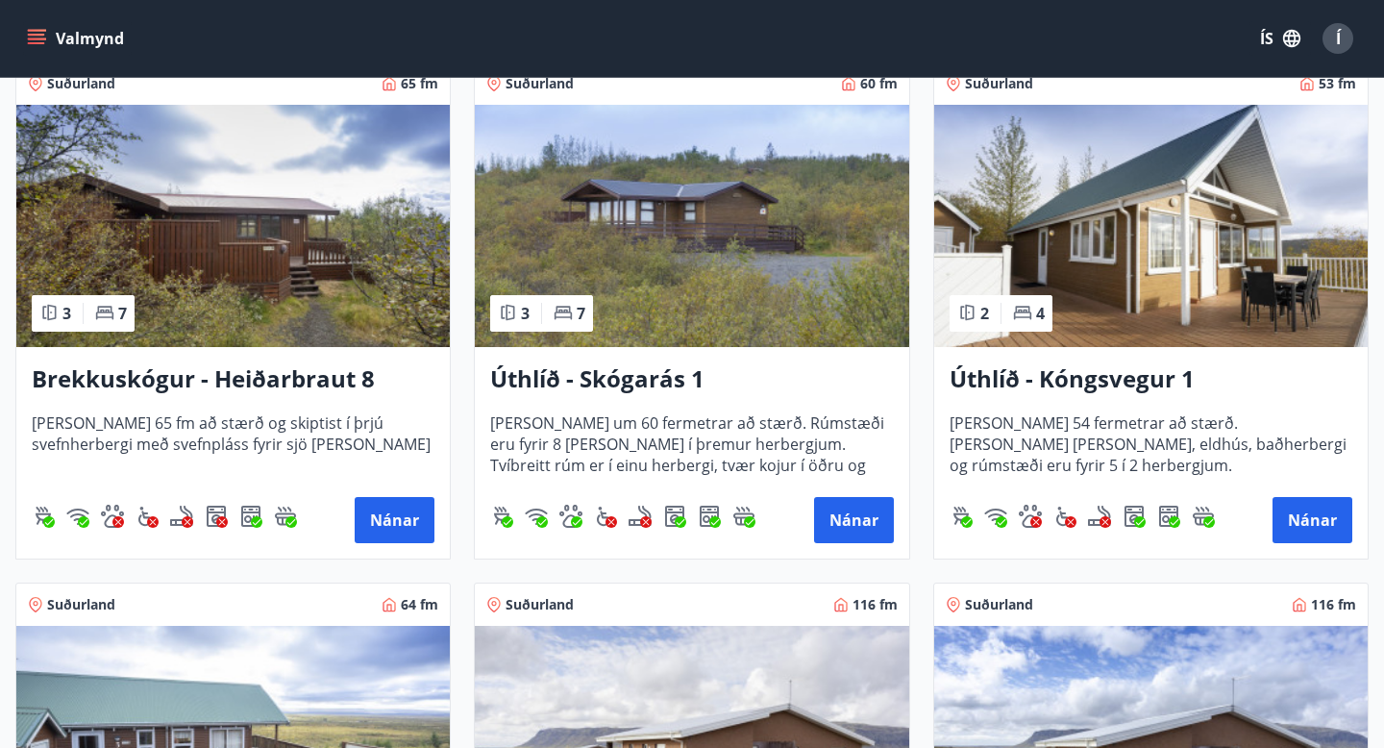
scroll to position [2987, 0]
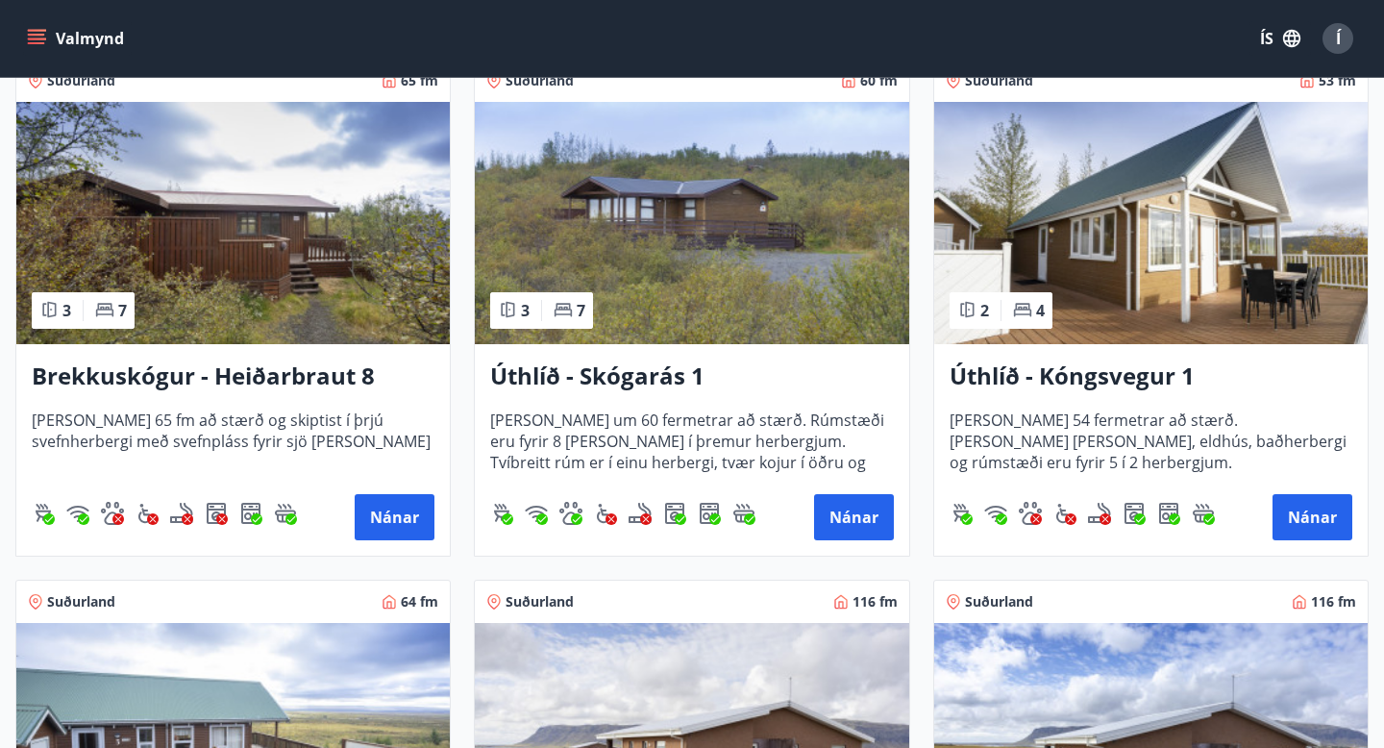
click at [314, 375] on h3 "Brekkuskógur - Heiðarbraut 8" at bounding box center [233, 376] width 403 height 35
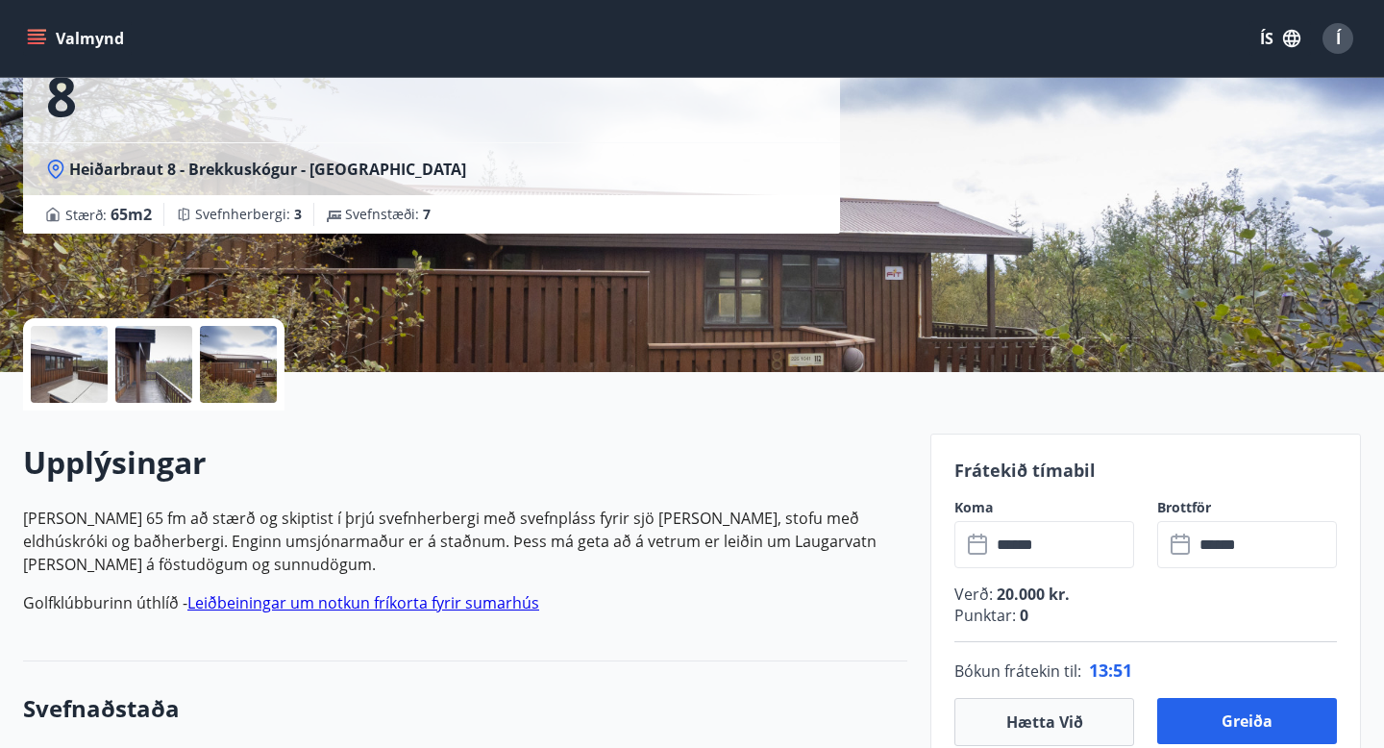
scroll to position [199, 0]
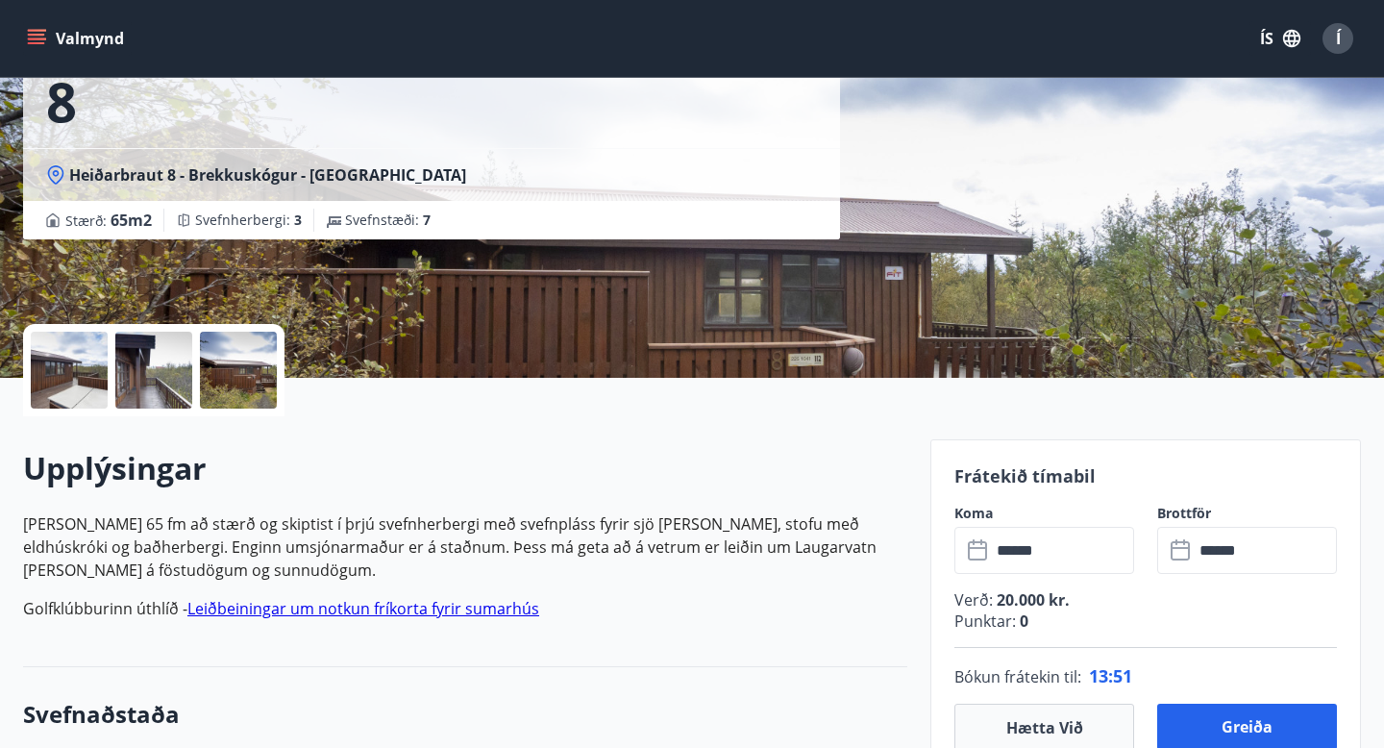
click at [74, 386] on div at bounding box center [69, 370] width 77 height 77
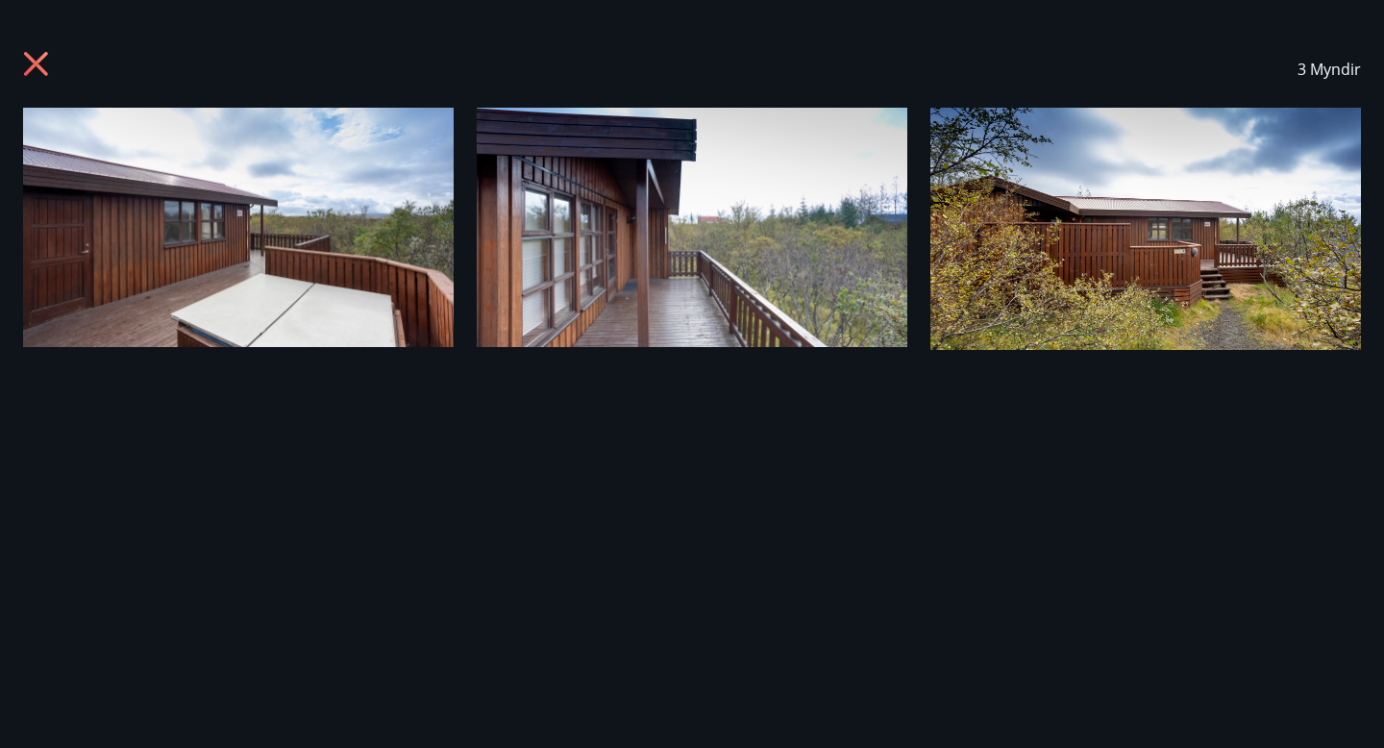
click at [43, 75] on icon at bounding box center [38, 66] width 31 height 31
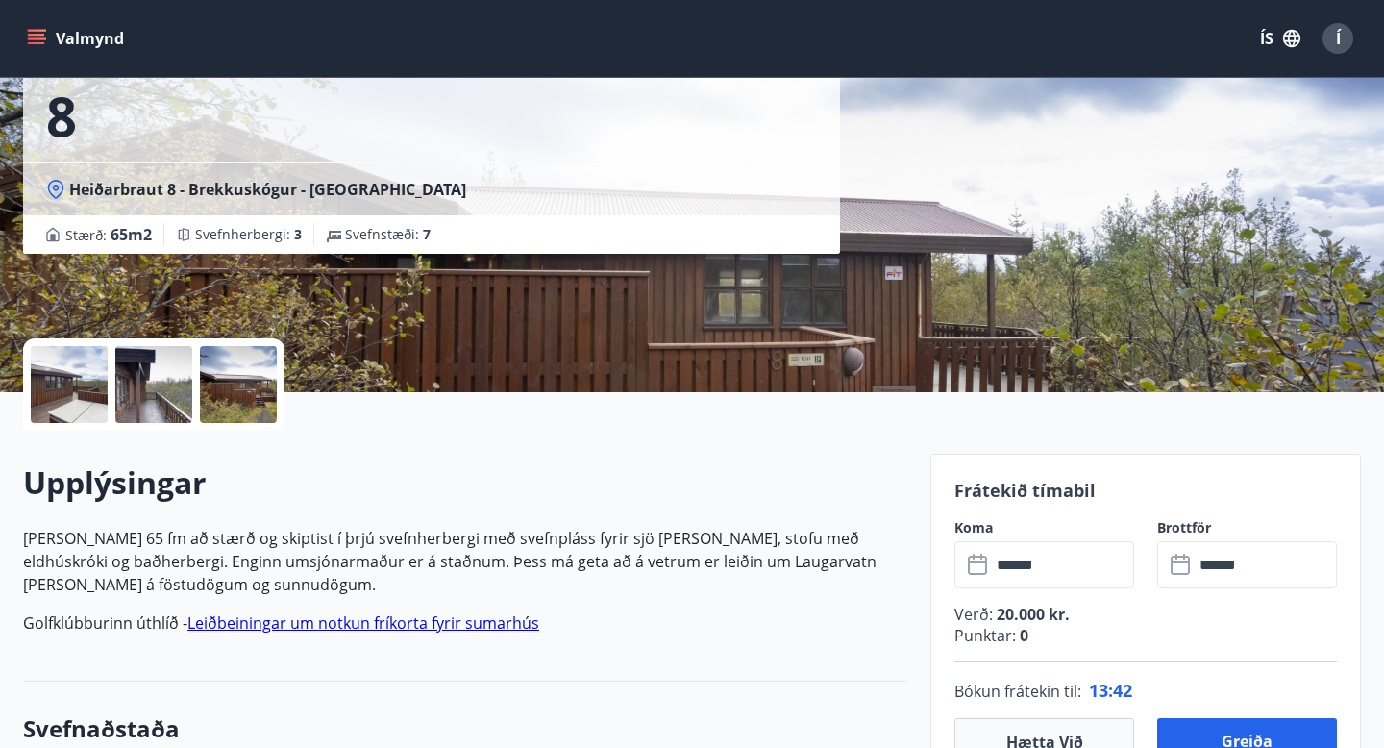
scroll to position [344, 0]
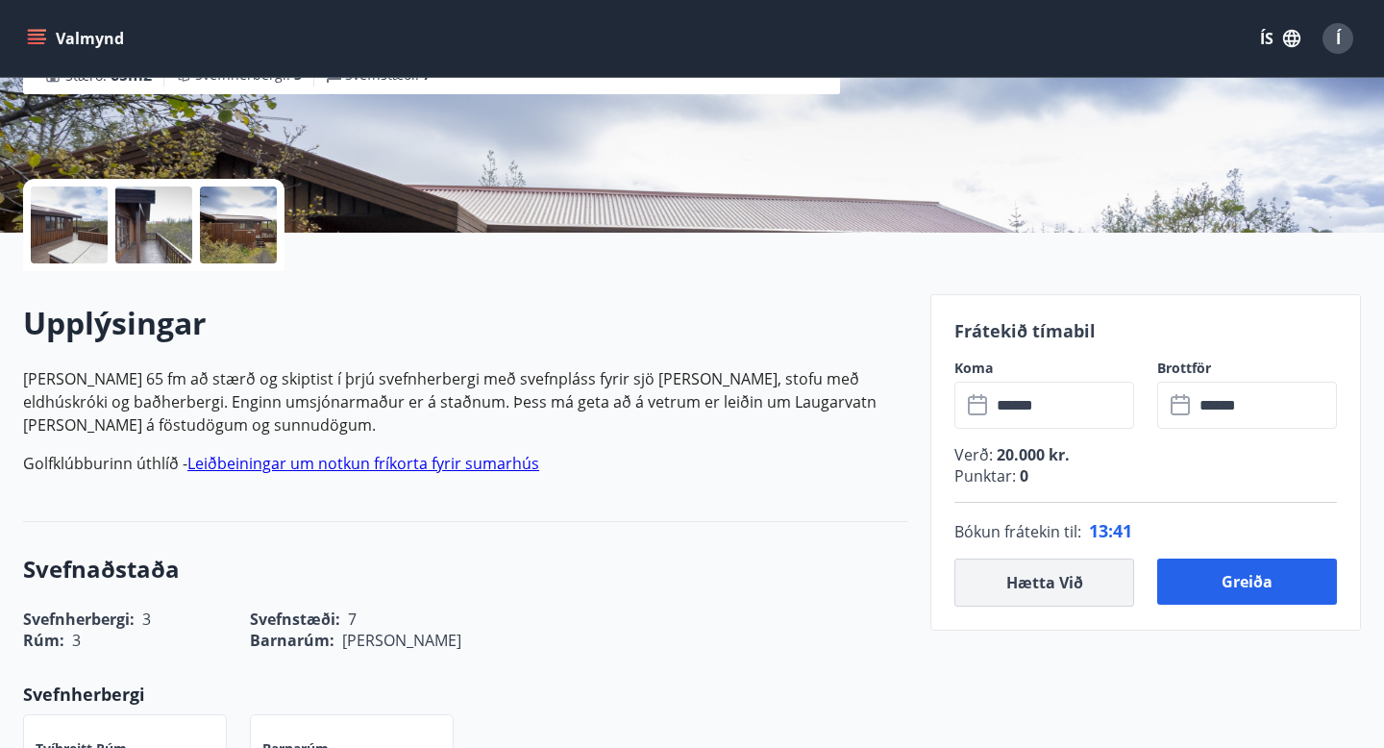
click at [1073, 581] on button "Hætta við" at bounding box center [1044, 582] width 180 height 48
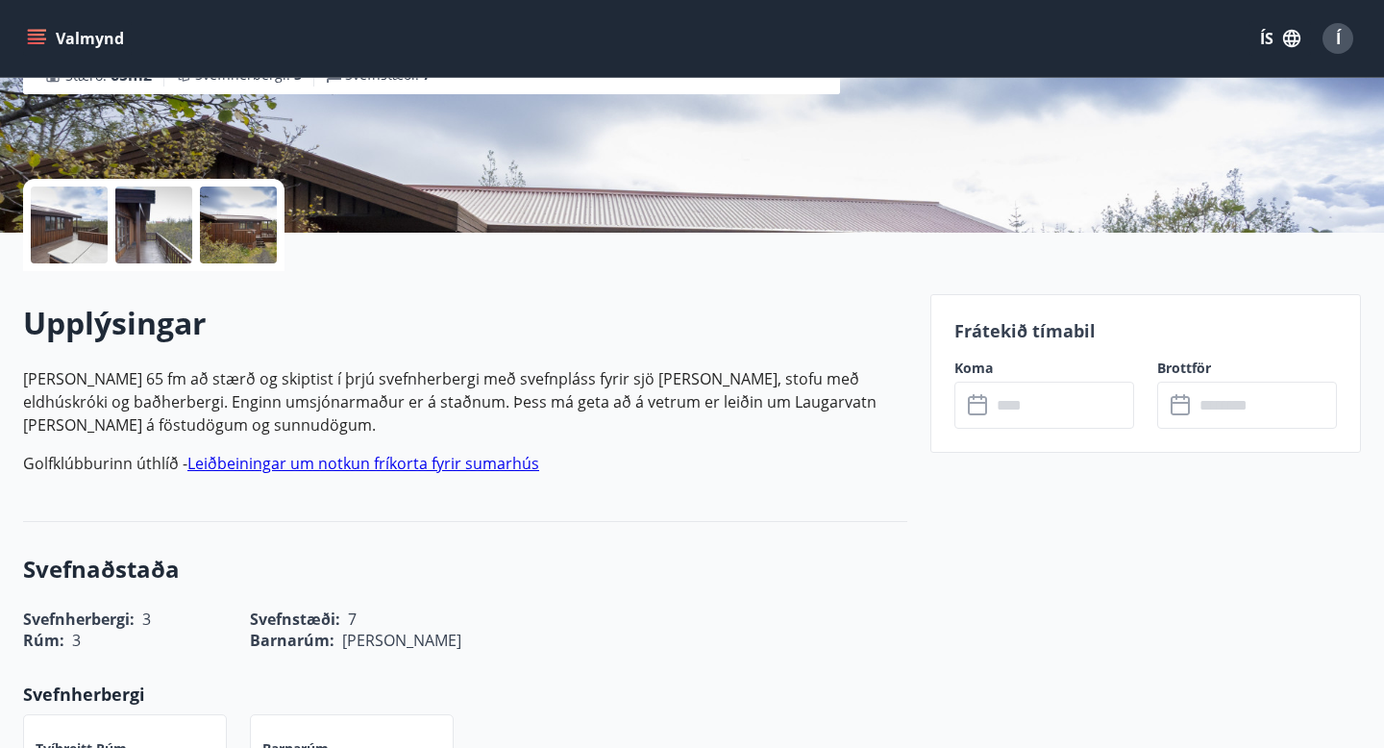
scroll to position [0, 0]
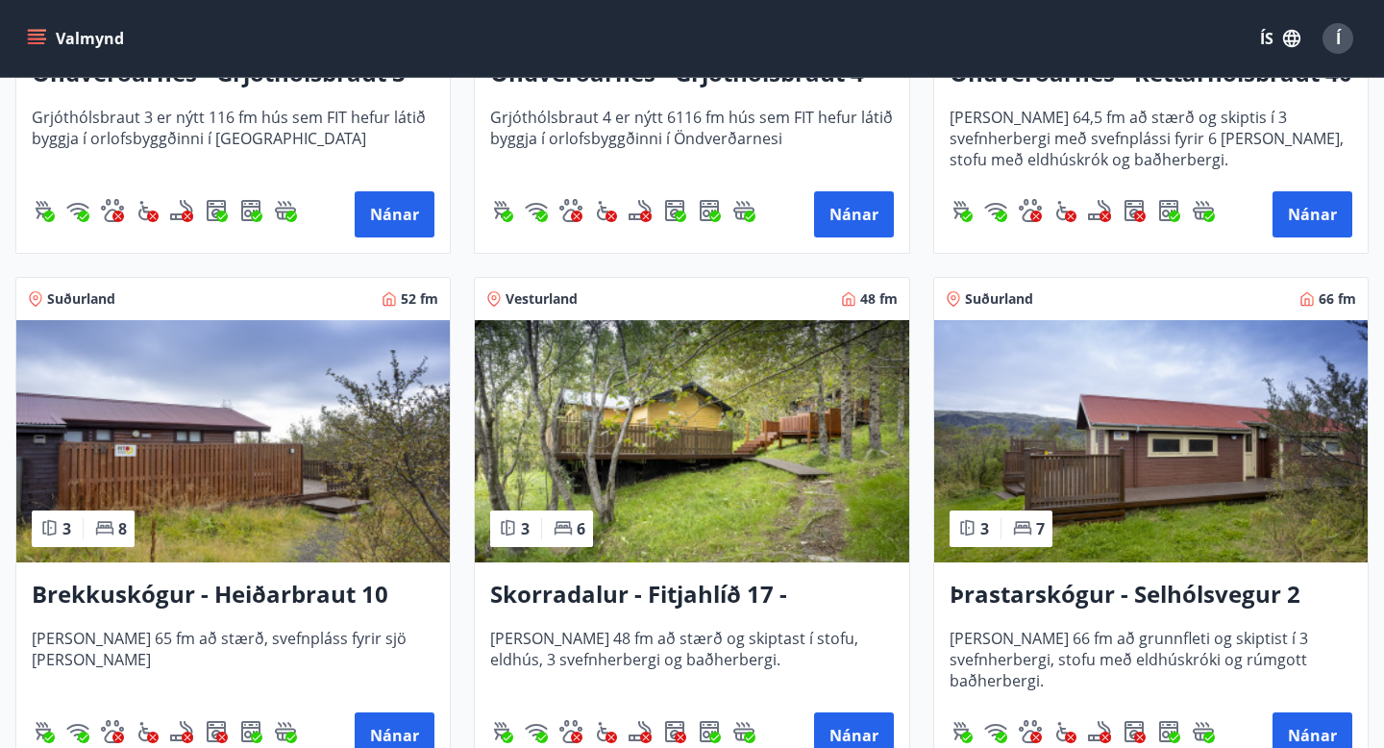
scroll to position [4331, 0]
